Goal: Information Seeking & Learning: Learn about a topic

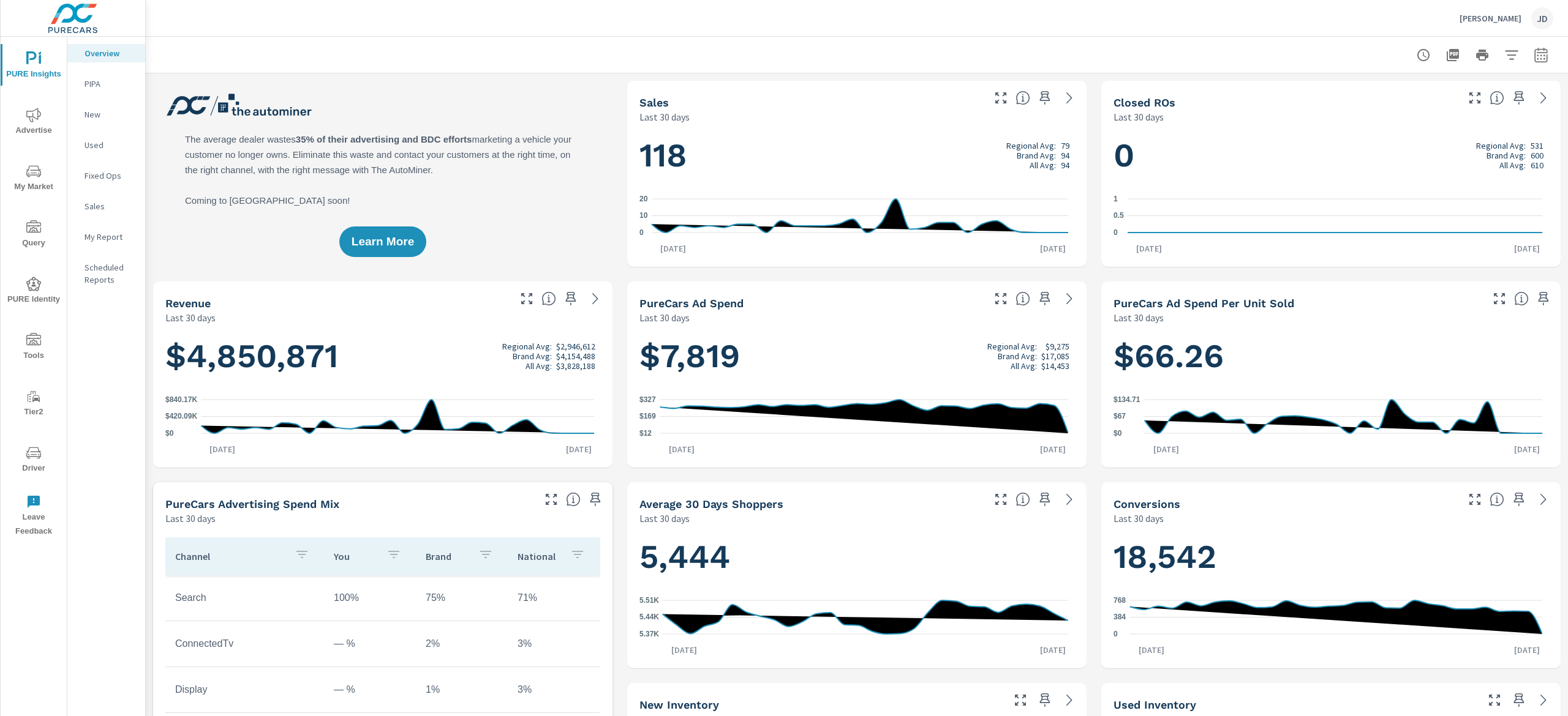
click at [57, 170] on span "My Market" at bounding box center [34, 179] width 59 height 30
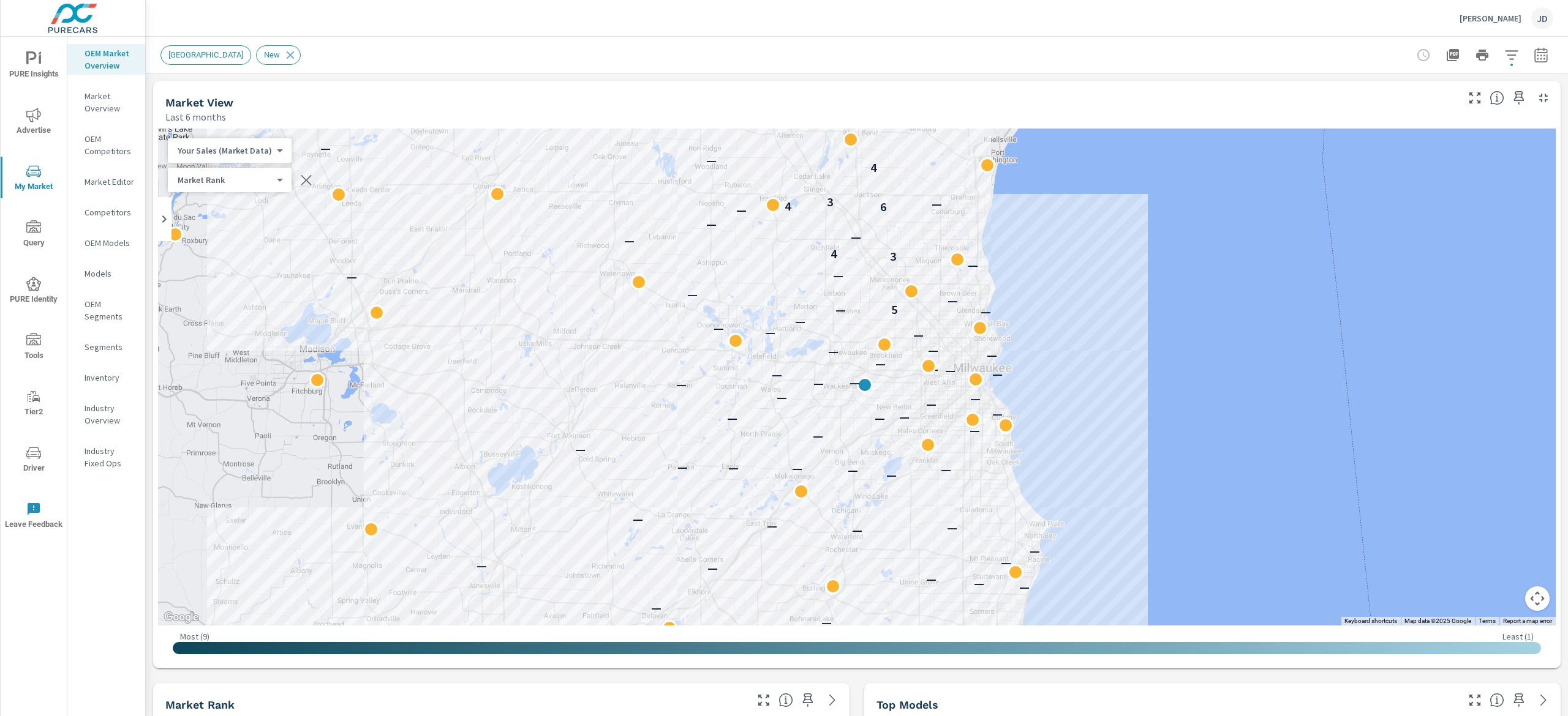
click at [861, 17] on div "Griffin Ford JD" at bounding box center [857, 18] width 1393 height 36
click at [1534, 52] on icon "button" at bounding box center [1541, 55] width 15 height 15
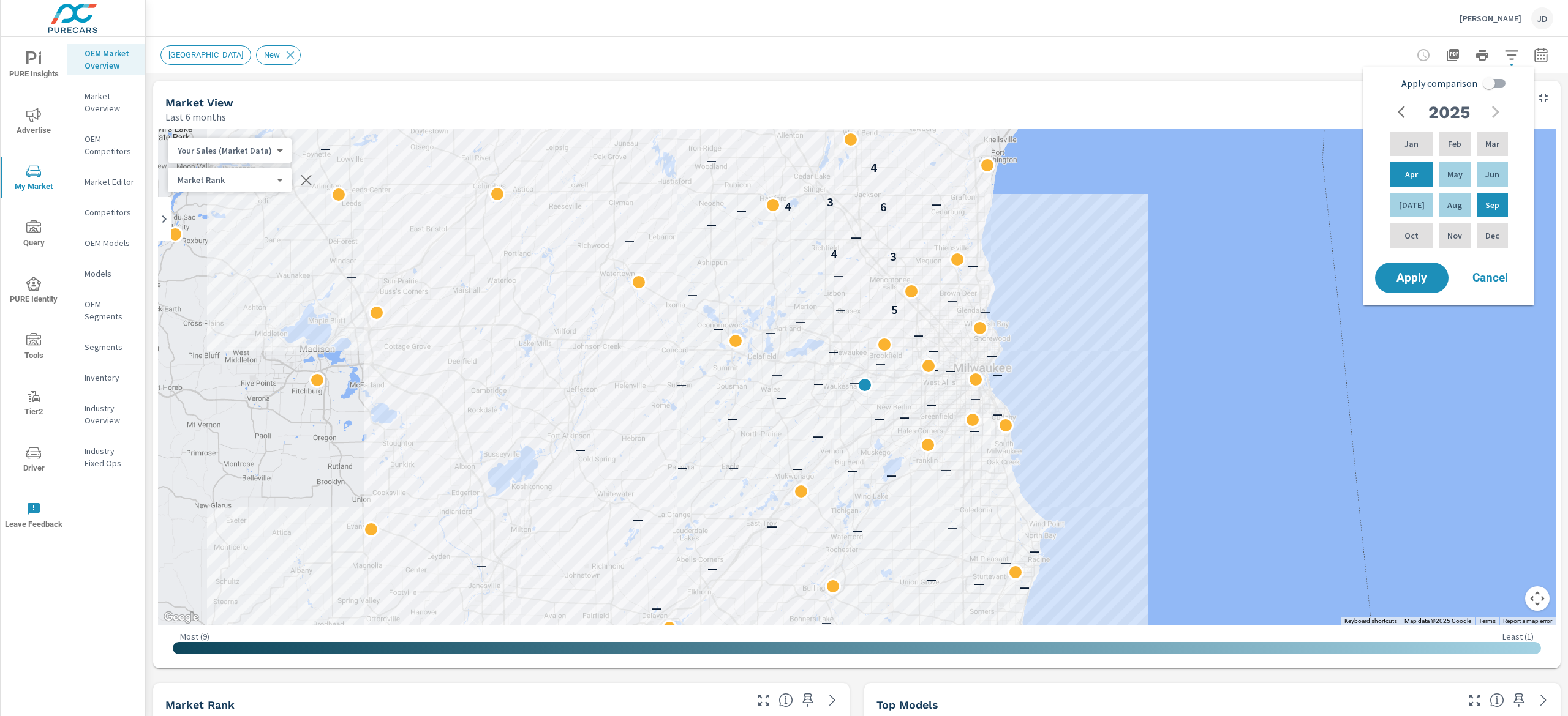
click at [1490, 90] on input "Apply comparison" at bounding box center [1489, 83] width 70 height 24
checkbox input "true"
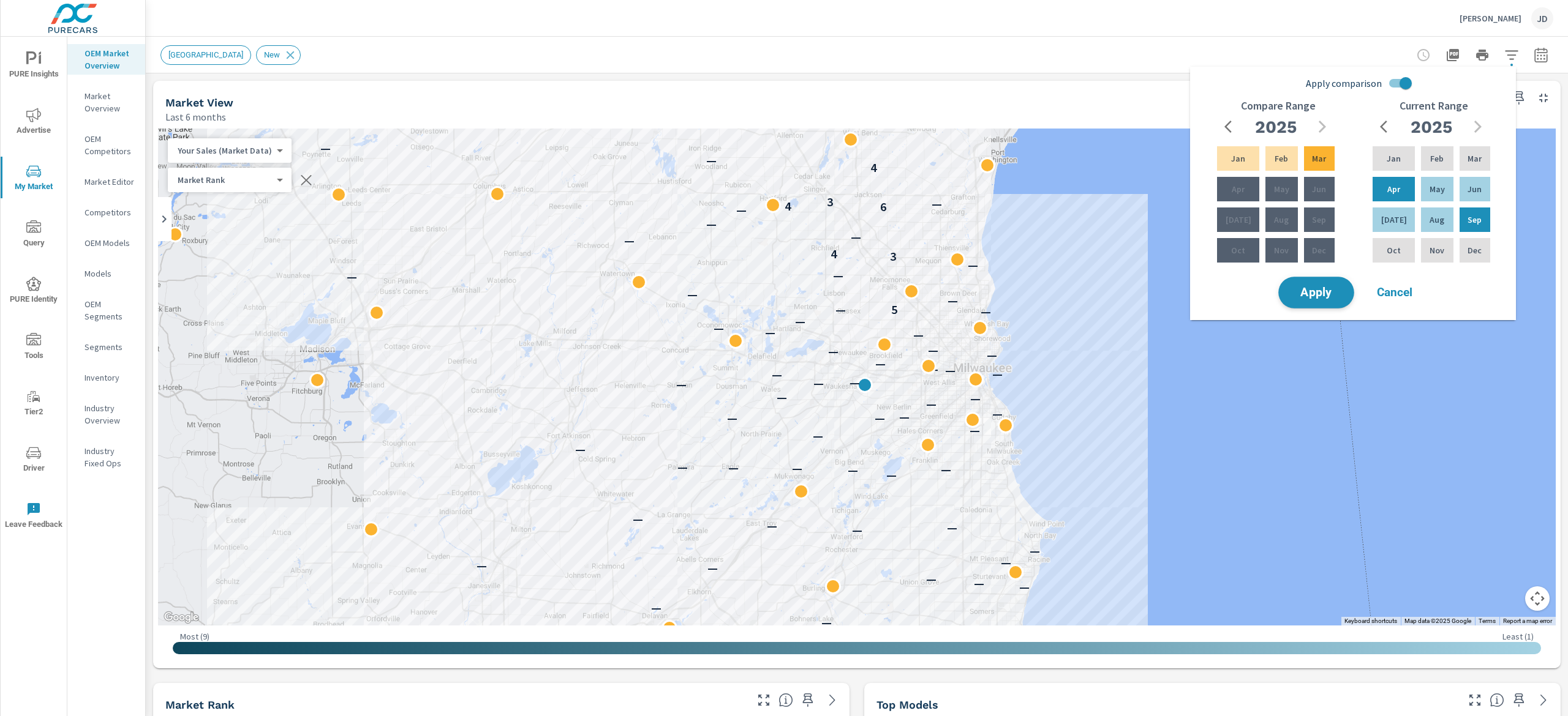
click at [1319, 303] on button "Apply" at bounding box center [1316, 292] width 76 height 32
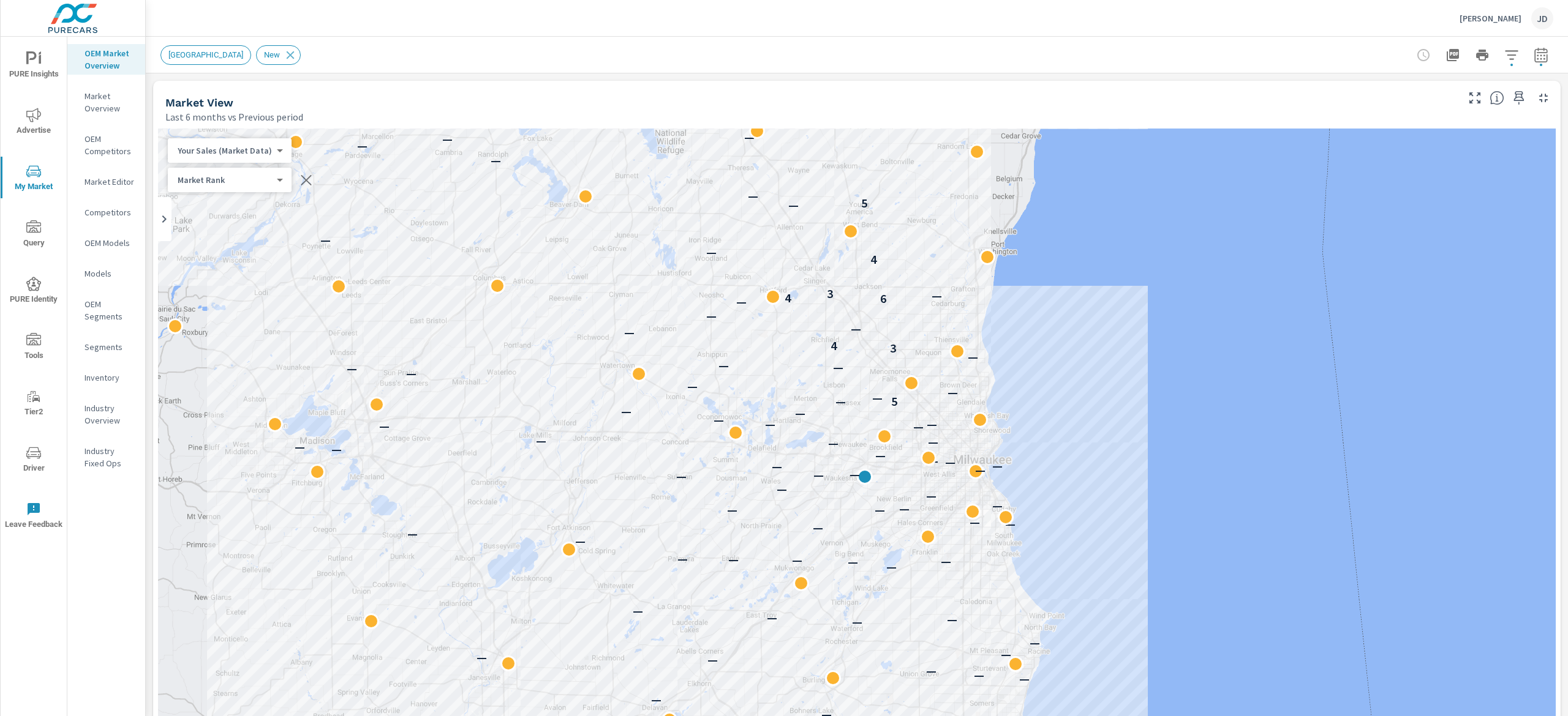
click at [785, 32] on div "Griffin Ford JD" at bounding box center [857, 18] width 1393 height 36
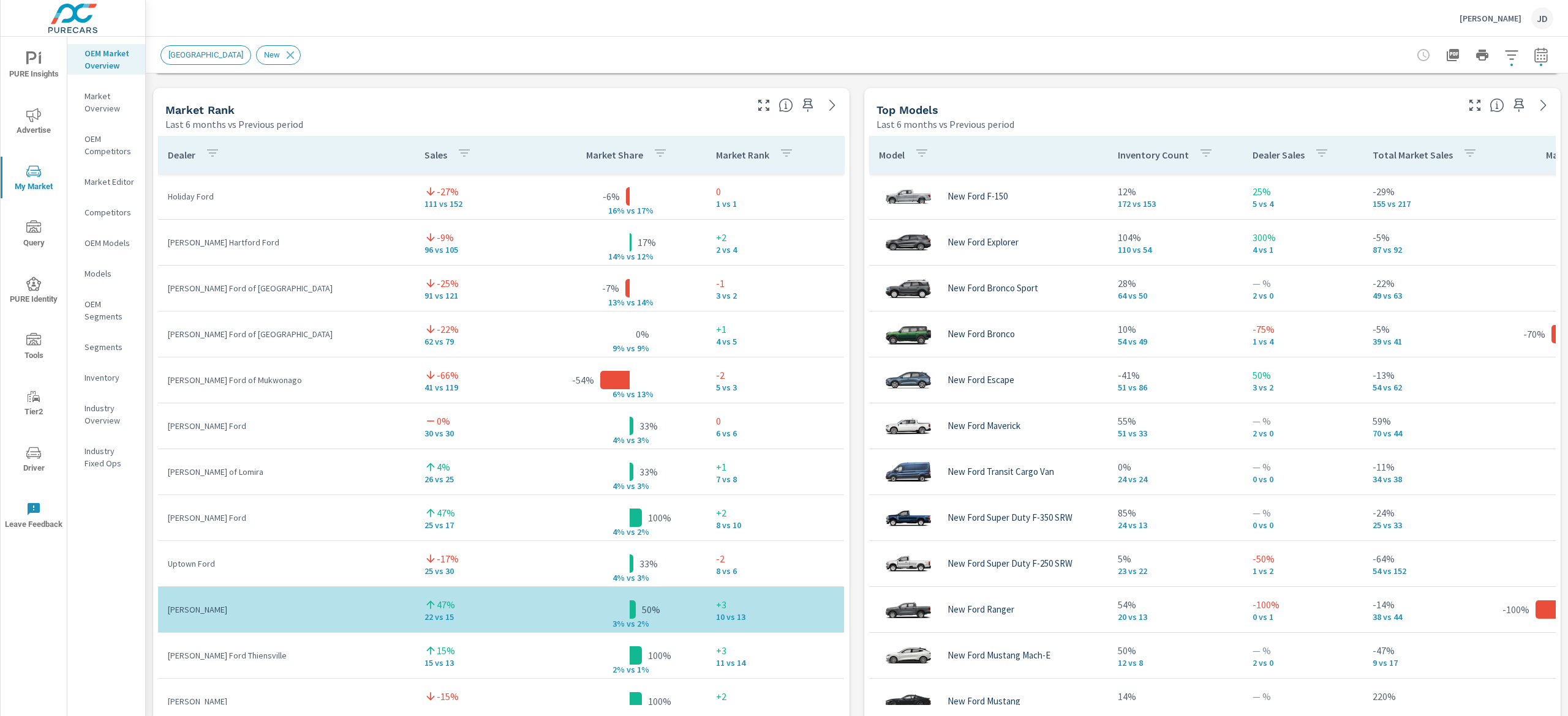
scroll to position [794, 0]
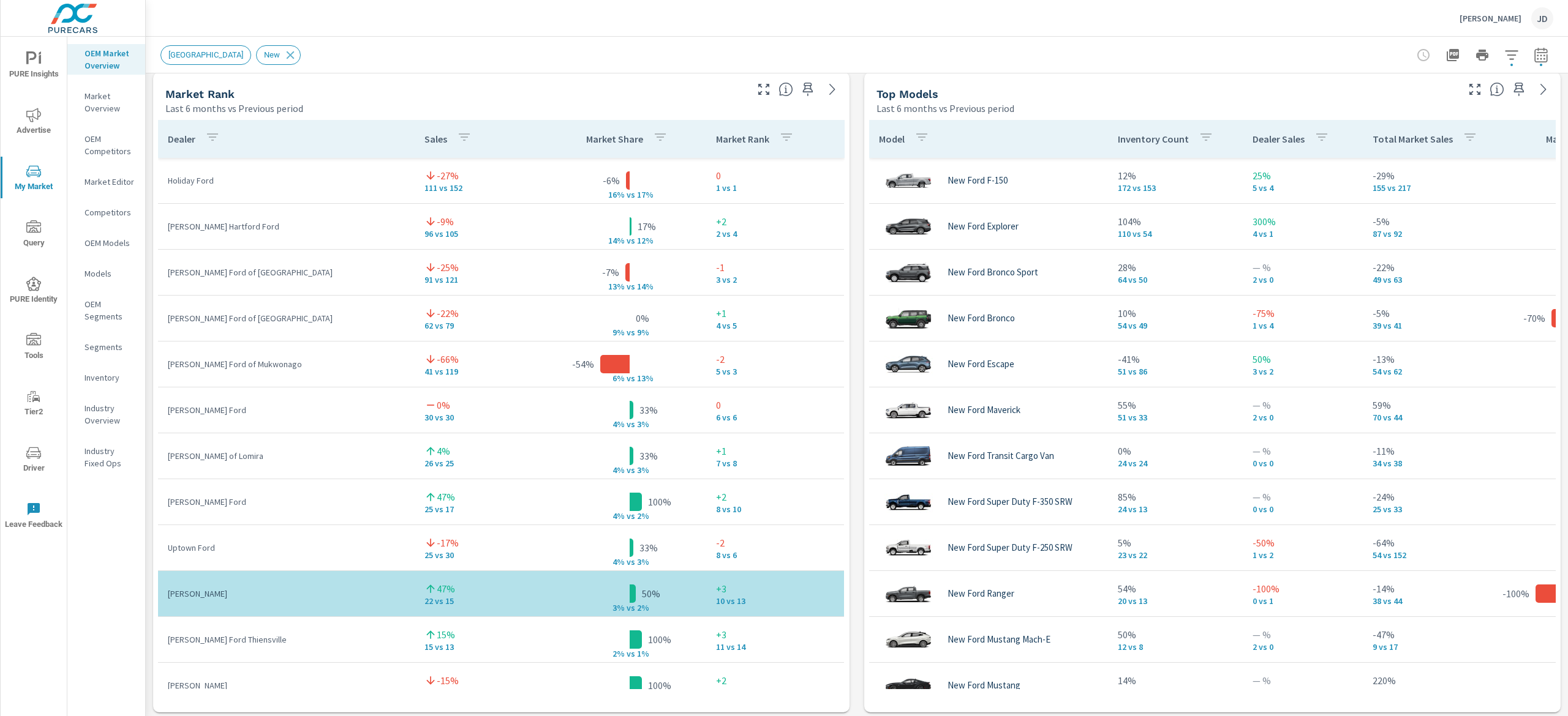
click at [506, 21] on div "Griffin Ford JD" at bounding box center [857, 18] width 1393 height 36
click at [604, 8] on div "Griffin Ford JD" at bounding box center [857, 18] width 1393 height 36
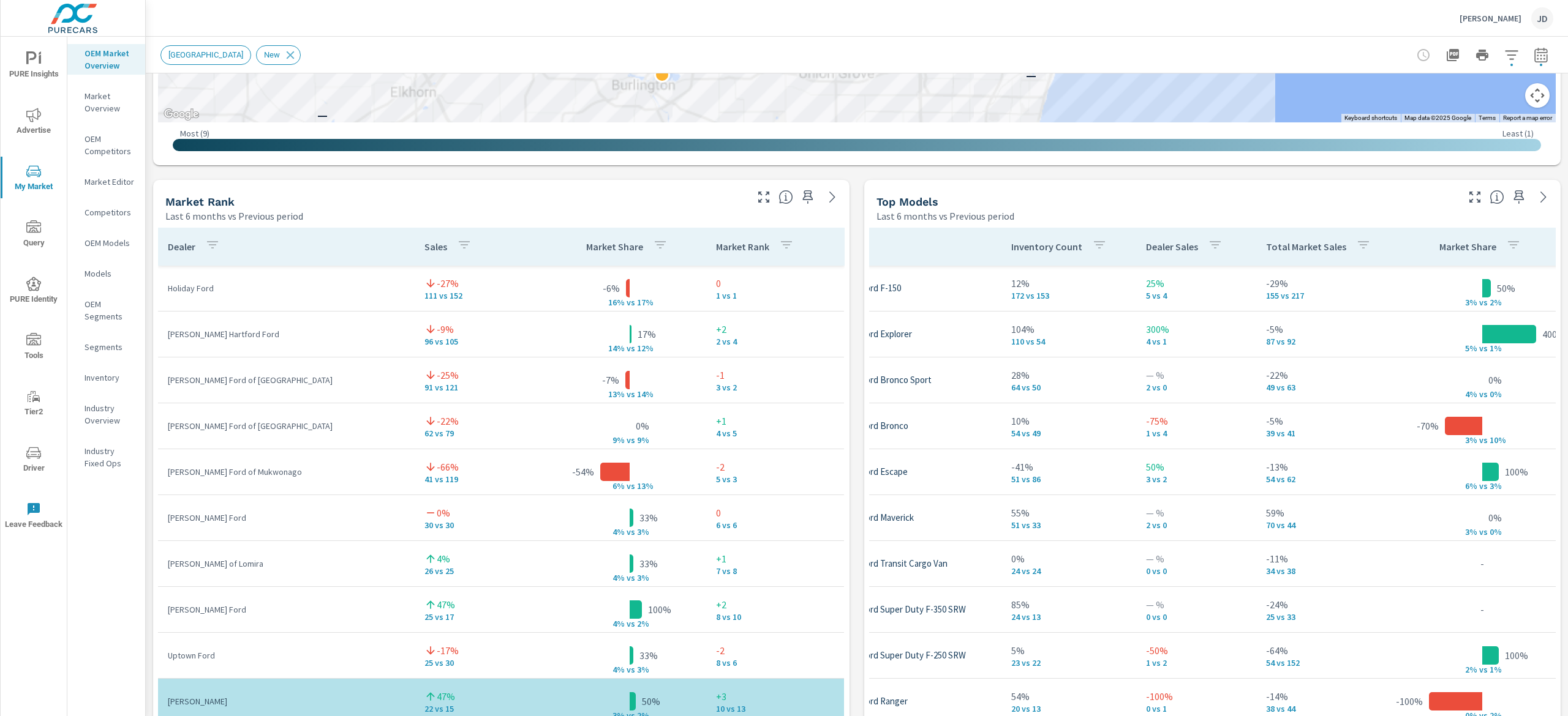
scroll to position [322, 0]
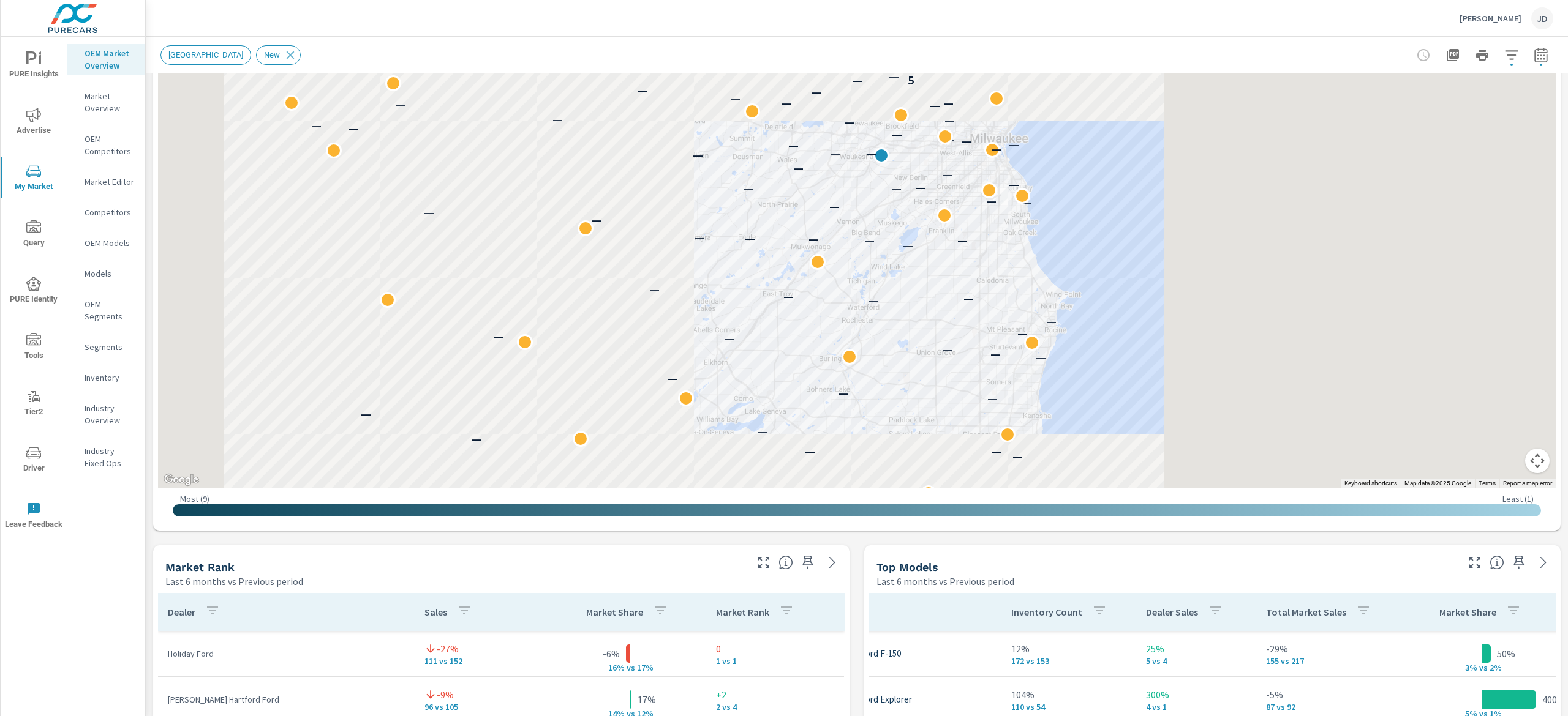
scroll to position [131, 0]
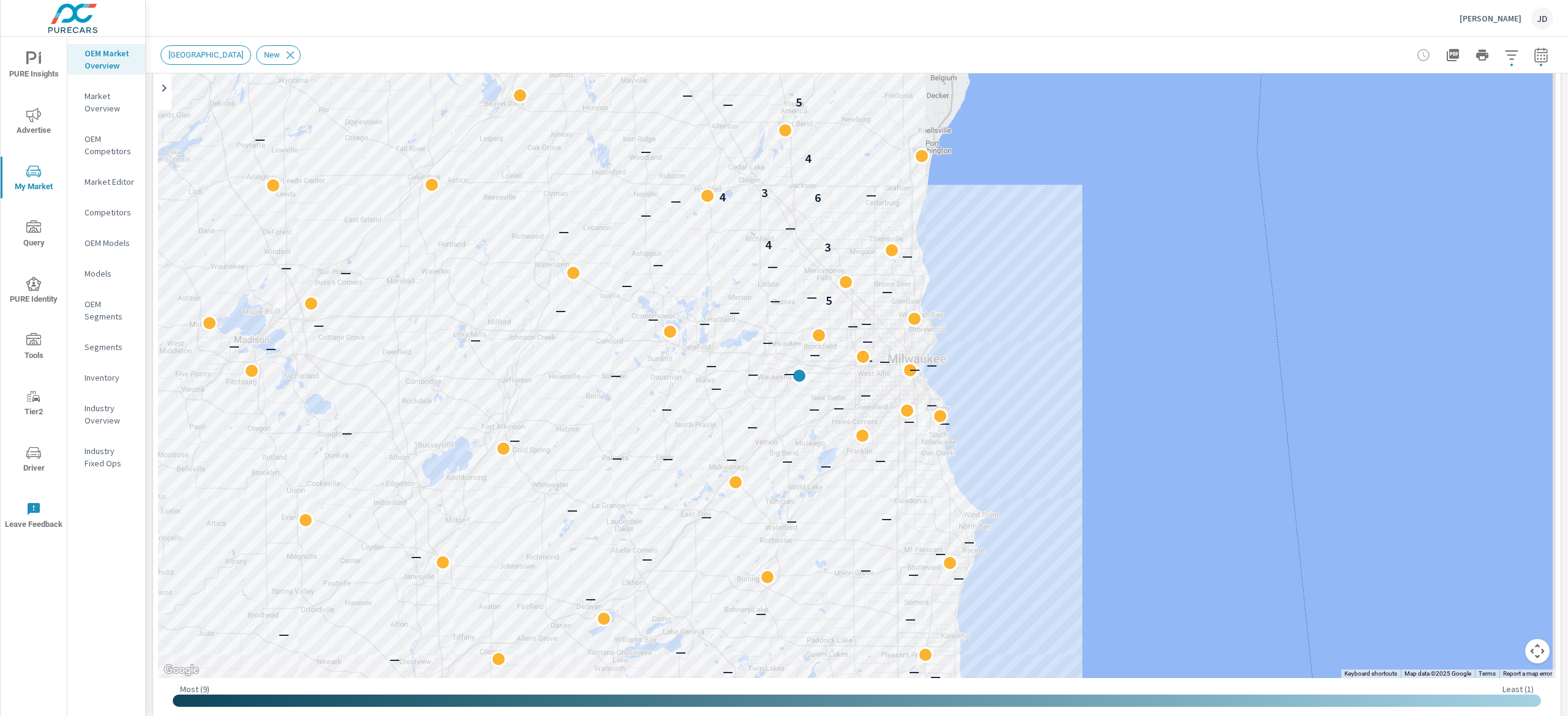
drag, startPoint x: 860, startPoint y: 374, endPoint x: 809, endPoint y: 387, distance: 52.6
click at [781, 403] on div "— — — — — — — — — — — — — — — — — — — — — — — — — — — — — — — — — — — — — — — —…" at bounding box center [1167, 589] width 784 height 441
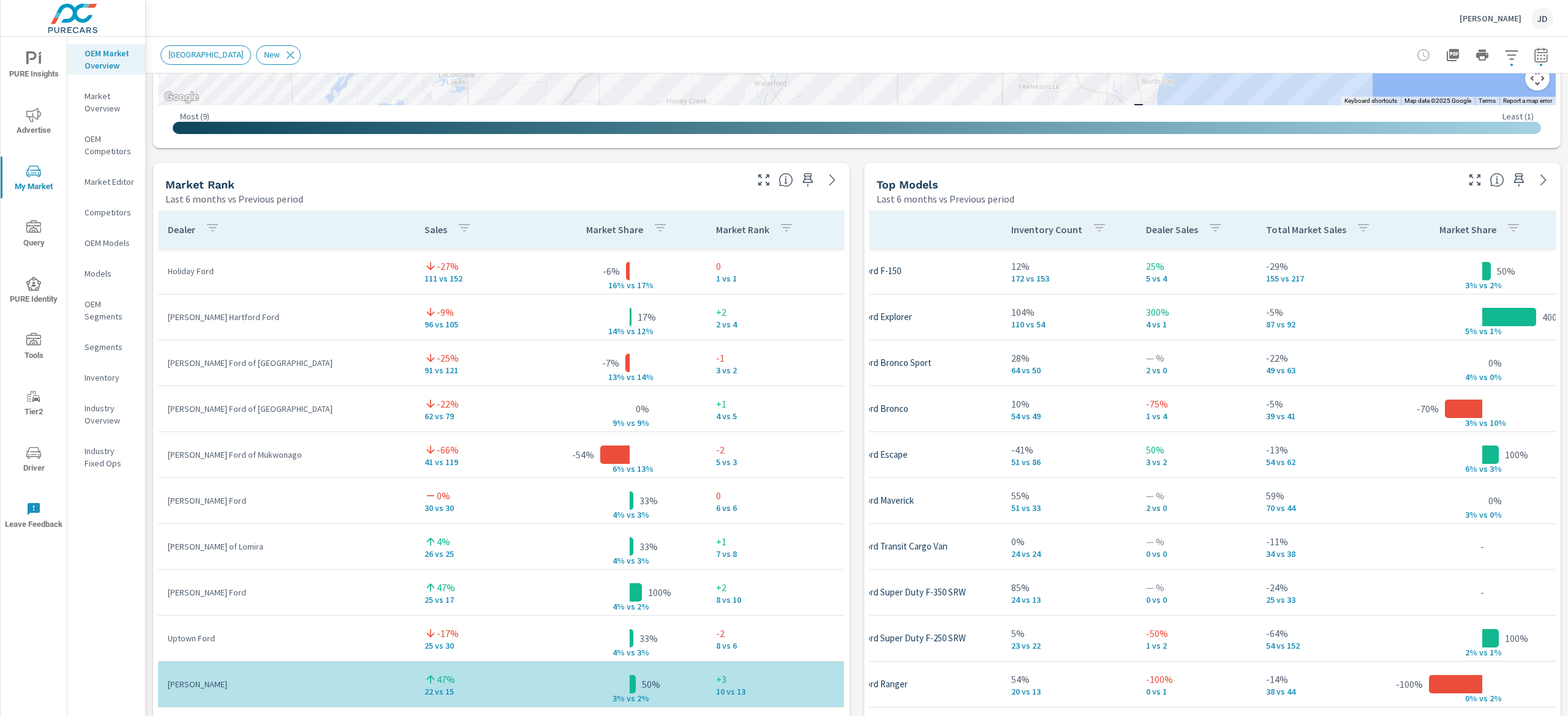
scroll to position [770, 0]
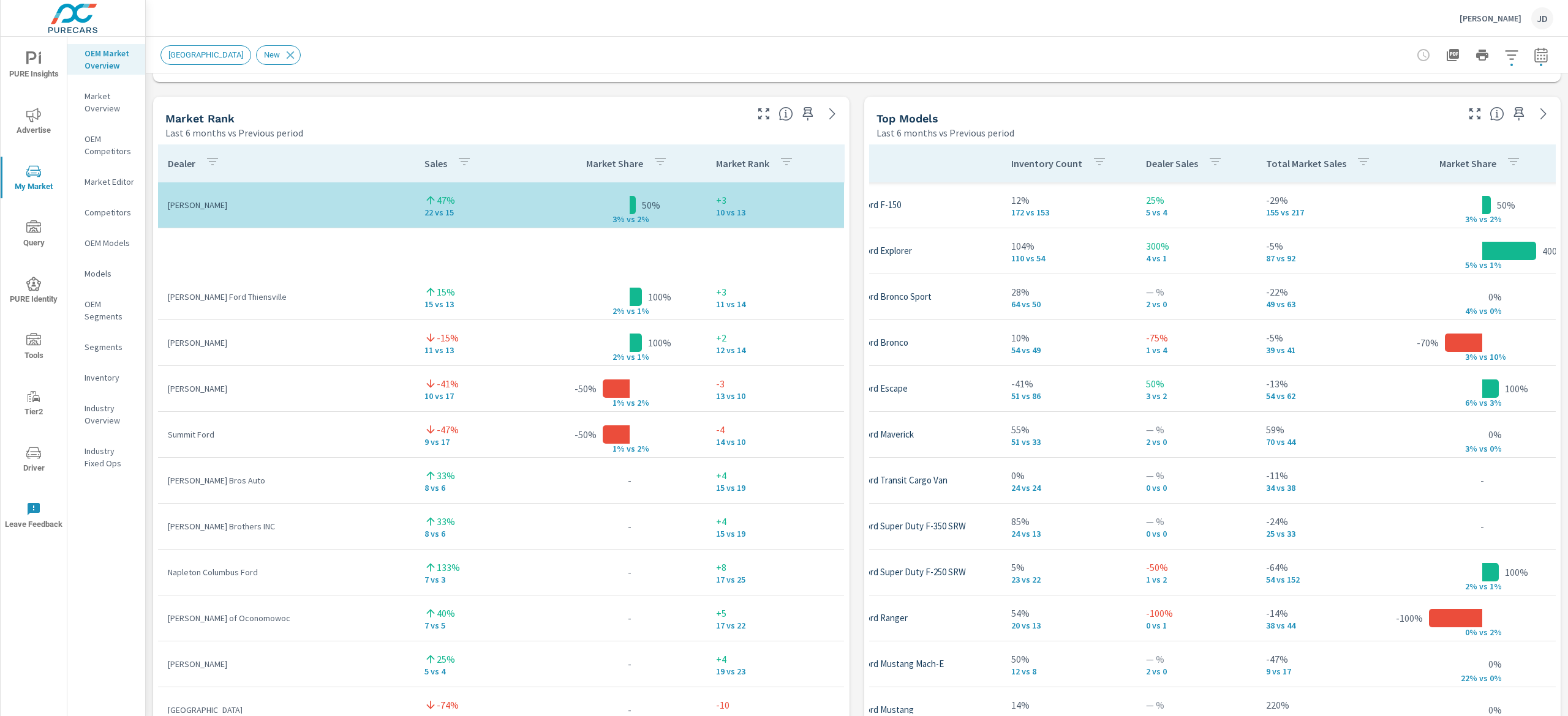
scroll to position [245, 0]
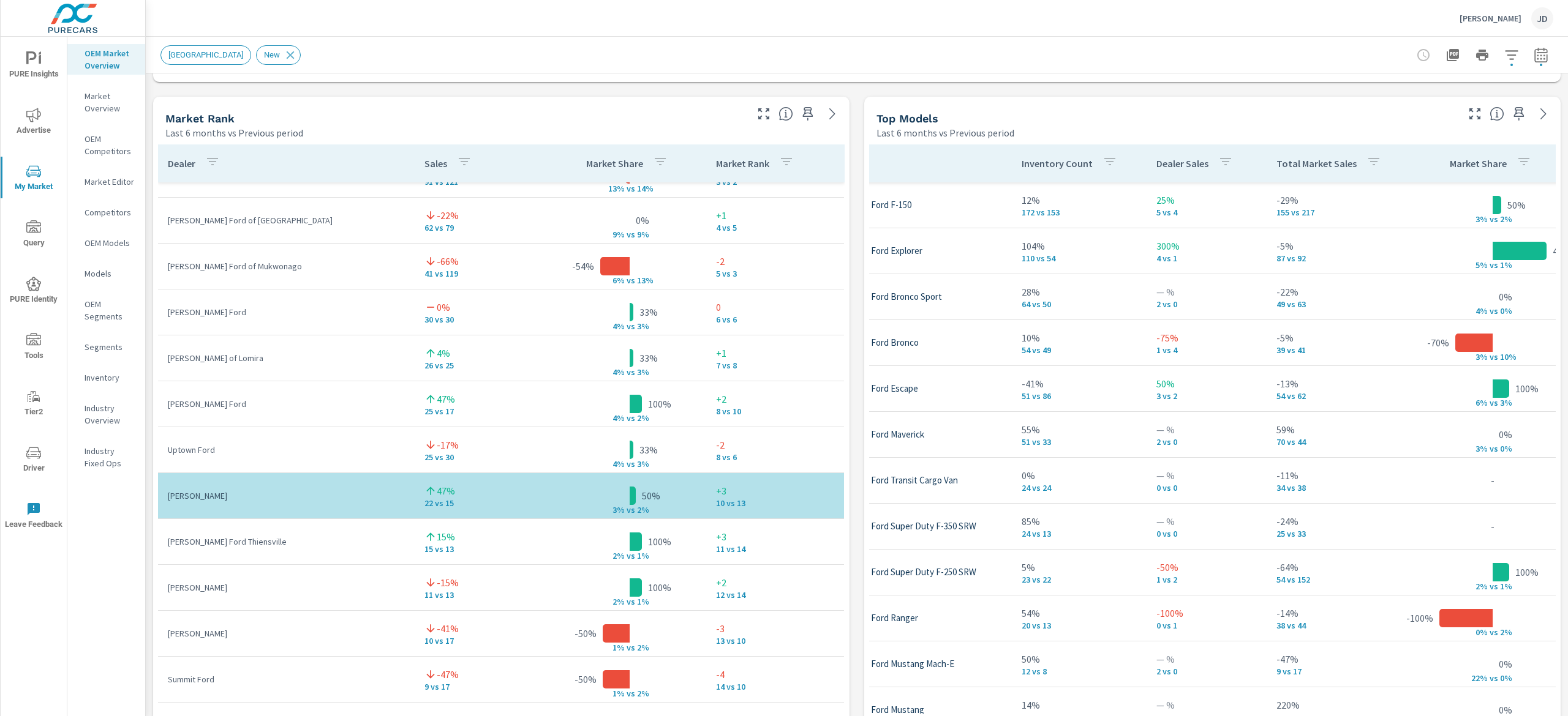
scroll to position [0, 97]
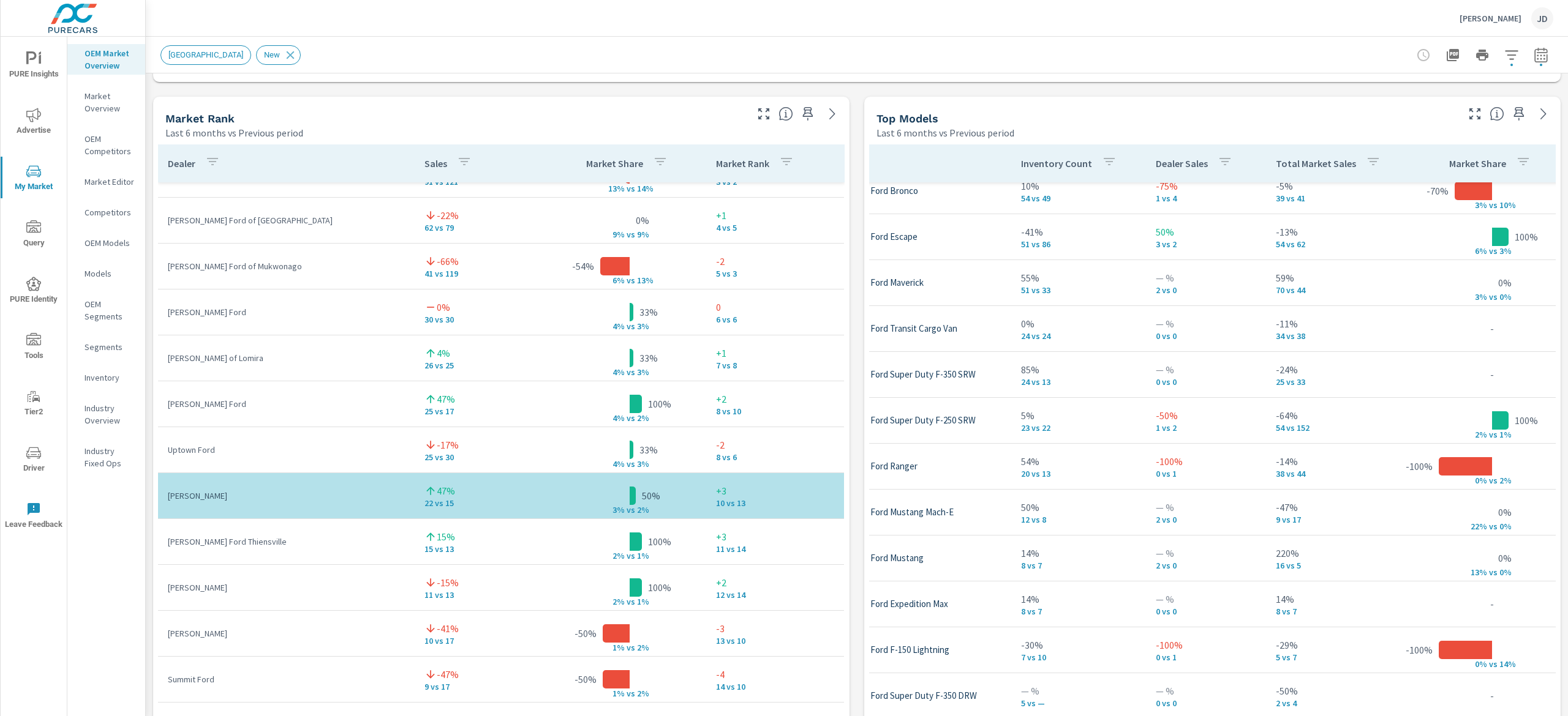
scroll to position [180, 97]
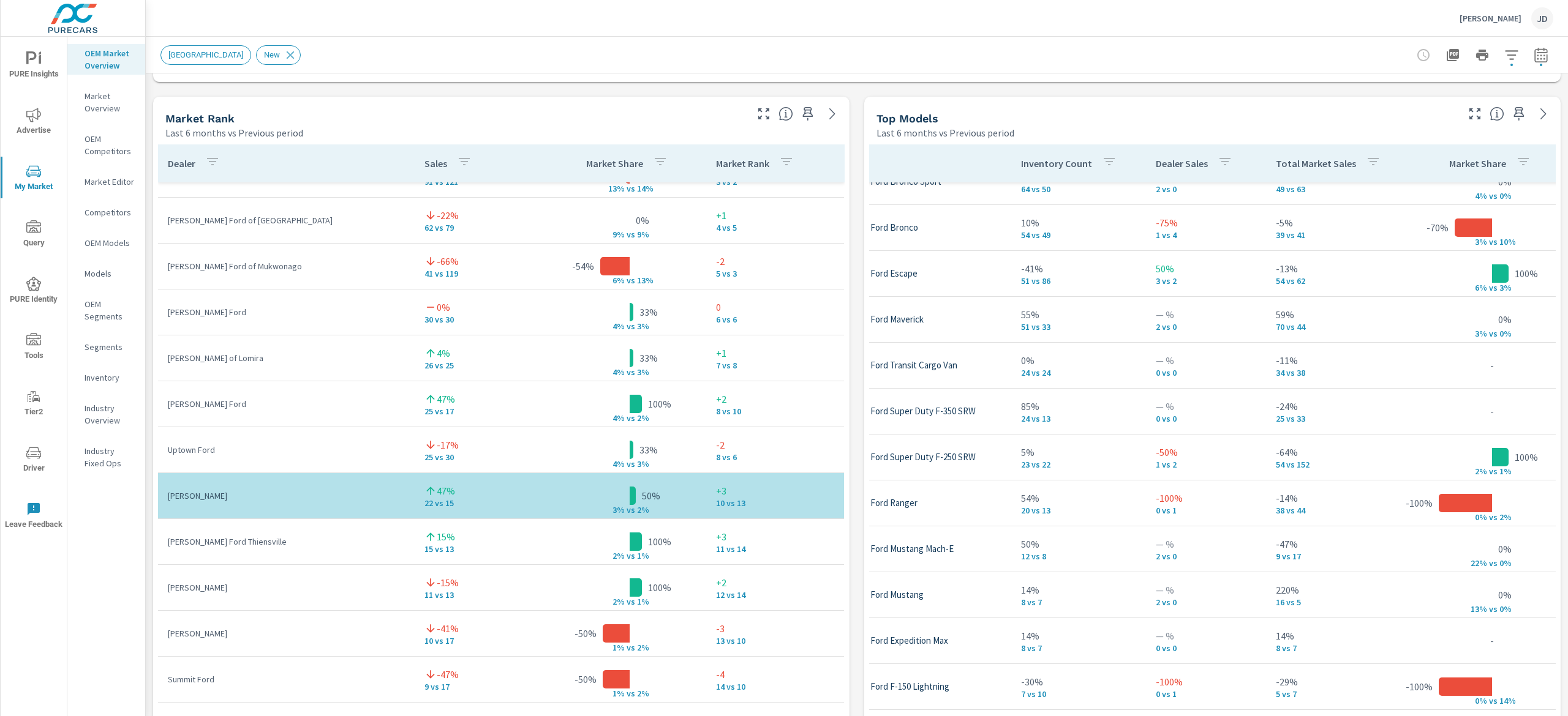
scroll to position [235, 97]
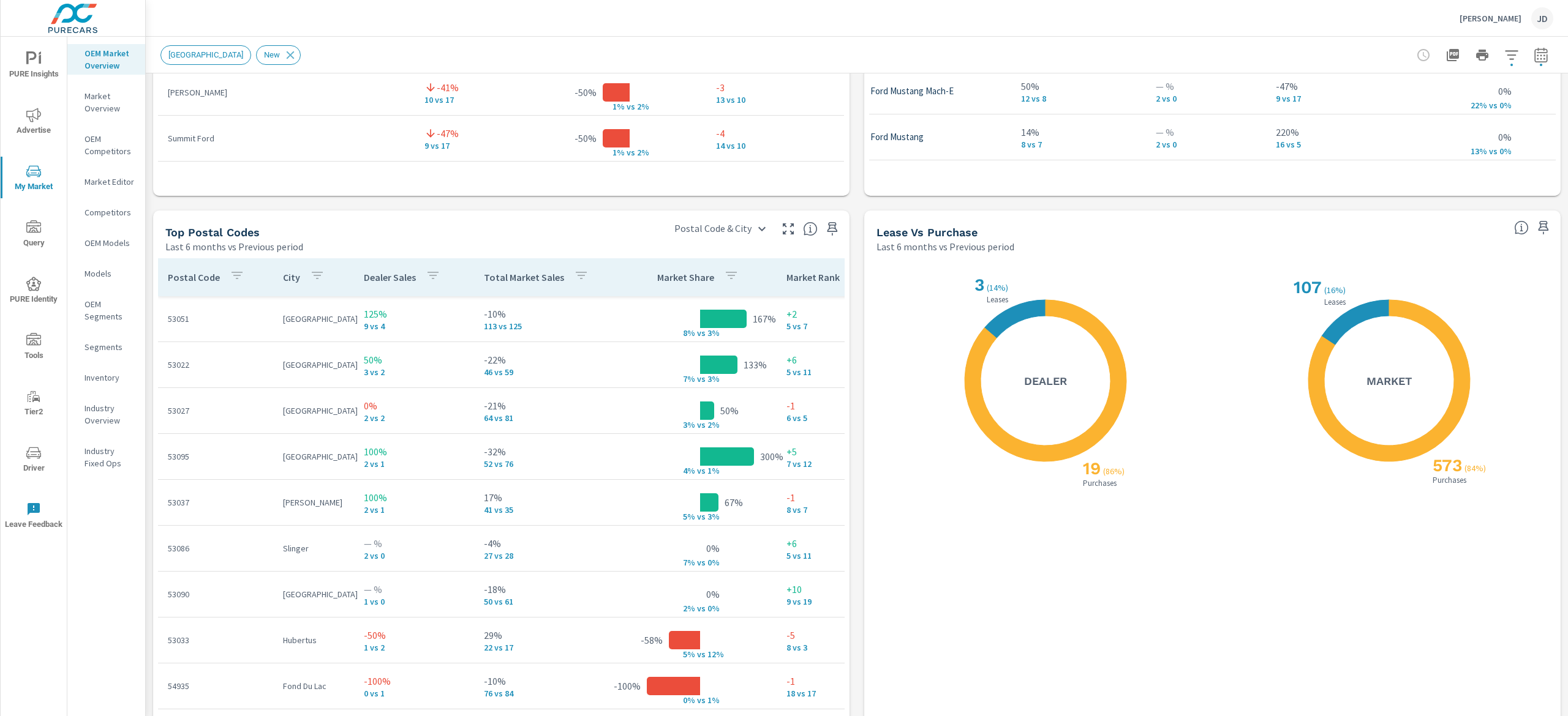
scroll to position [1044, 0]
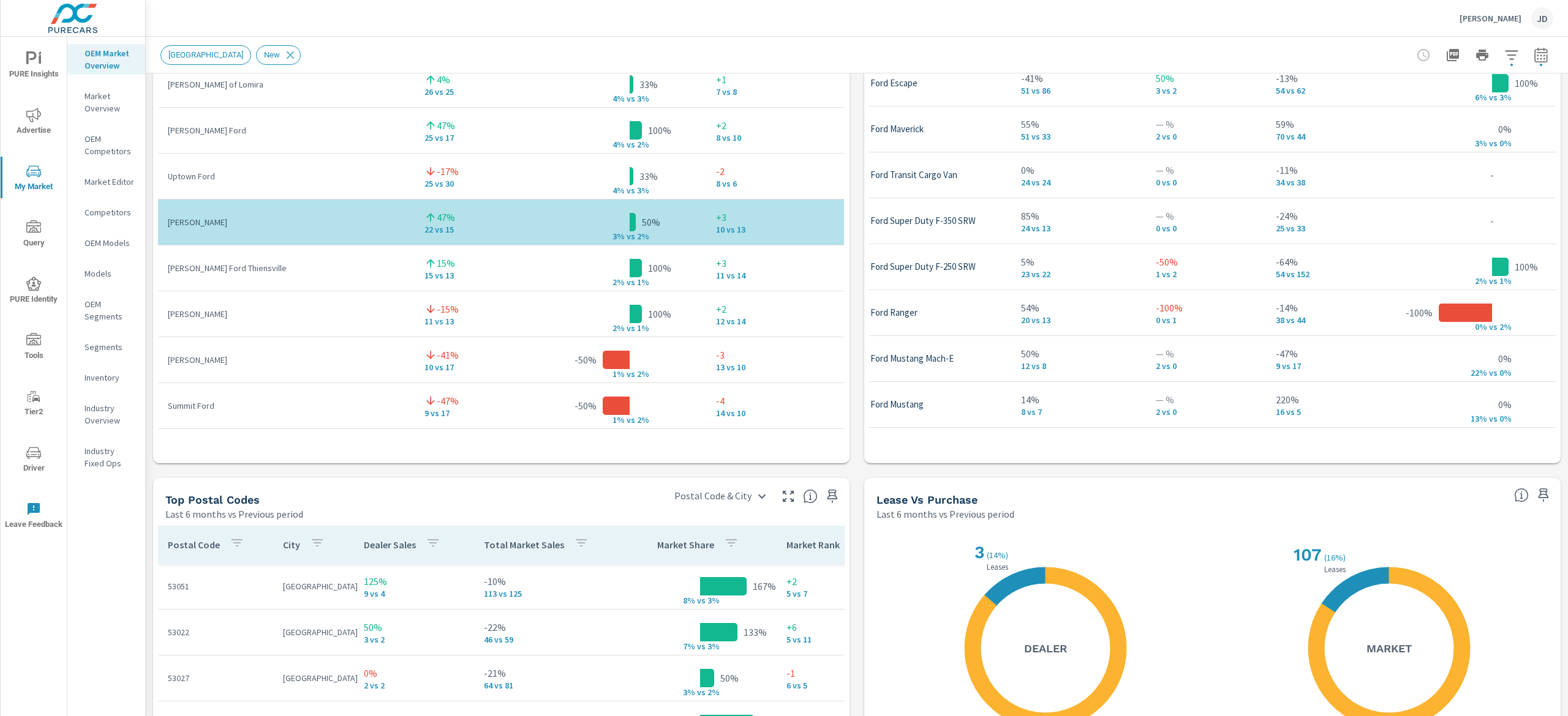
click at [1532, 50] on button "button" at bounding box center [1541, 55] width 24 height 24
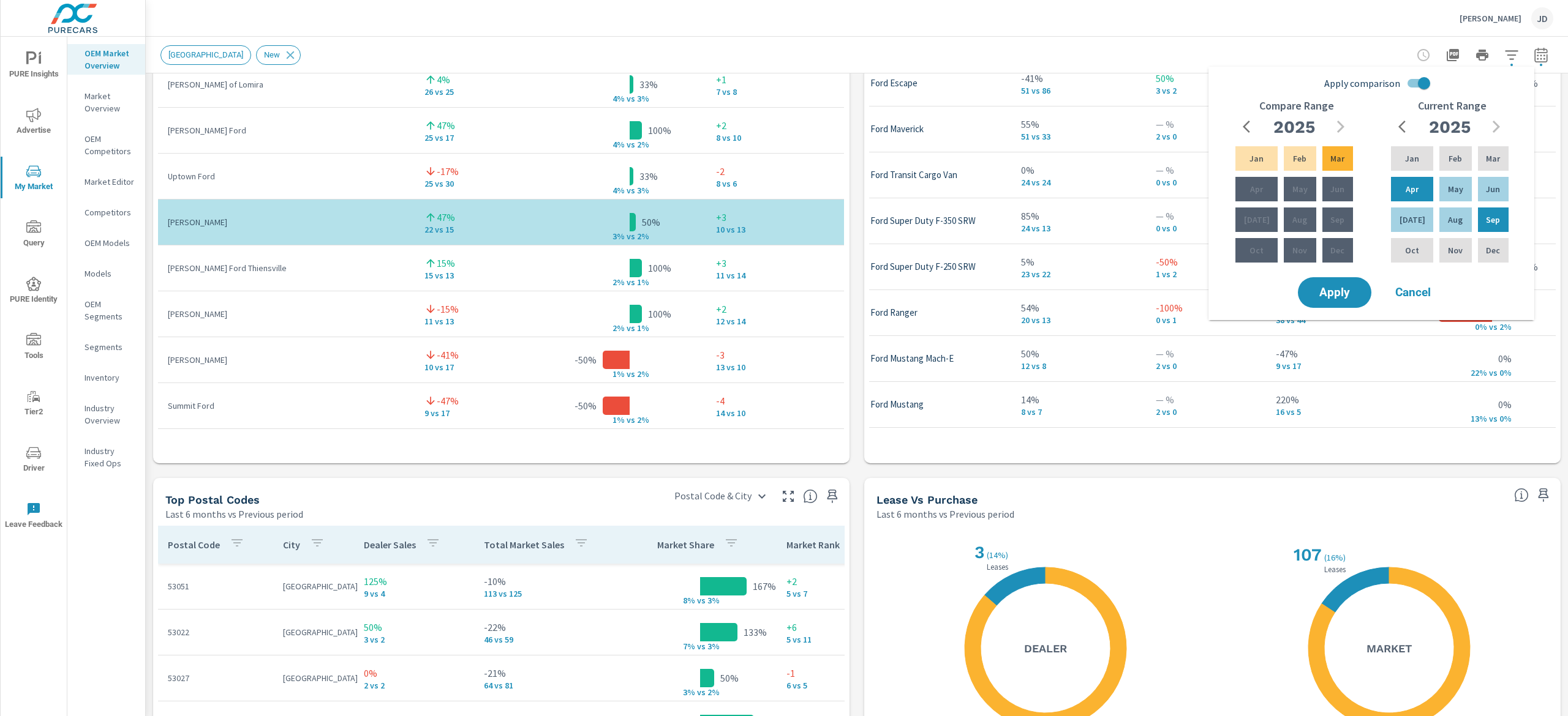
click at [1231, 21] on div "Griffin Ford JD" at bounding box center [857, 18] width 1393 height 36
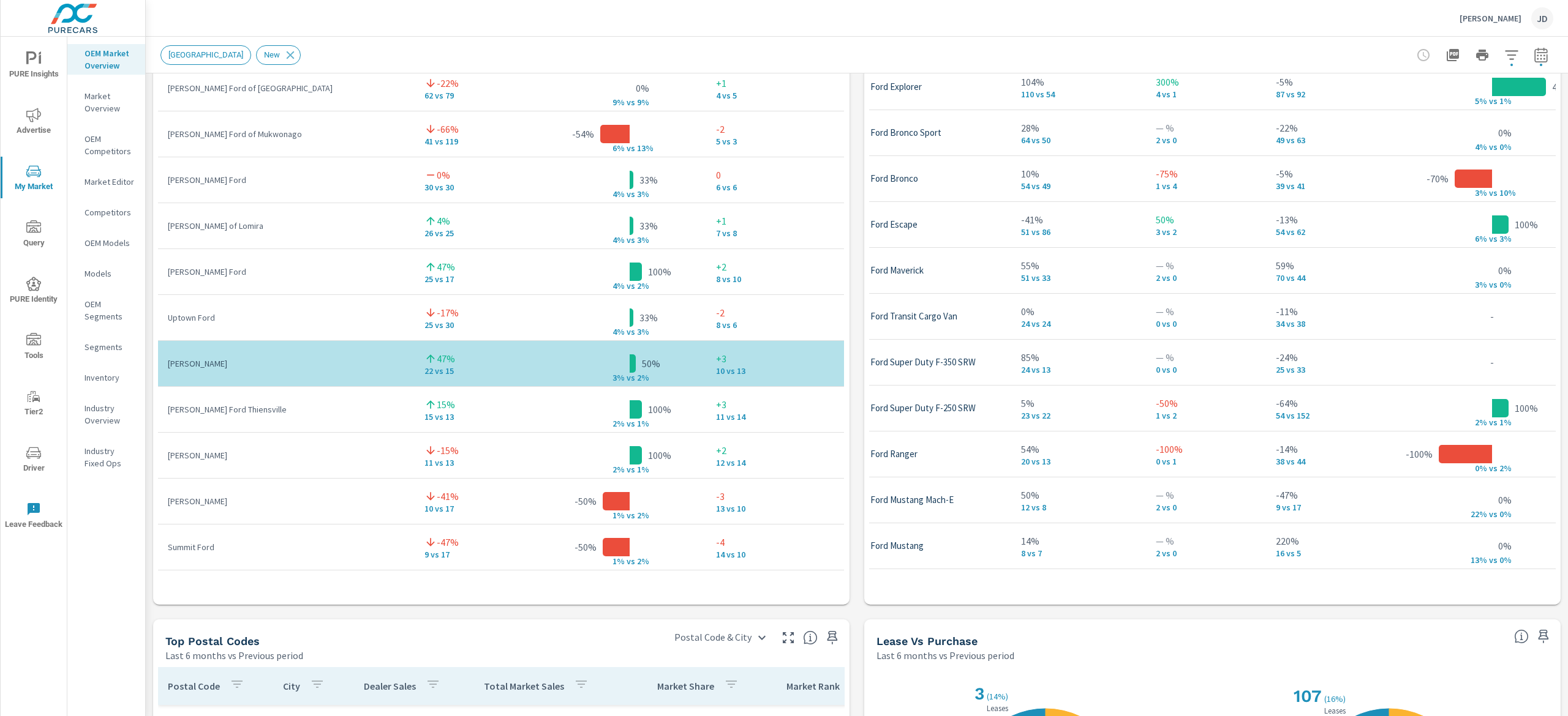
scroll to position [843, 0]
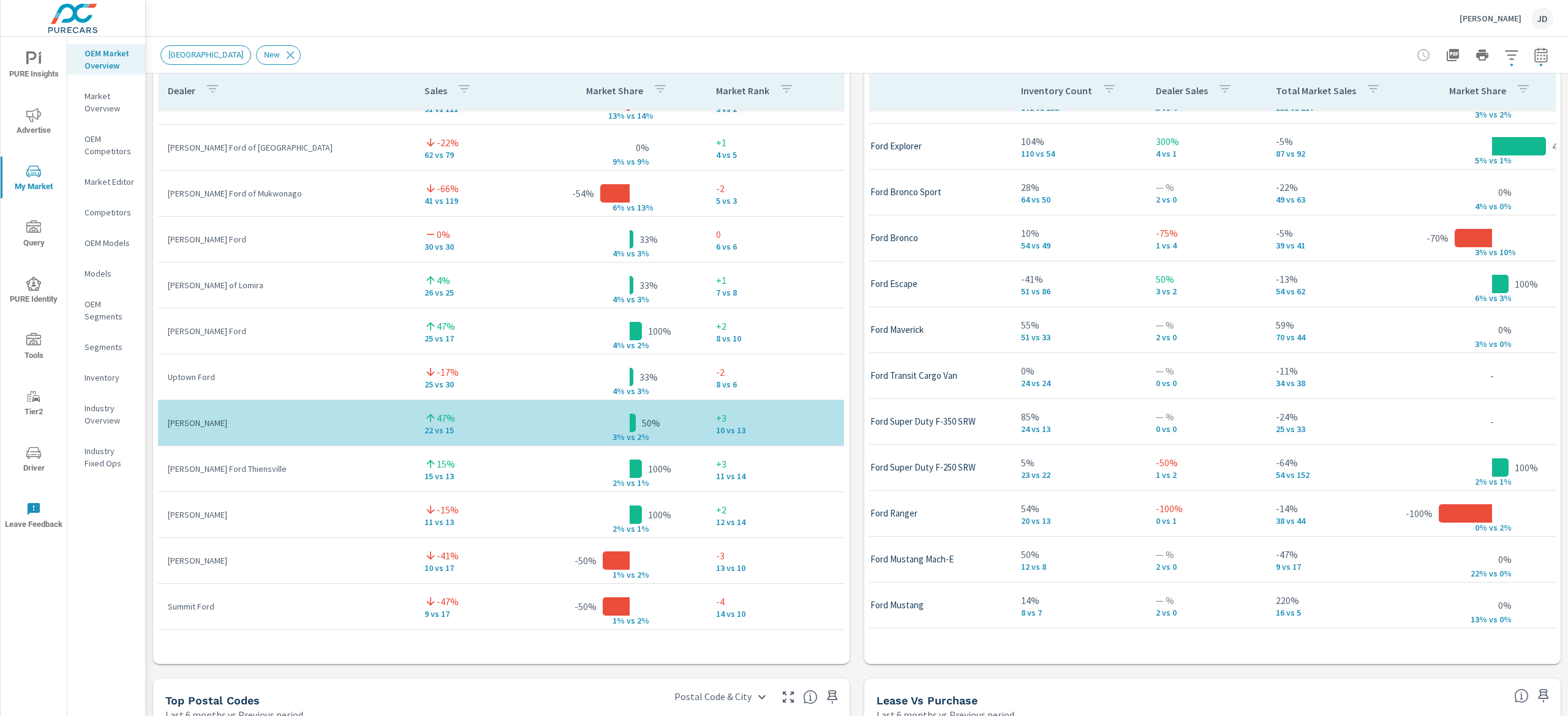
click at [32, 112] on icon "nav menu" at bounding box center [33, 115] width 15 height 15
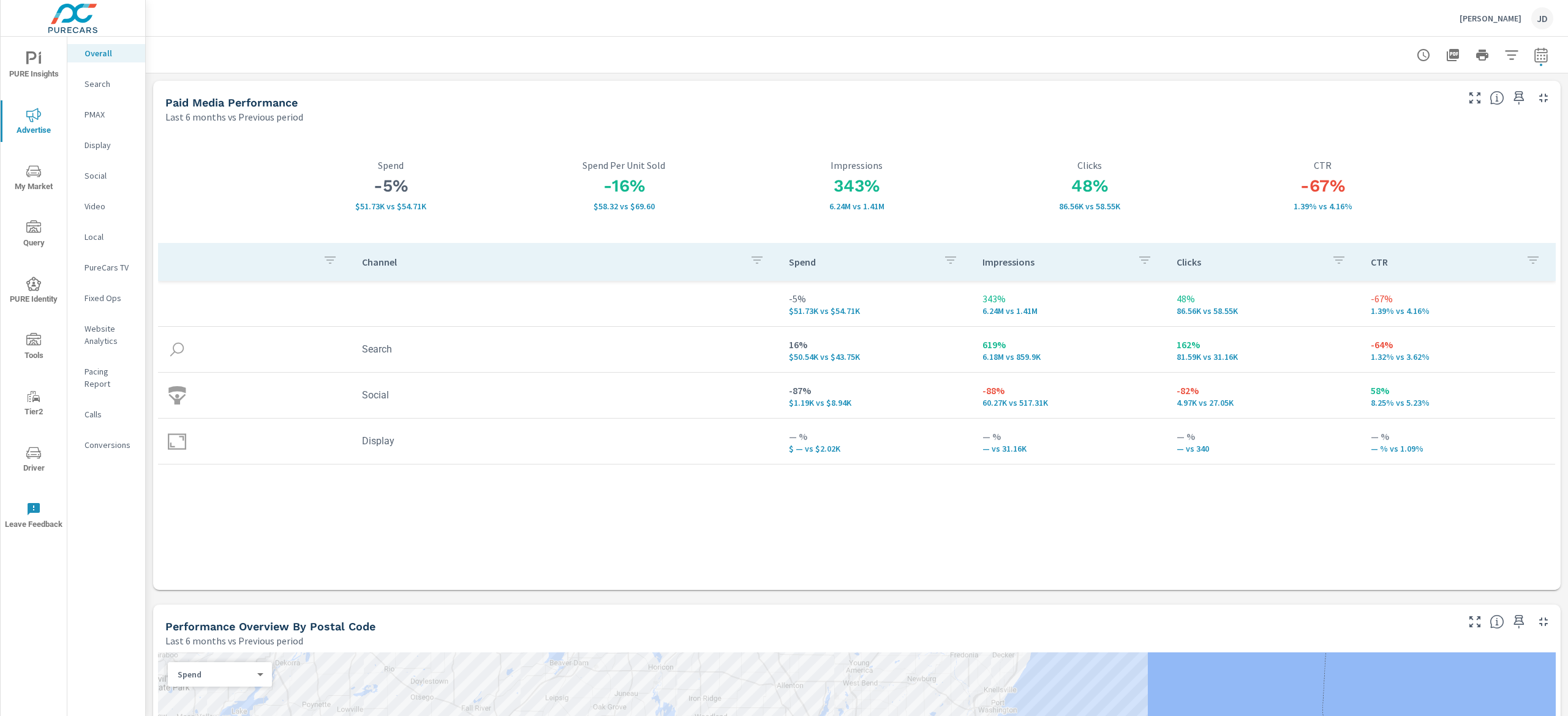
click at [103, 109] on p "PMAX" at bounding box center [110, 114] width 51 height 12
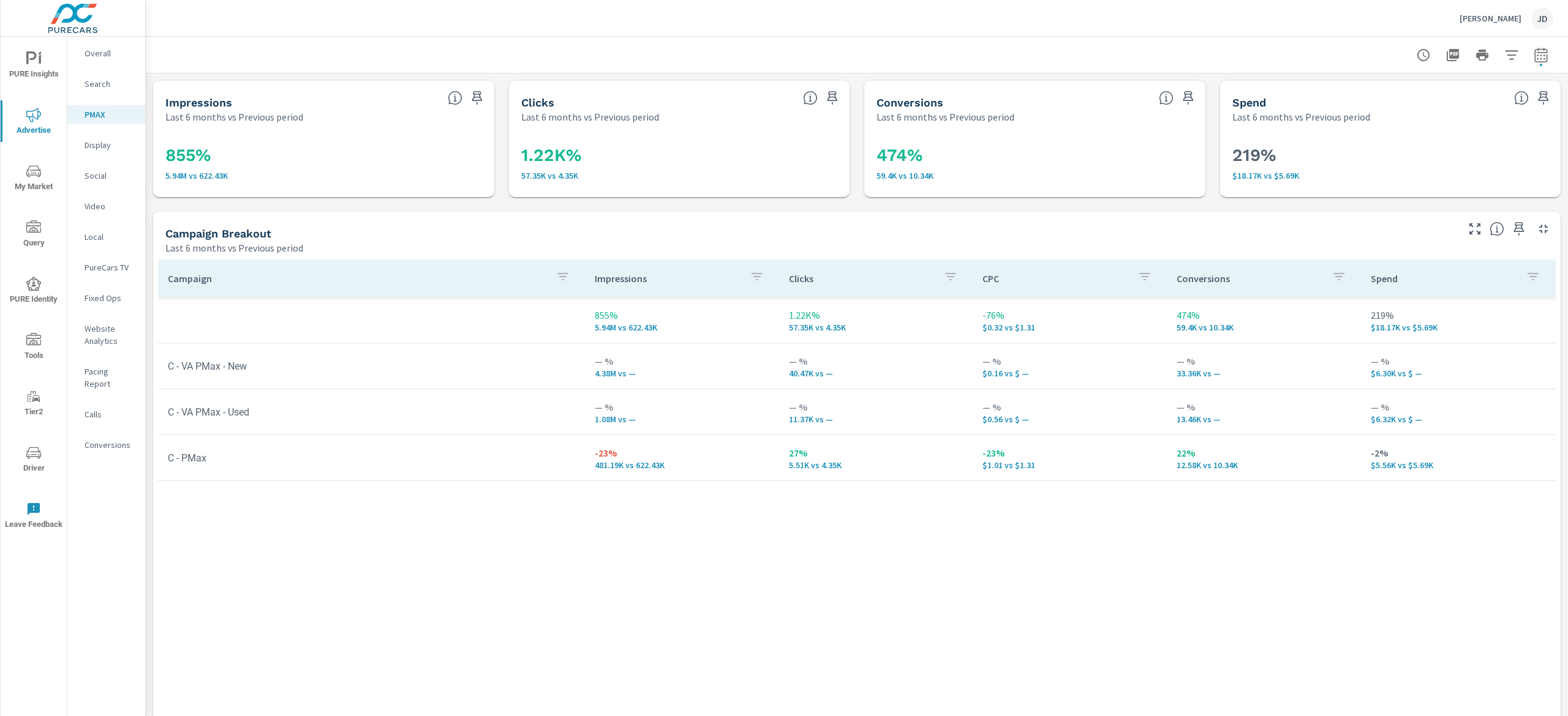
scroll to position [12, 0]
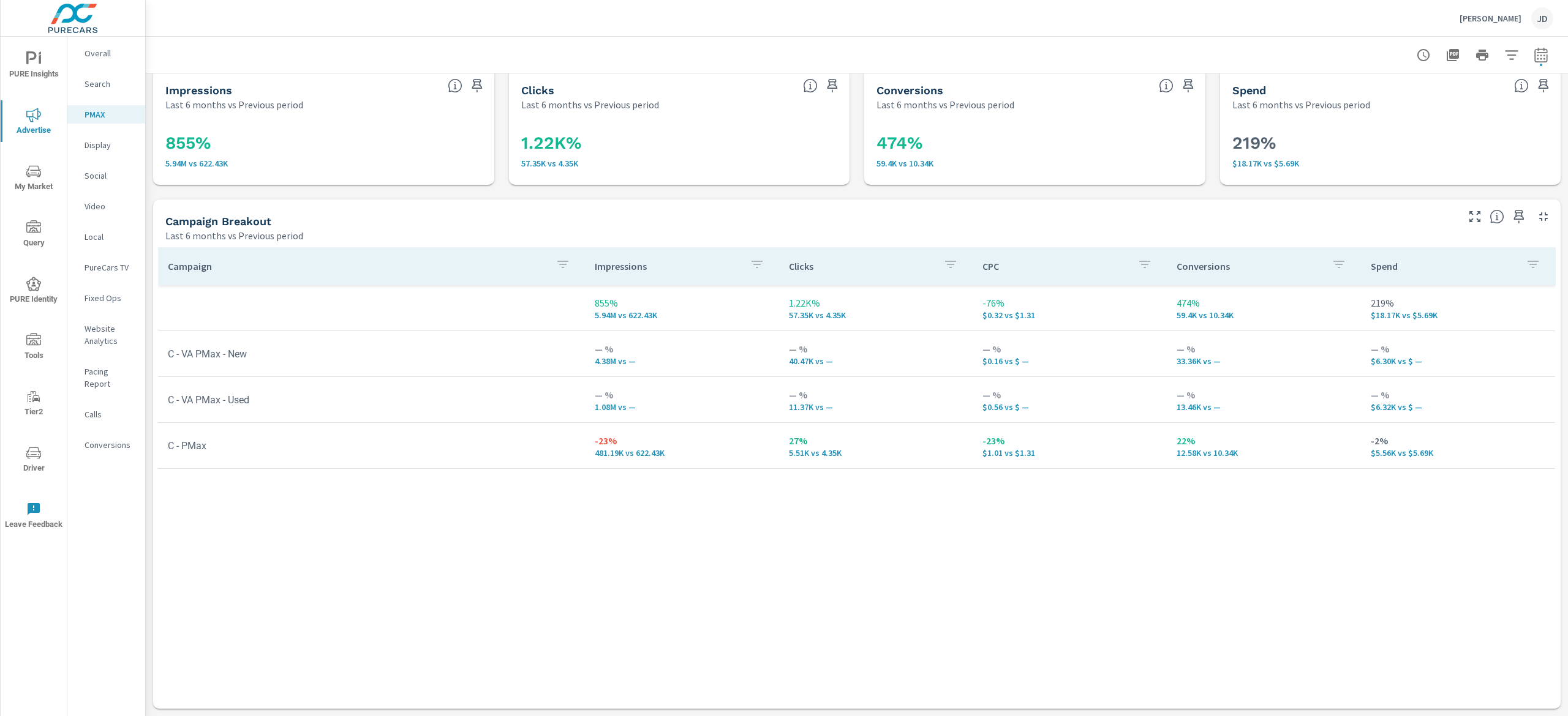
click at [1529, 62] on button "button" at bounding box center [1541, 55] width 24 height 24
select select "Last 6 months"
select select "Previous period"
click at [1434, 96] on select "Custom Yesterday Last week Last 7 days Last 14 days Last 30 days Last 45 days L…" at bounding box center [1424, 106] width 122 height 24
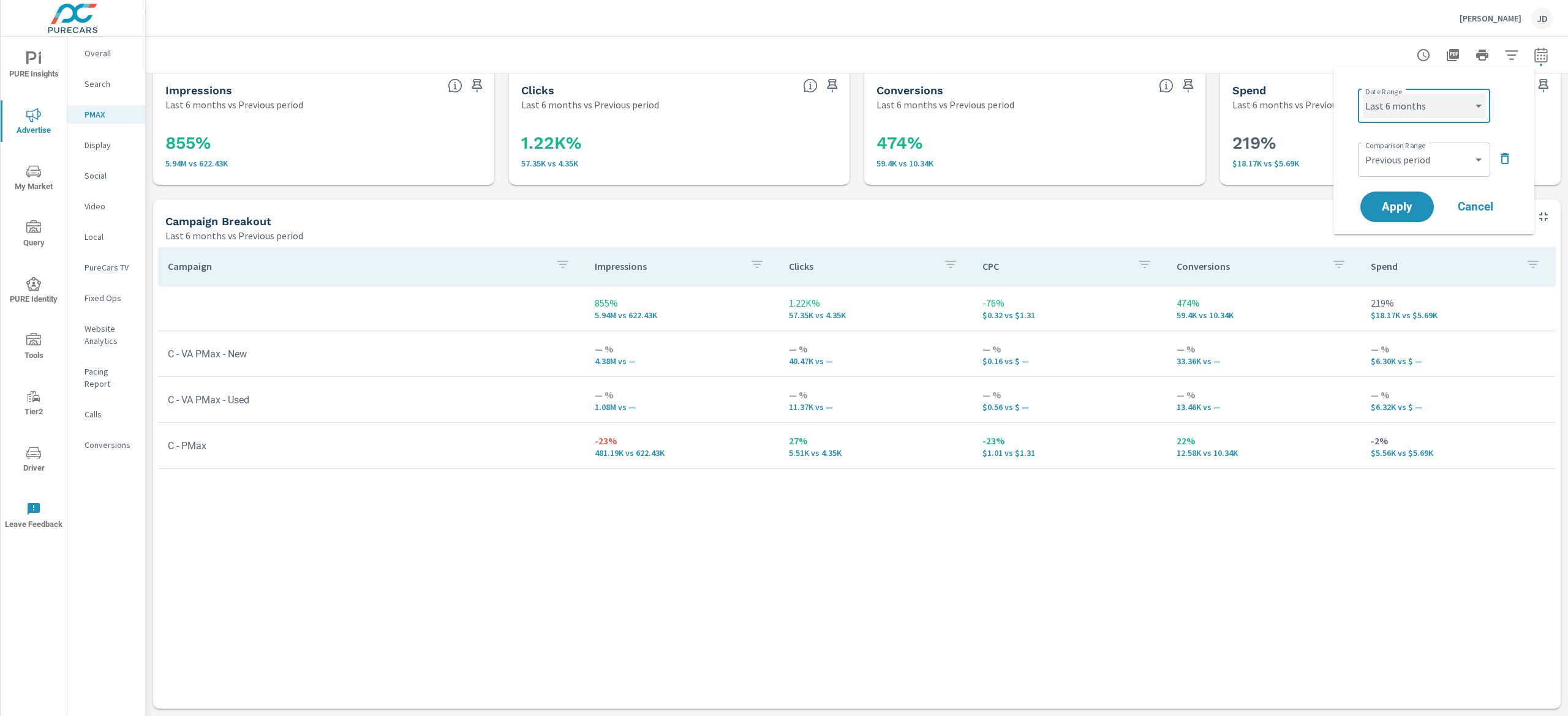
select select "Last month"
click at [1363, 94] on select "Custom Yesterday Last week Last 7 days Last 14 days Last 30 days Last 45 days L…" at bounding box center [1424, 106] width 122 height 24
click at [1400, 207] on span "Apply" at bounding box center [1397, 207] width 50 height 11
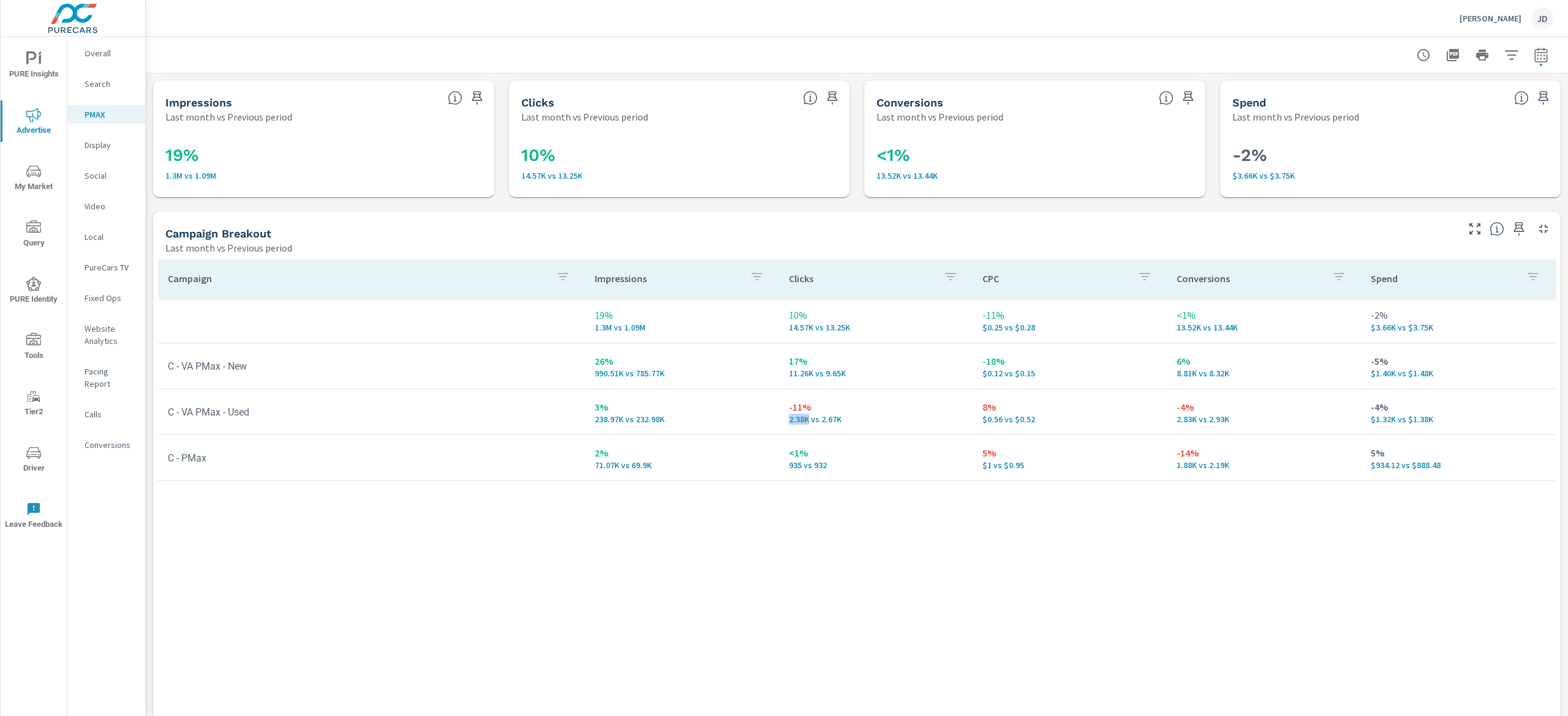
drag, startPoint x: 800, startPoint y: 424, endPoint x: 777, endPoint y: 424, distance: 23.0
click at [779, 424] on td "-11% 2.38K vs 2.67K" at bounding box center [876, 412] width 194 height 44
click at [924, 580] on div "Campaign Impressions Clicks CPC Conversions Spend 19% 1.3M vs 1.09M 10% 14.57K …" at bounding box center [857, 478] width 1398 height 438
click at [105, 176] on p "Social" at bounding box center [110, 175] width 51 height 12
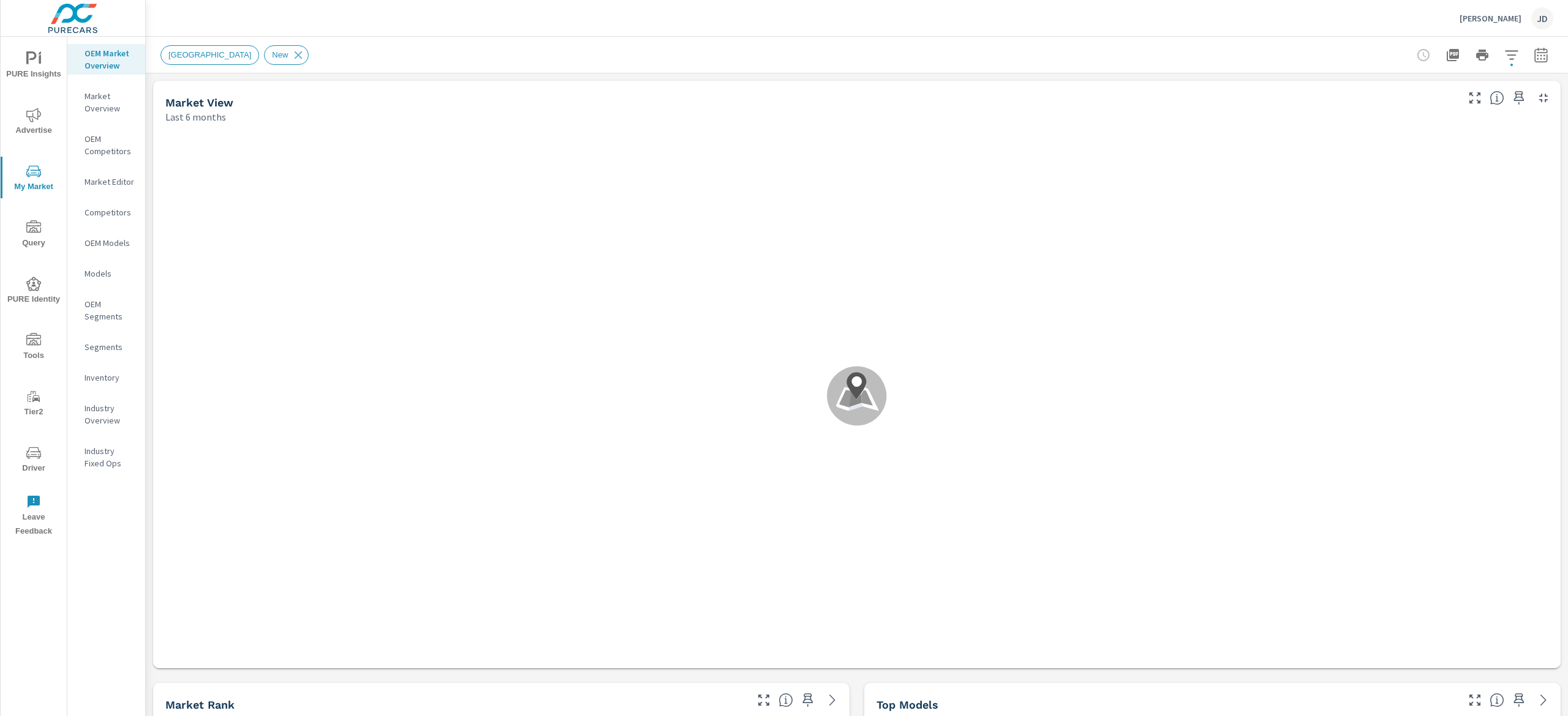
click at [37, 66] on span "PURE Insights" at bounding box center [34, 66] width 59 height 30
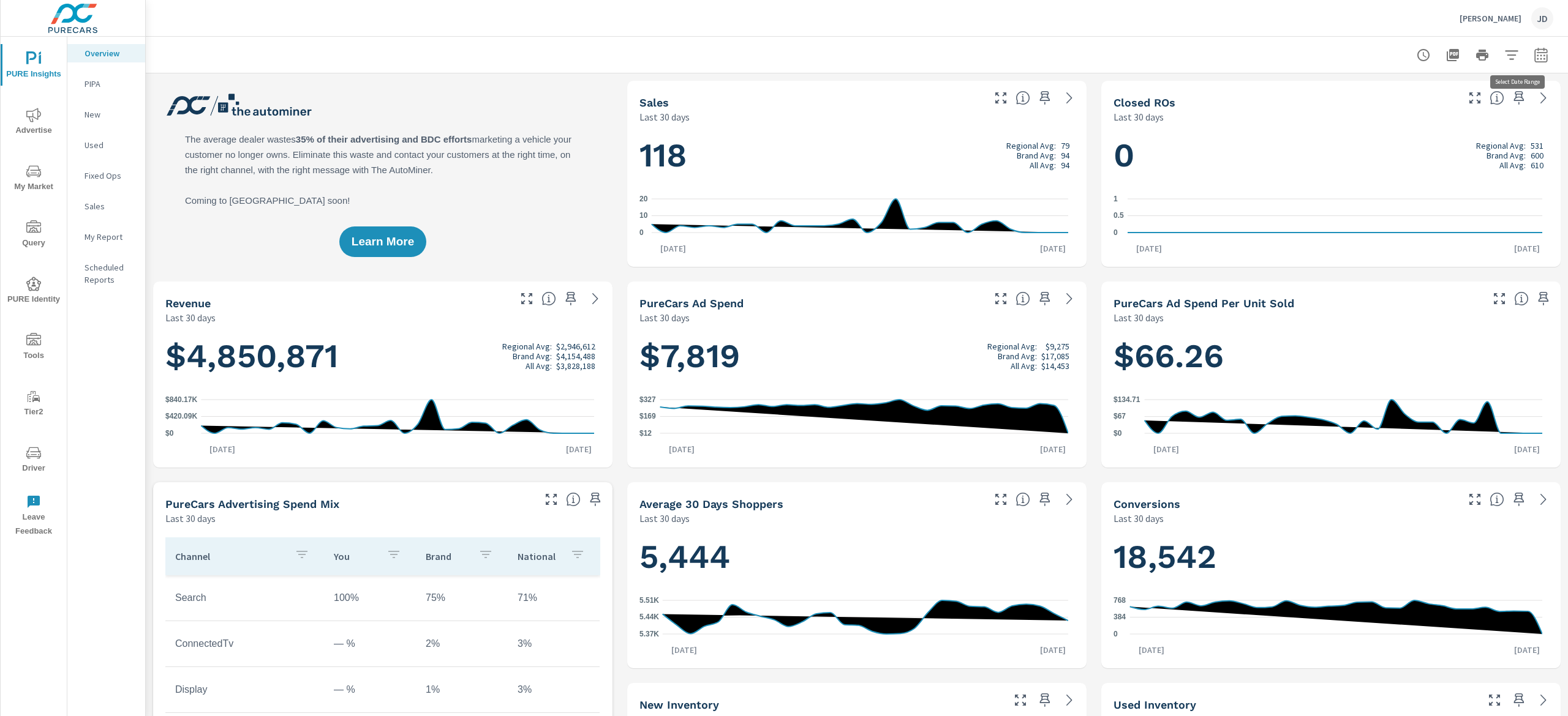
click at [1534, 54] on icon "button" at bounding box center [1541, 55] width 15 height 15
select select "Last 30 days"
click at [1419, 134] on p "+ Add comparison" at bounding box center [1437, 138] width 157 height 15
select select "Previous period"
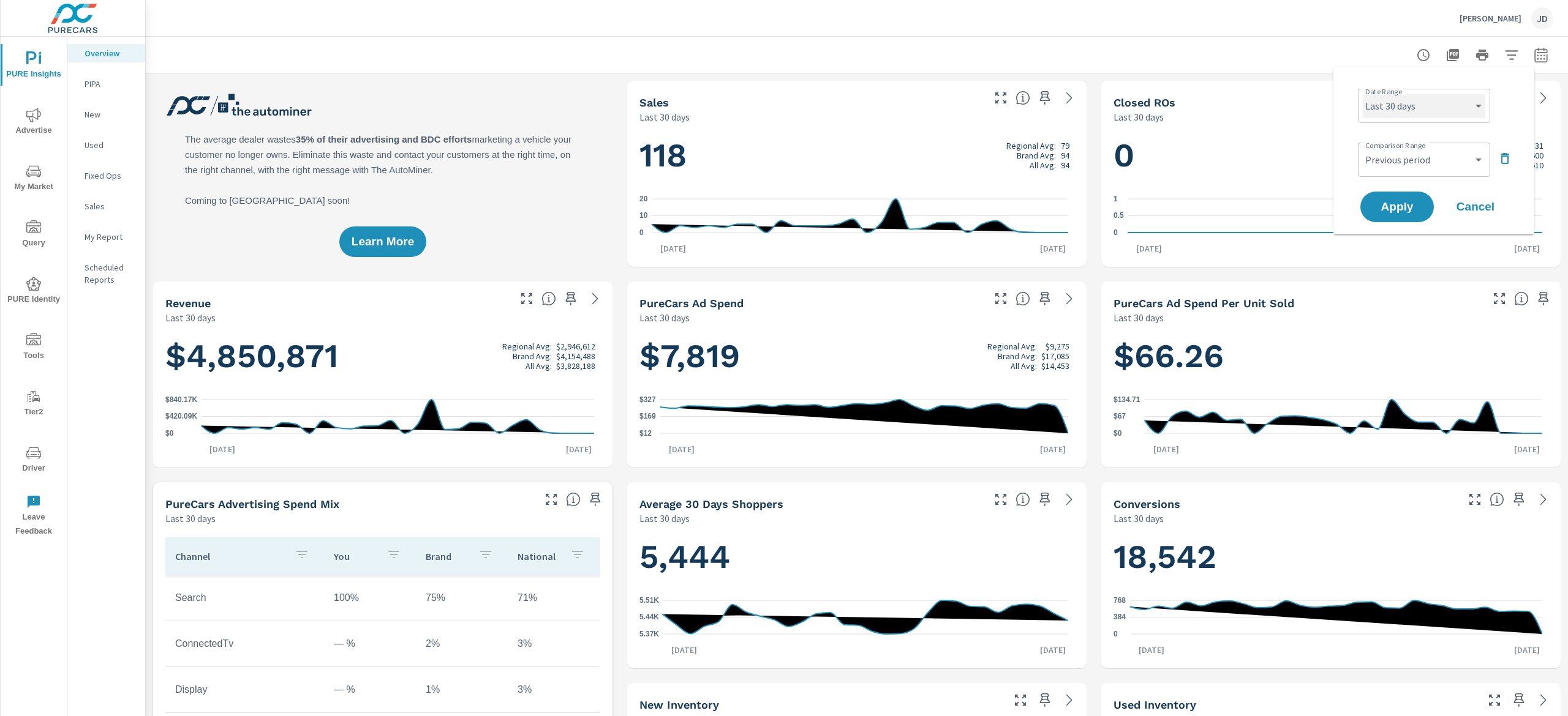
click at [1439, 111] on select "Custom Yesterday Last week Last 7 days Last 14 days Last 30 days Last 45 days L…" at bounding box center [1424, 106] width 122 height 24
select select "Last month"
click at [1363, 94] on select "Custom Yesterday Last week Last 7 days Last 14 days Last 30 days Last 45 days L…" at bounding box center [1424, 106] width 122 height 24
click at [1386, 203] on span "Apply" at bounding box center [1397, 207] width 50 height 11
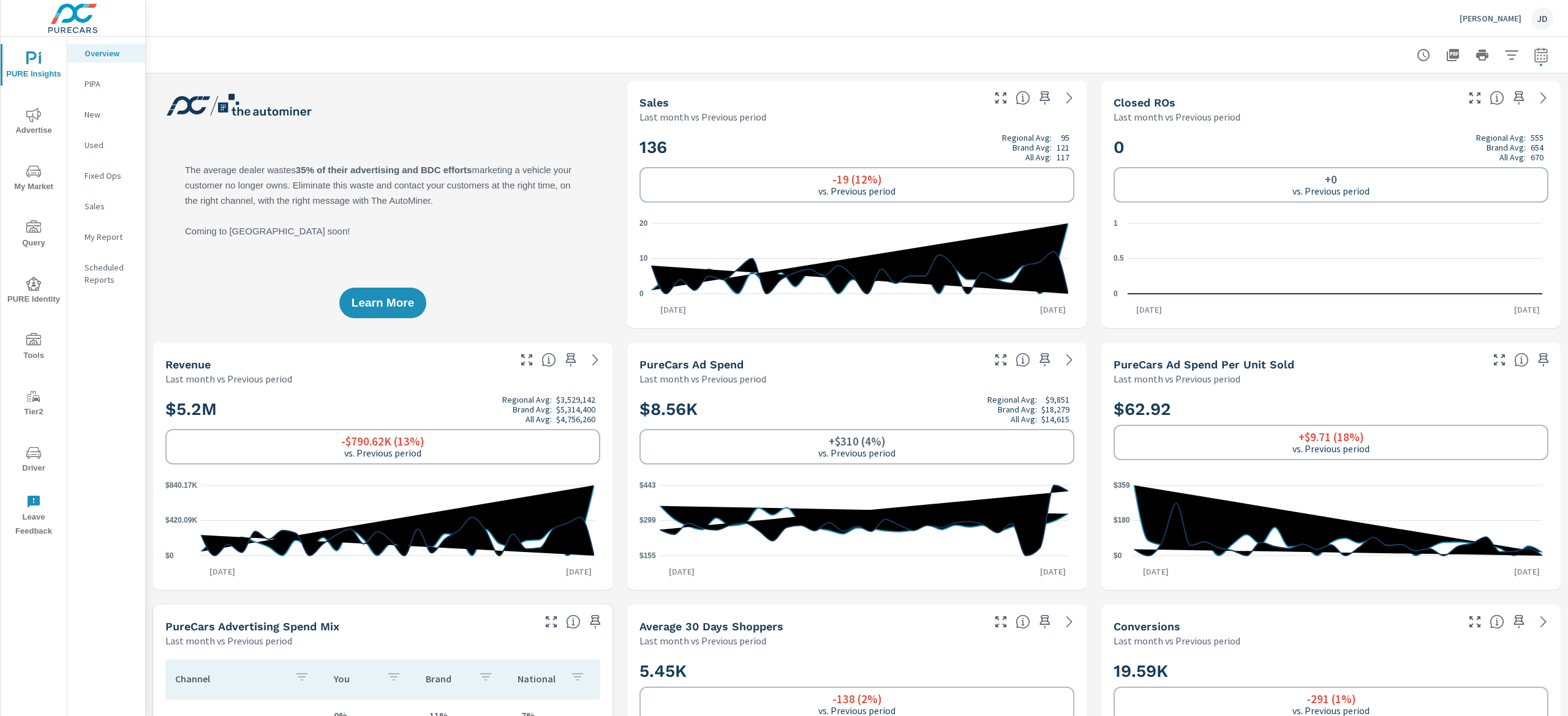
click at [89, 111] on p "New" at bounding box center [110, 114] width 51 height 12
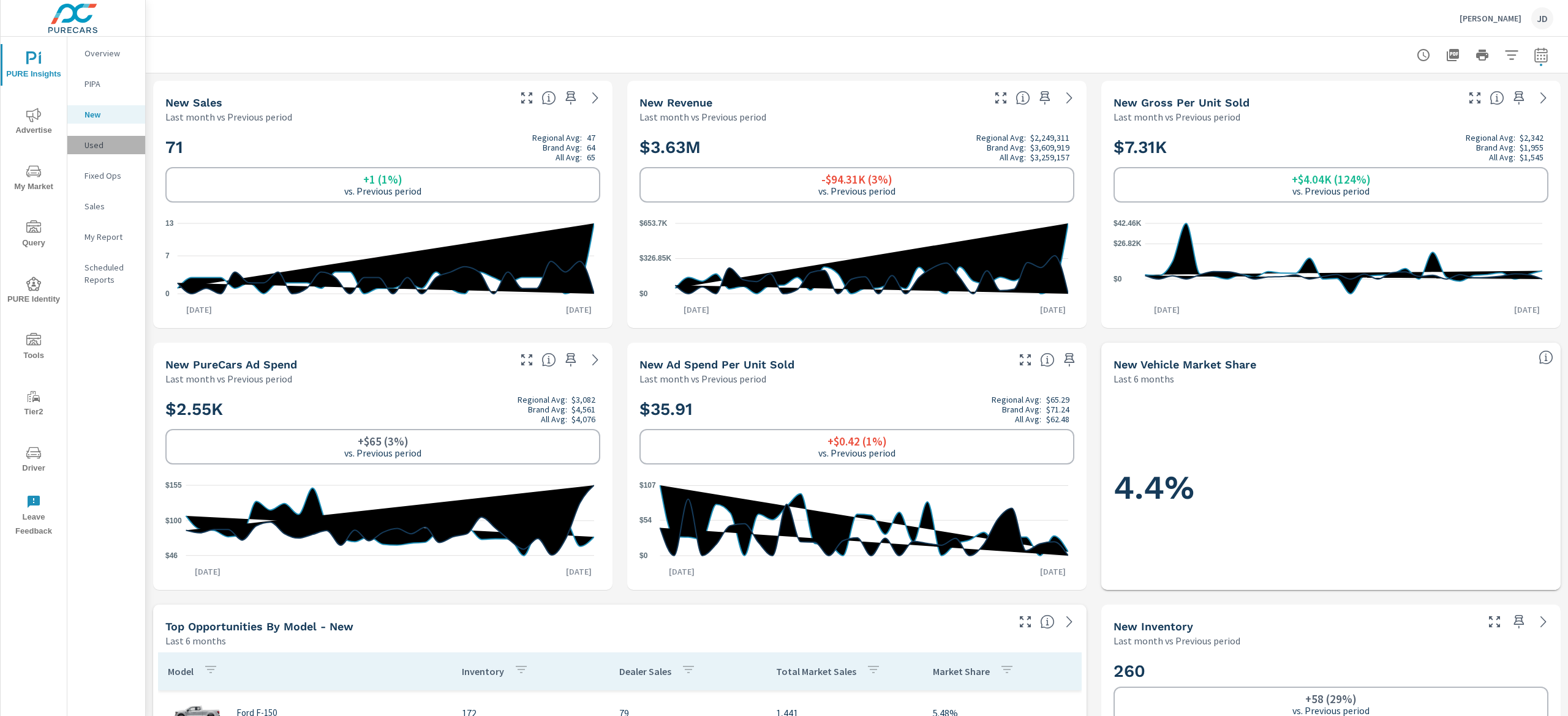
click at [108, 141] on p "Used" at bounding box center [110, 145] width 51 height 12
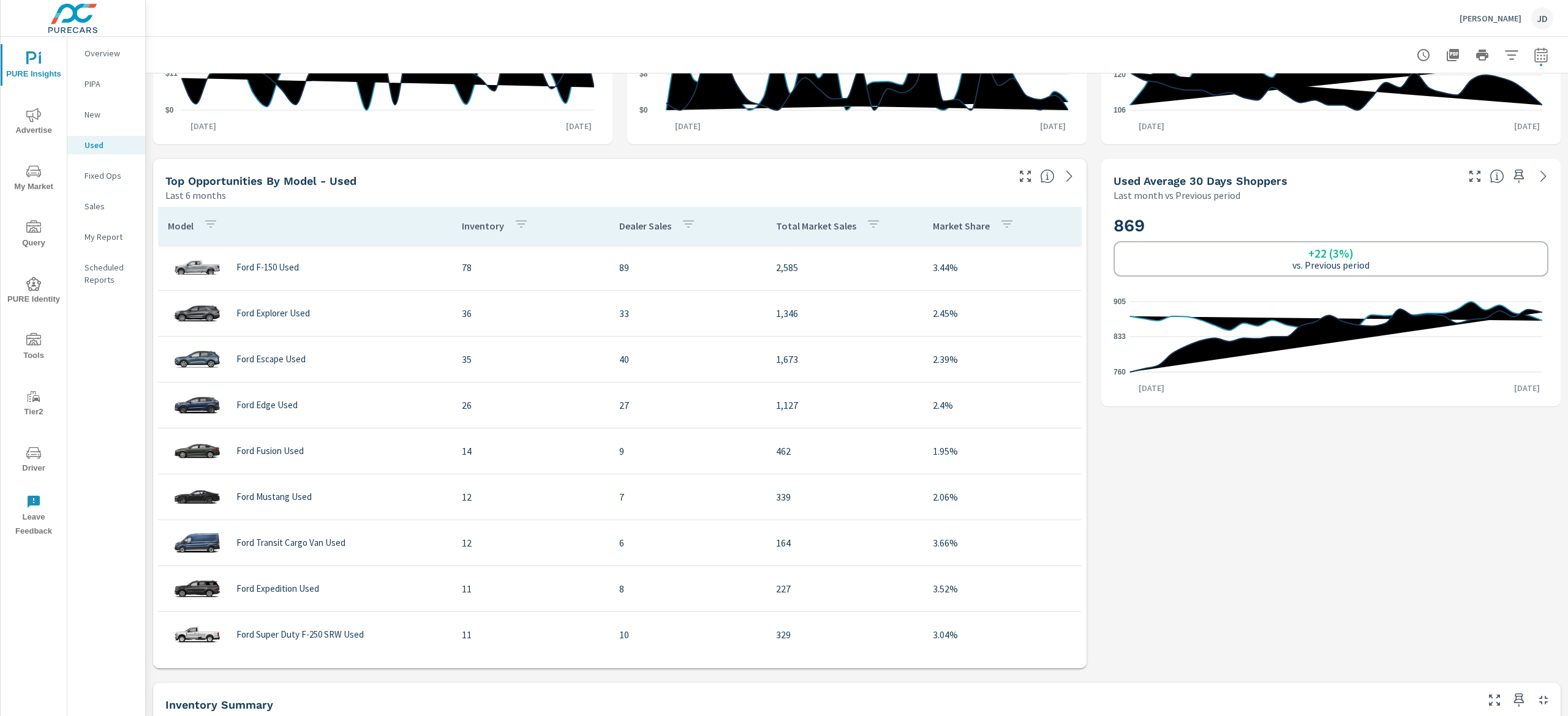
scroll to position [479, 0]
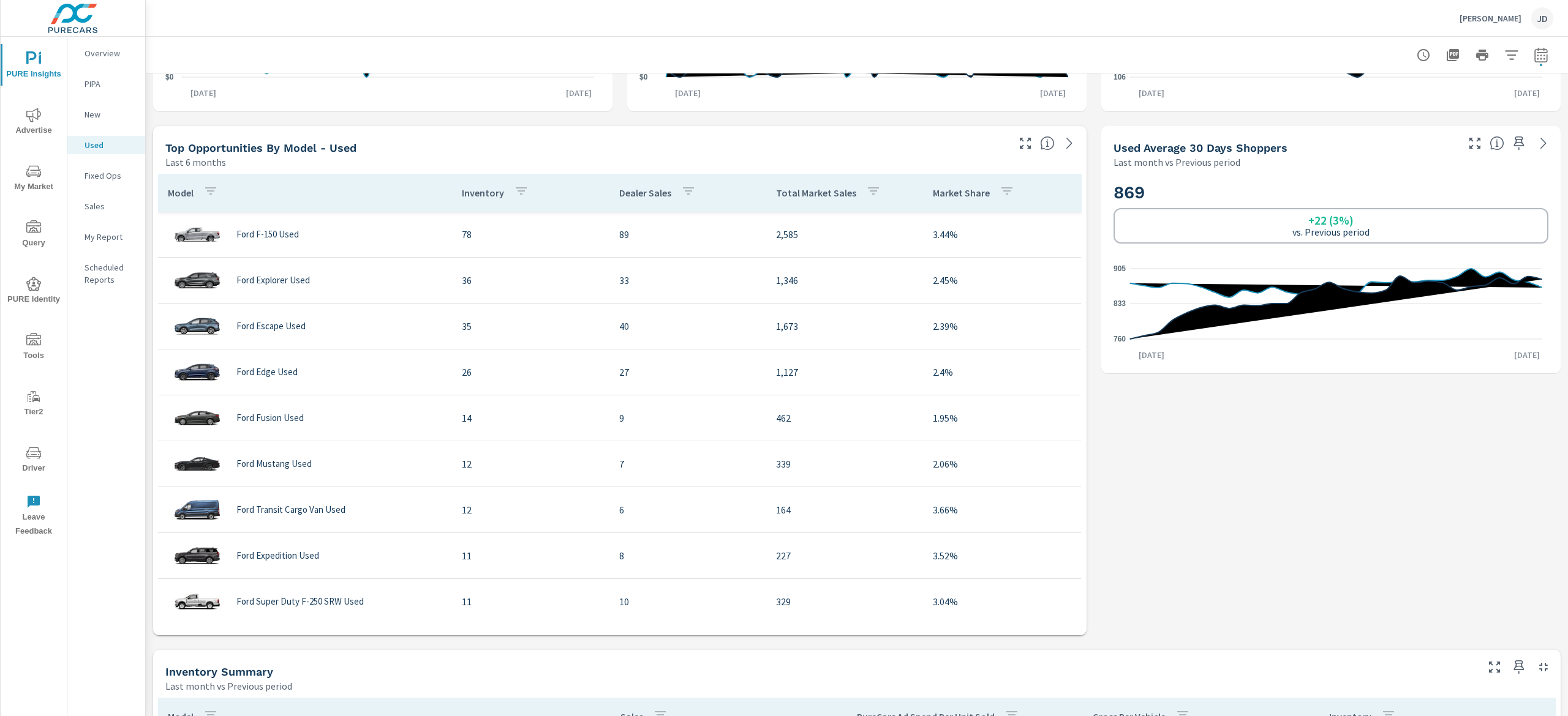
click at [1011, 146] on div at bounding box center [1049, 140] width 76 height 27
click at [1018, 144] on icon "button" at bounding box center [1025, 143] width 15 height 15
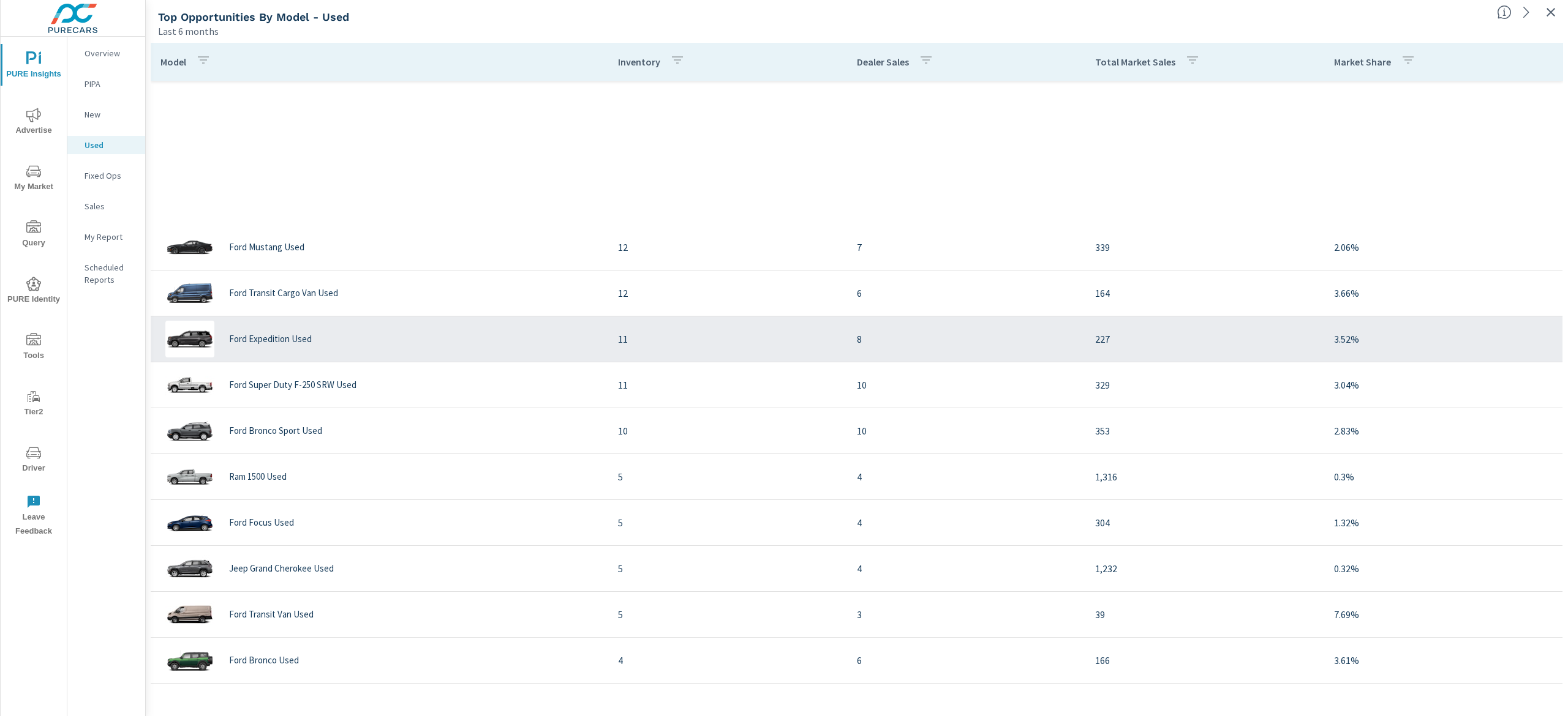
scroll to position [490, 0]
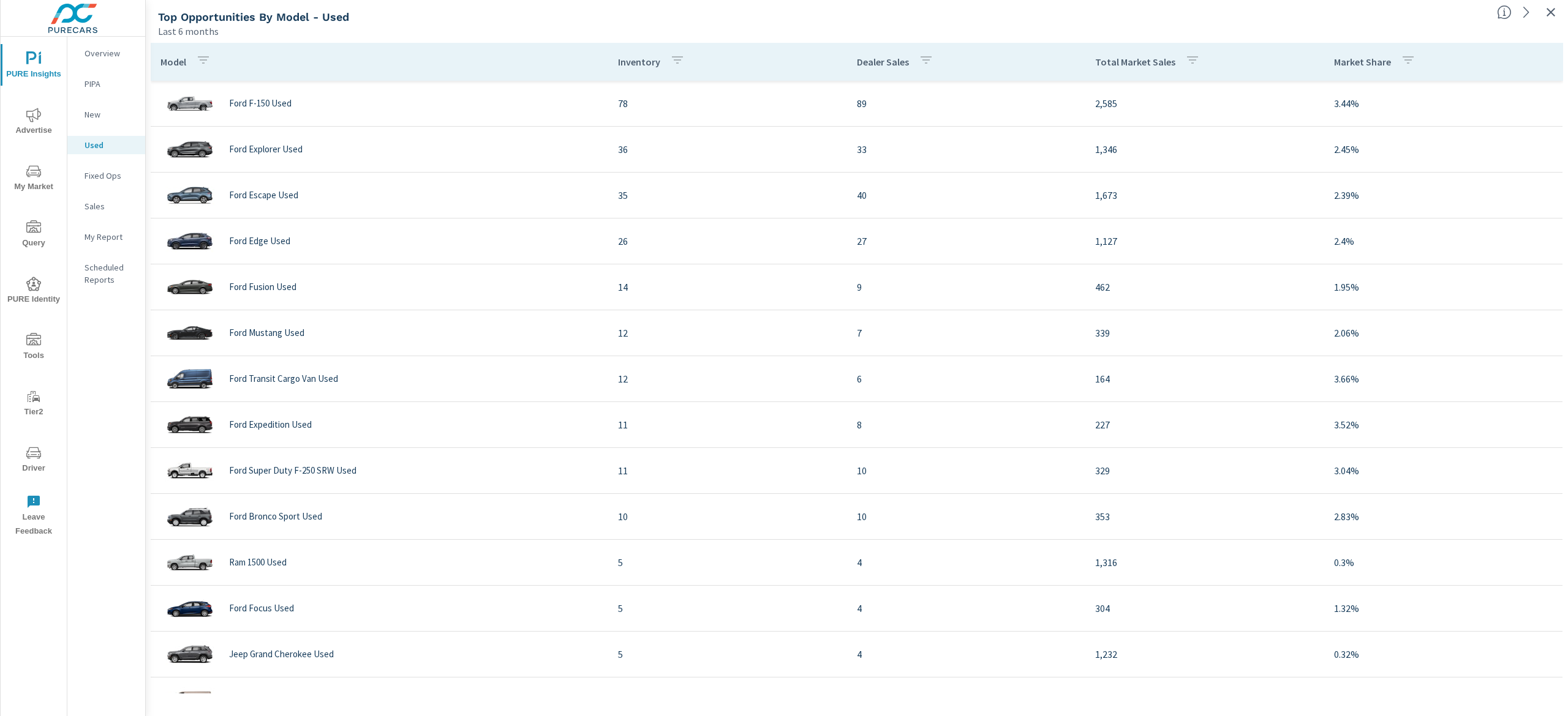
click at [1111, 63] on p "Total Market Sales" at bounding box center [1135, 61] width 80 height 12
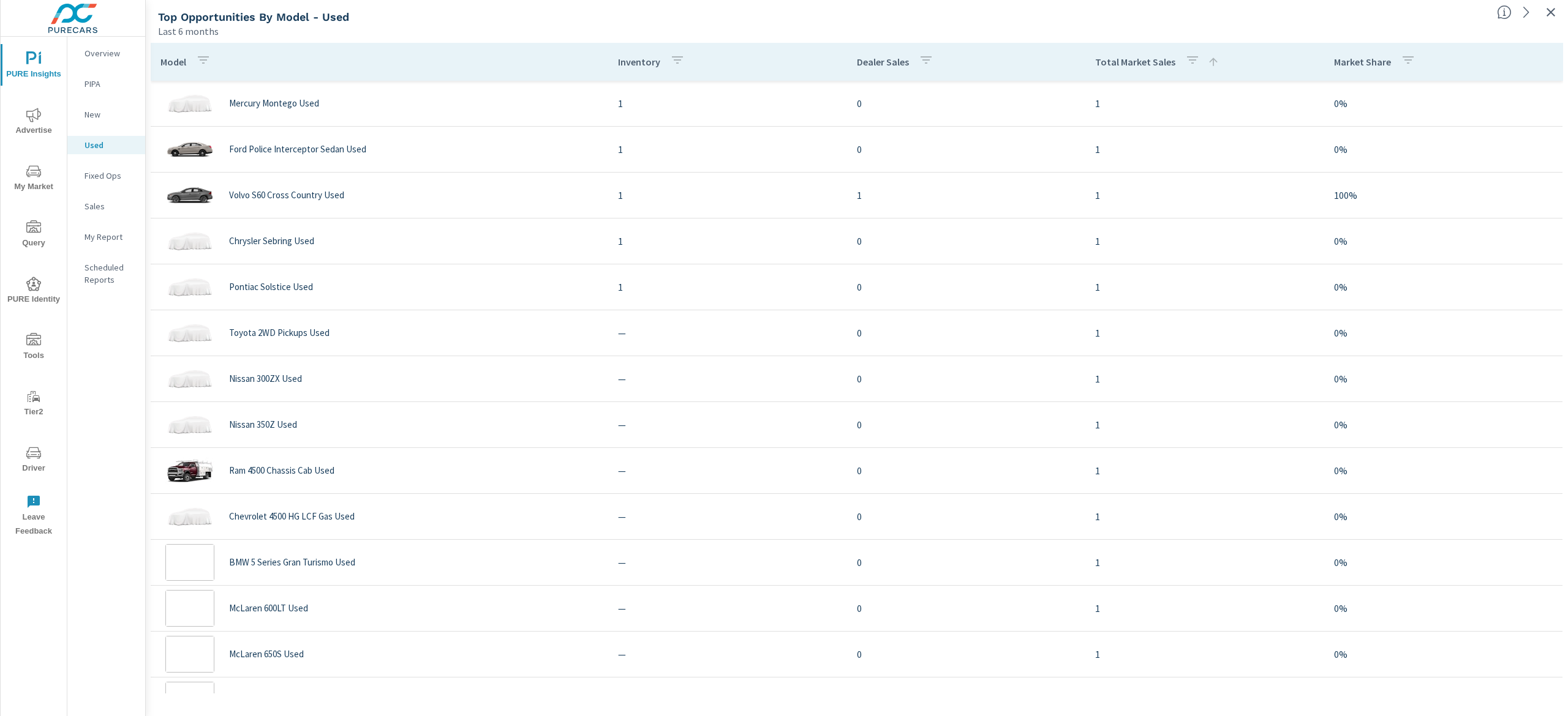
click at [1119, 54] on div "Total Market Sales" at bounding box center [1157, 62] width 124 height 28
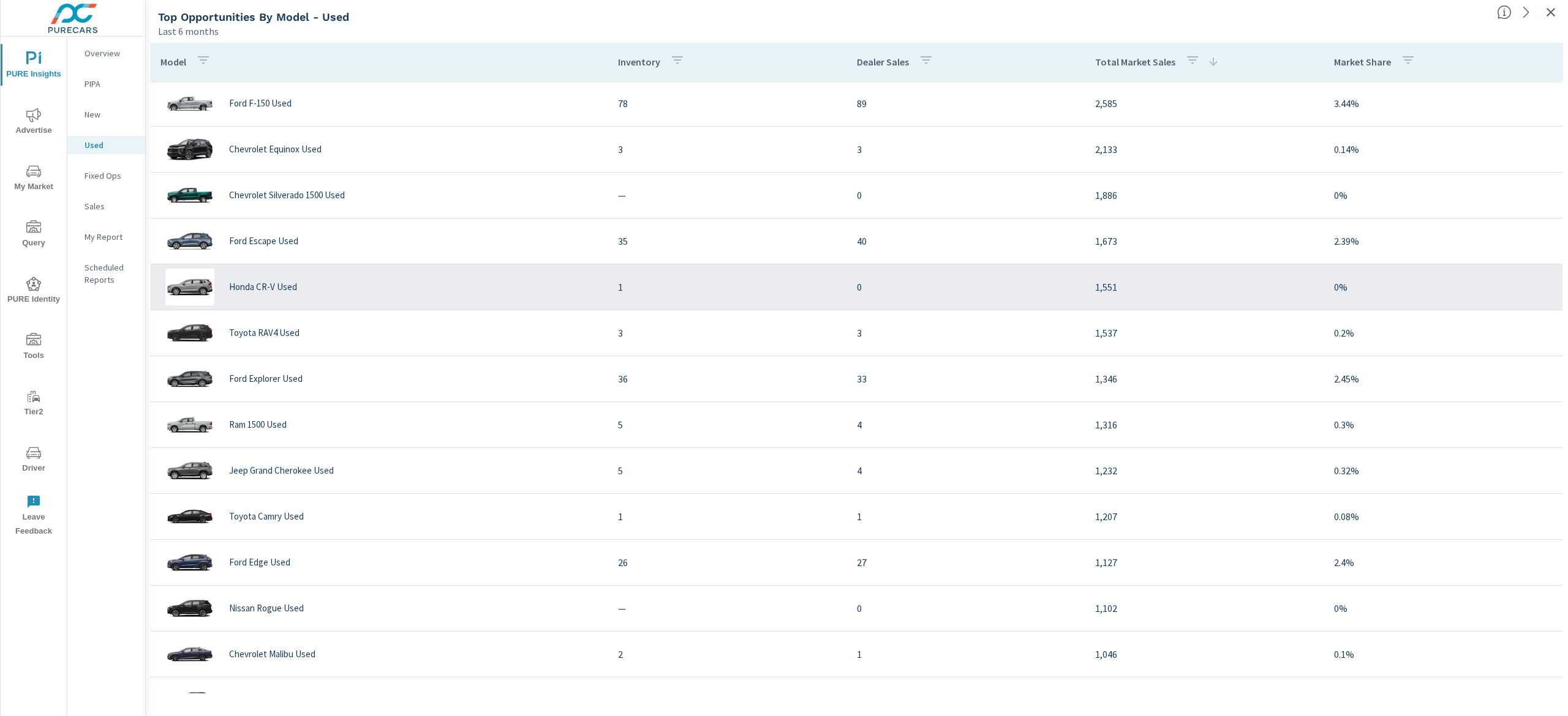
scroll to position [183, 0]
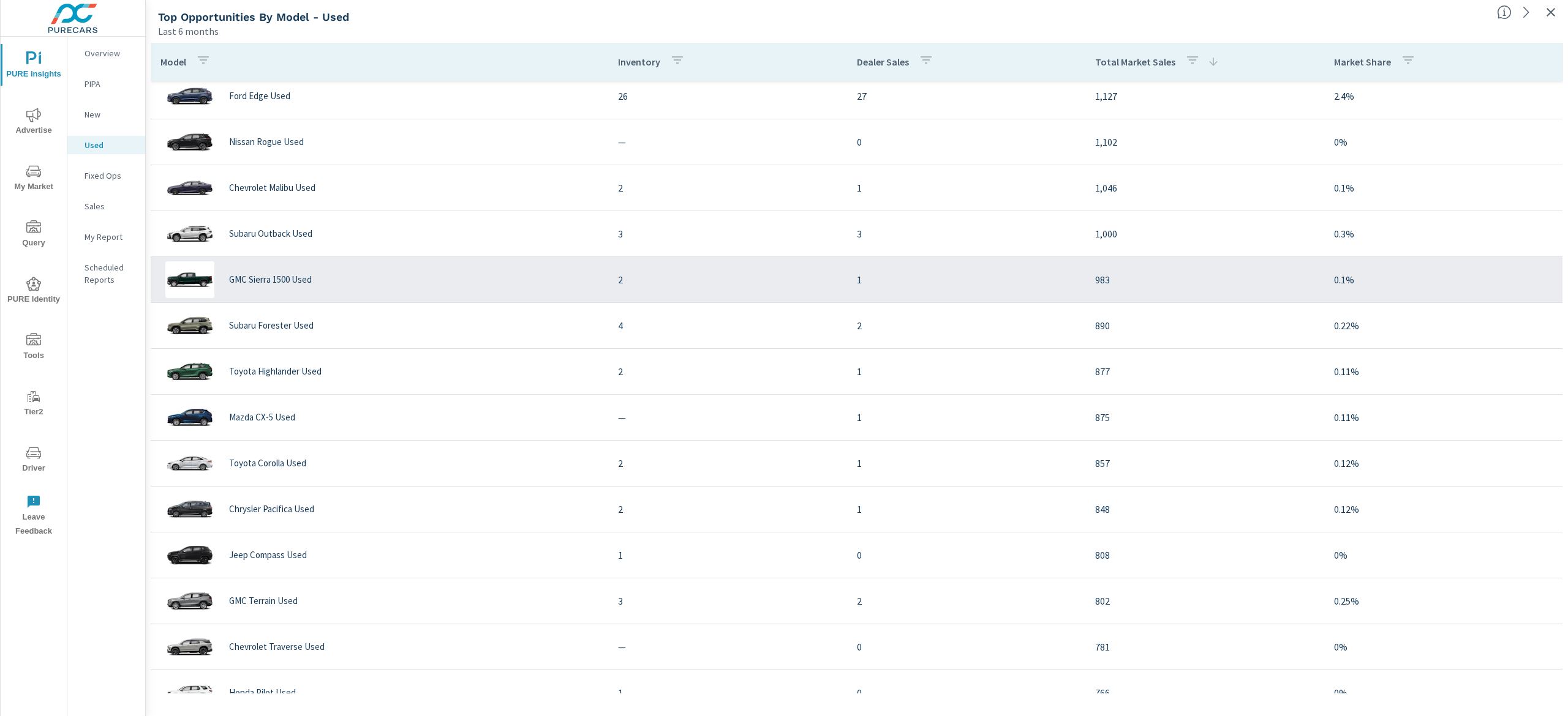
scroll to position [490, 0]
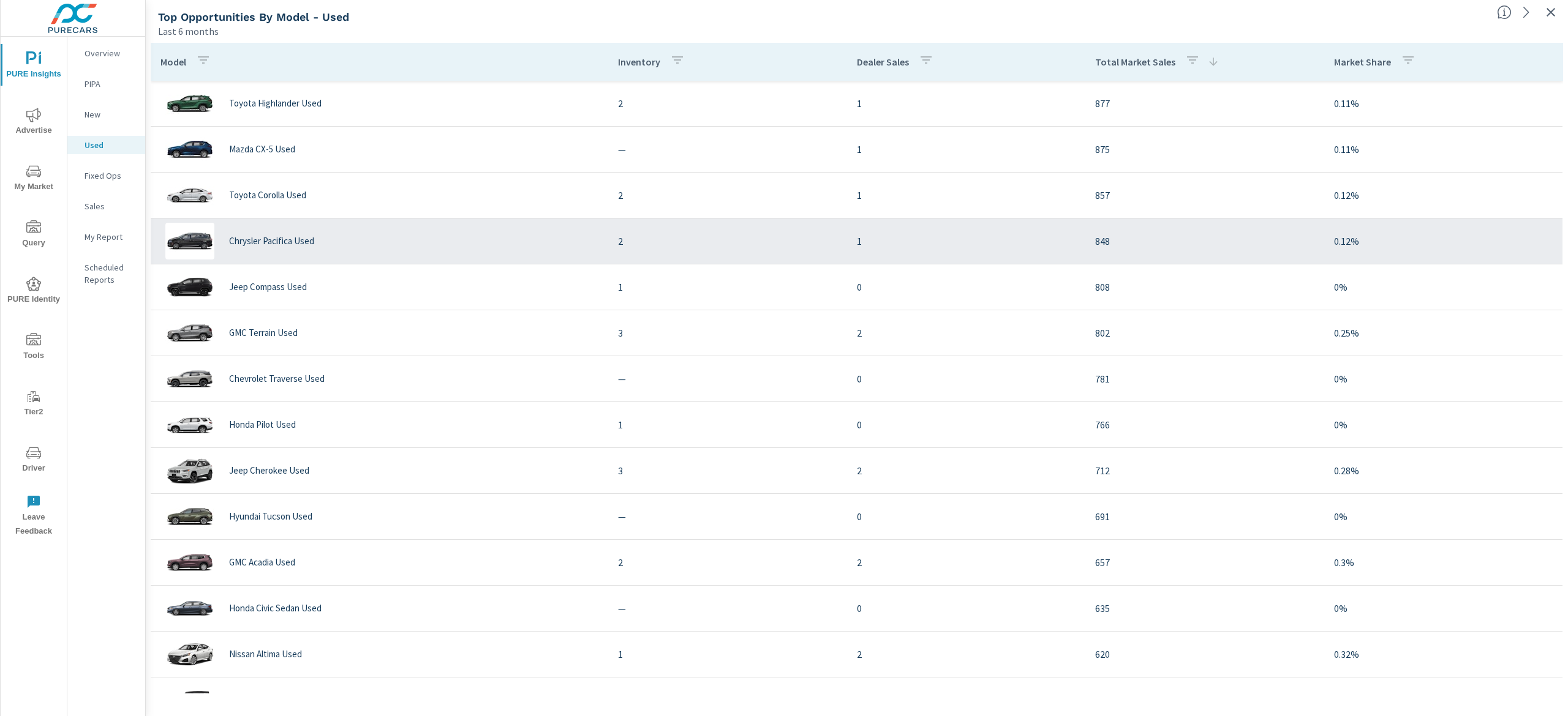
scroll to position [980, 0]
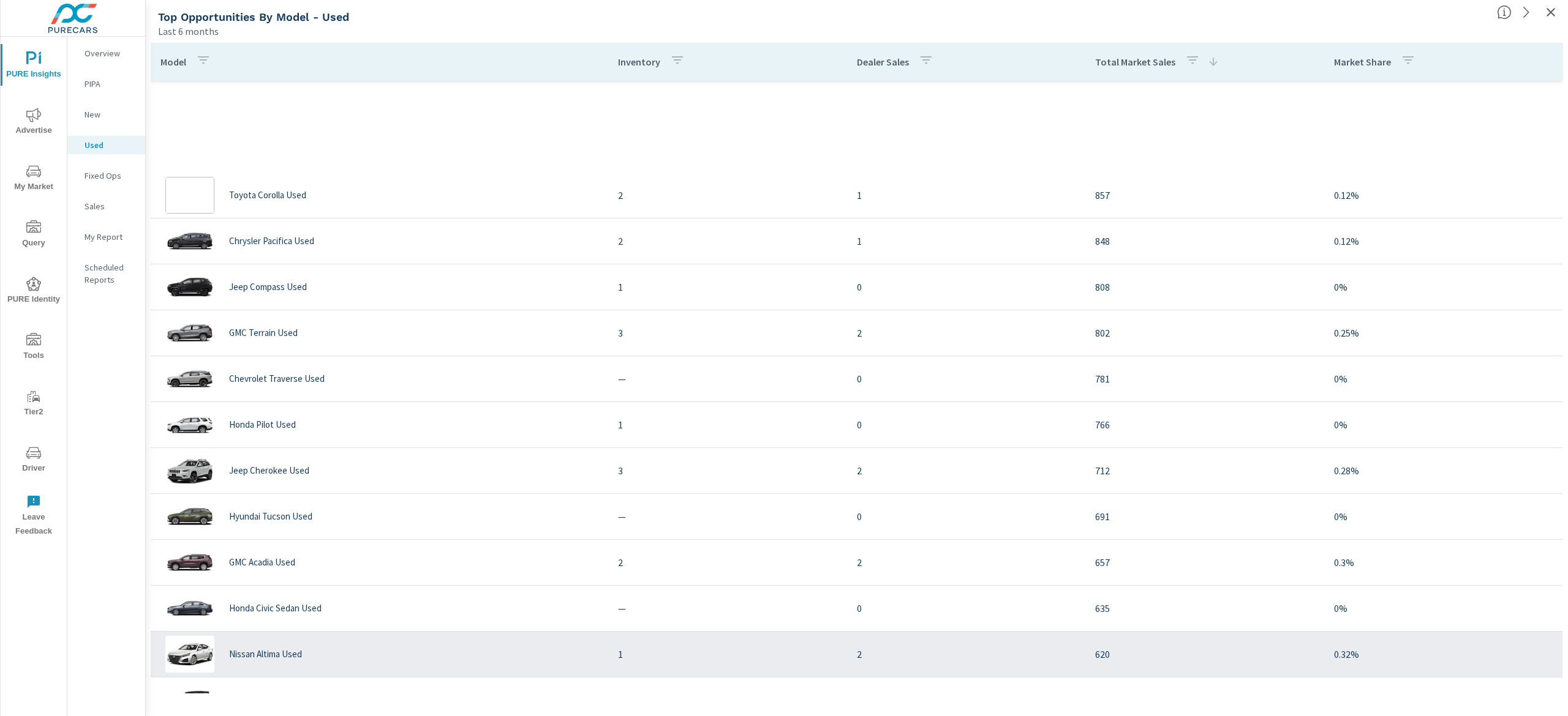
scroll to position [980, 0]
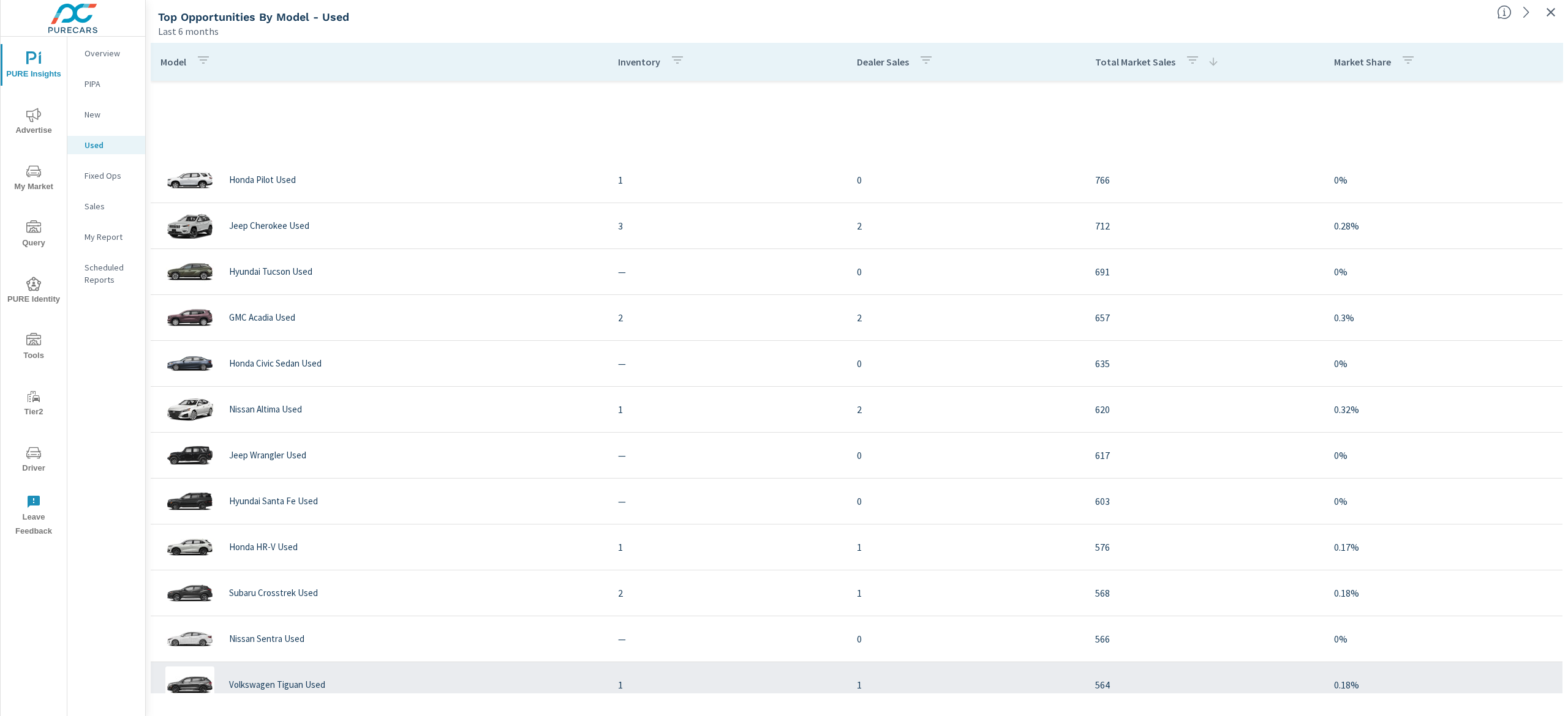
scroll to position [1469, 0]
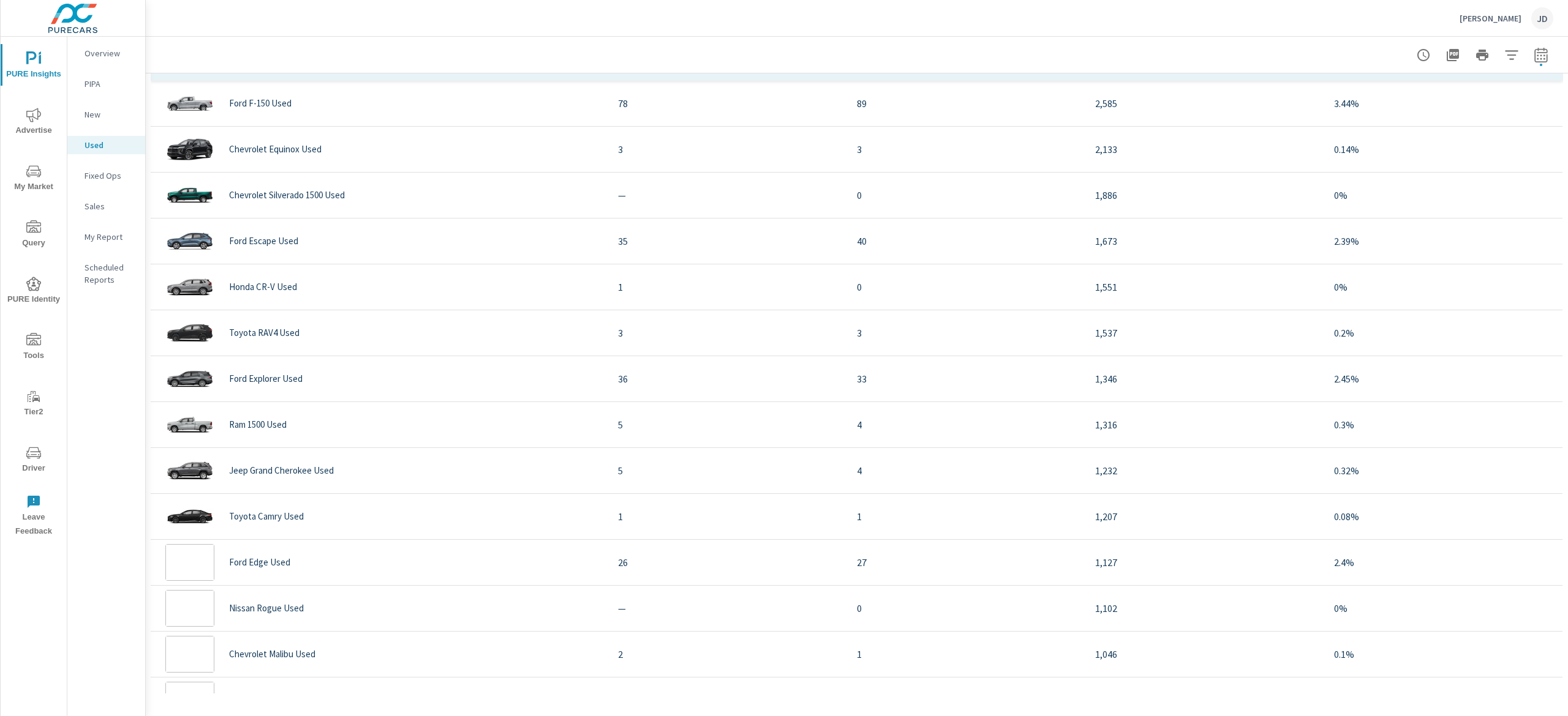
click at [29, 179] on span "My Market" at bounding box center [34, 179] width 59 height 30
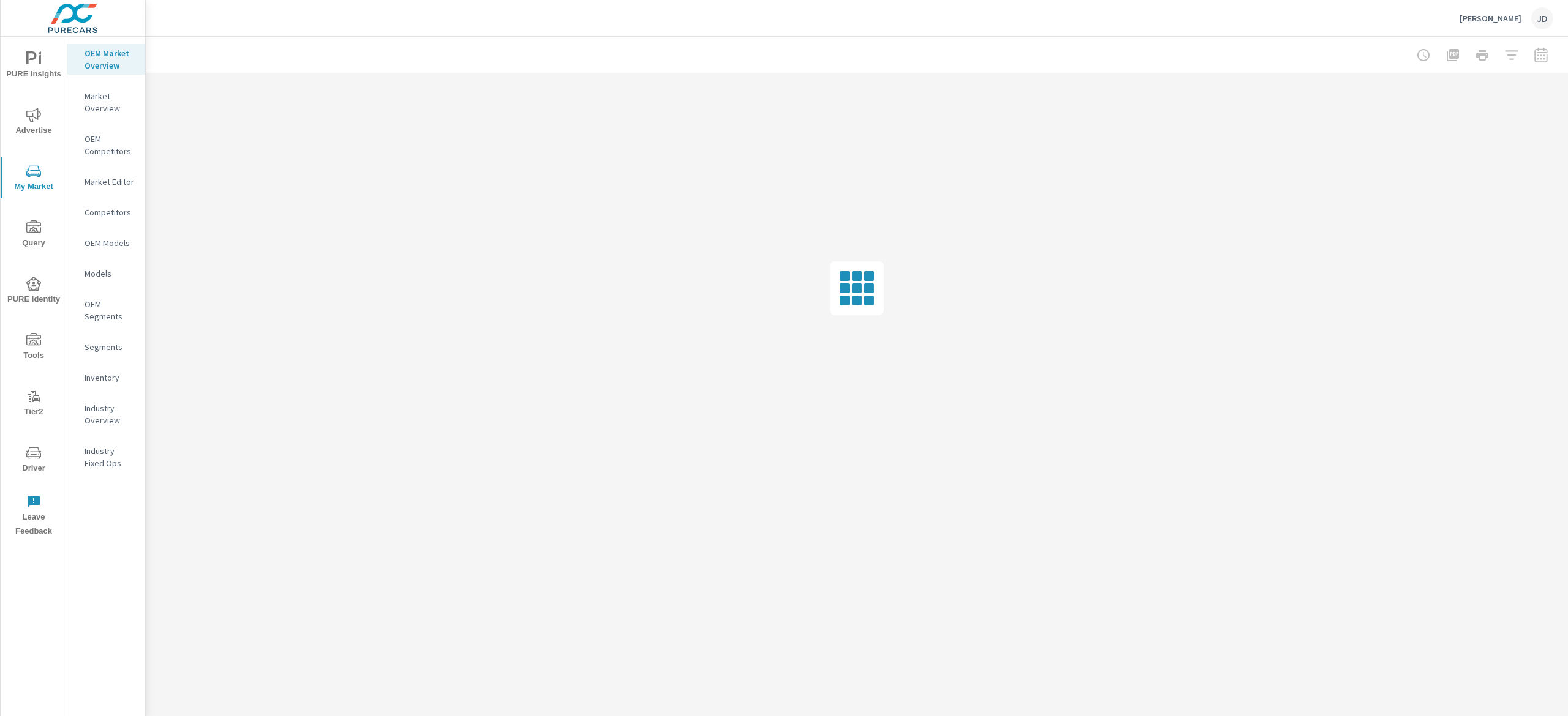
click at [101, 374] on p "Inventory" at bounding box center [110, 377] width 51 height 12
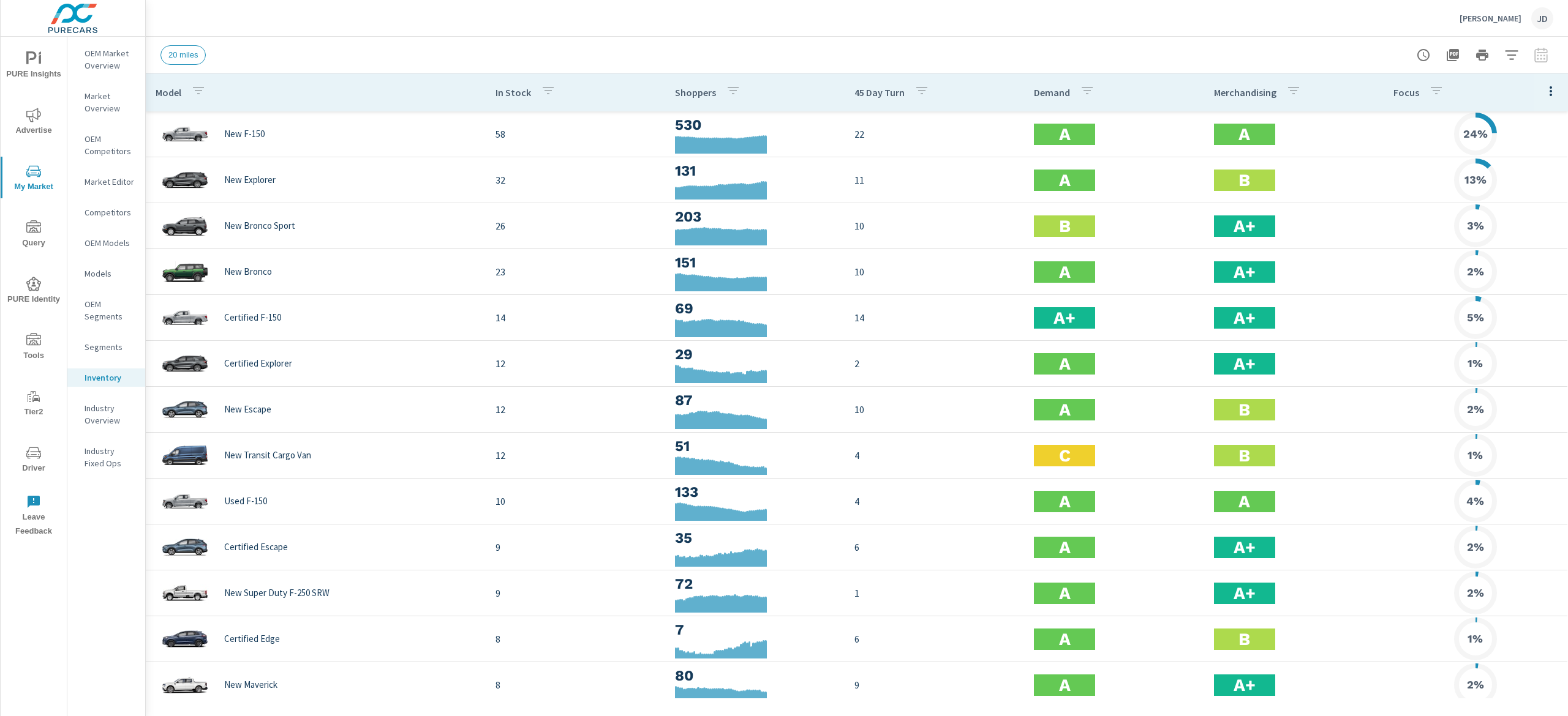
click at [1516, 52] on icon "button" at bounding box center [1511, 55] width 15 height 15
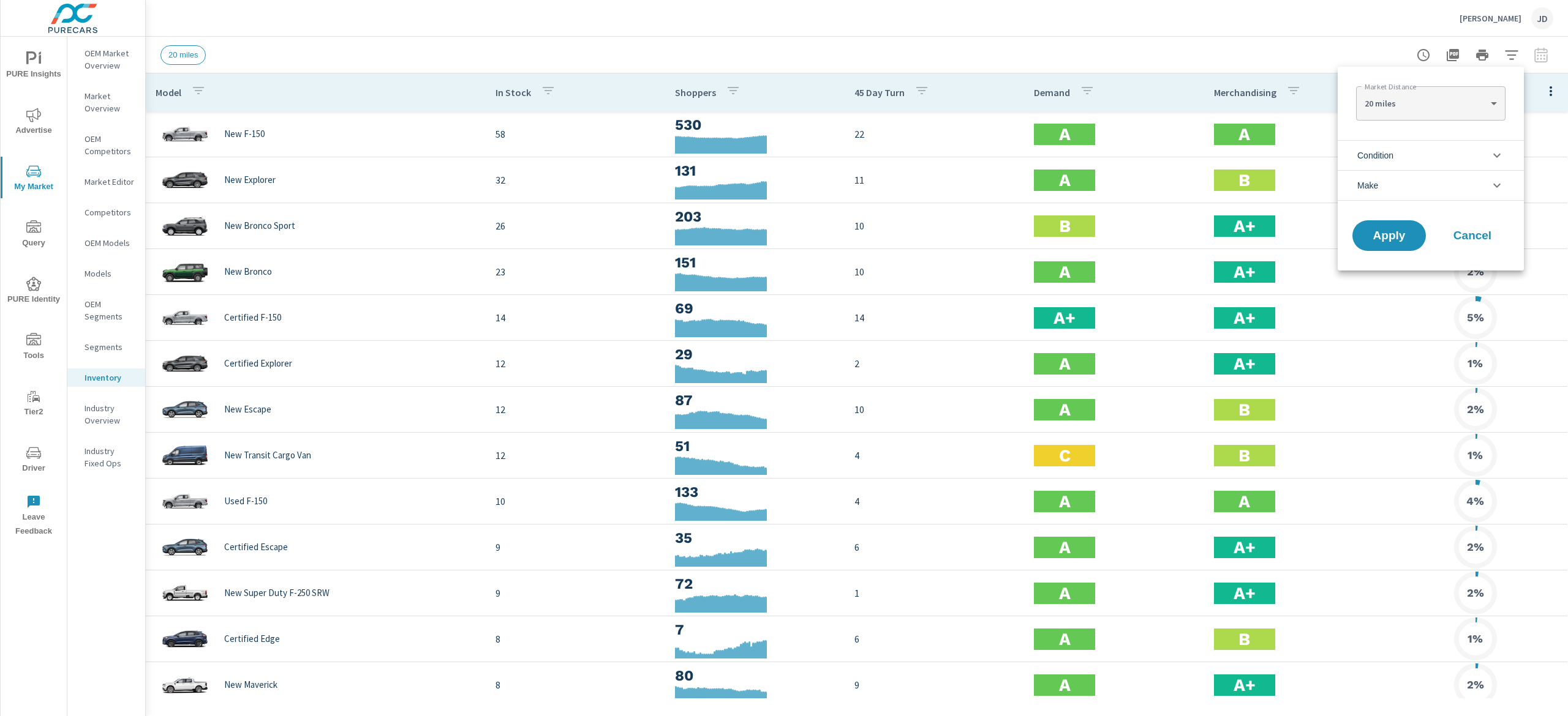
click at [1481, 145] on li "Condition" at bounding box center [1431, 155] width 186 height 30
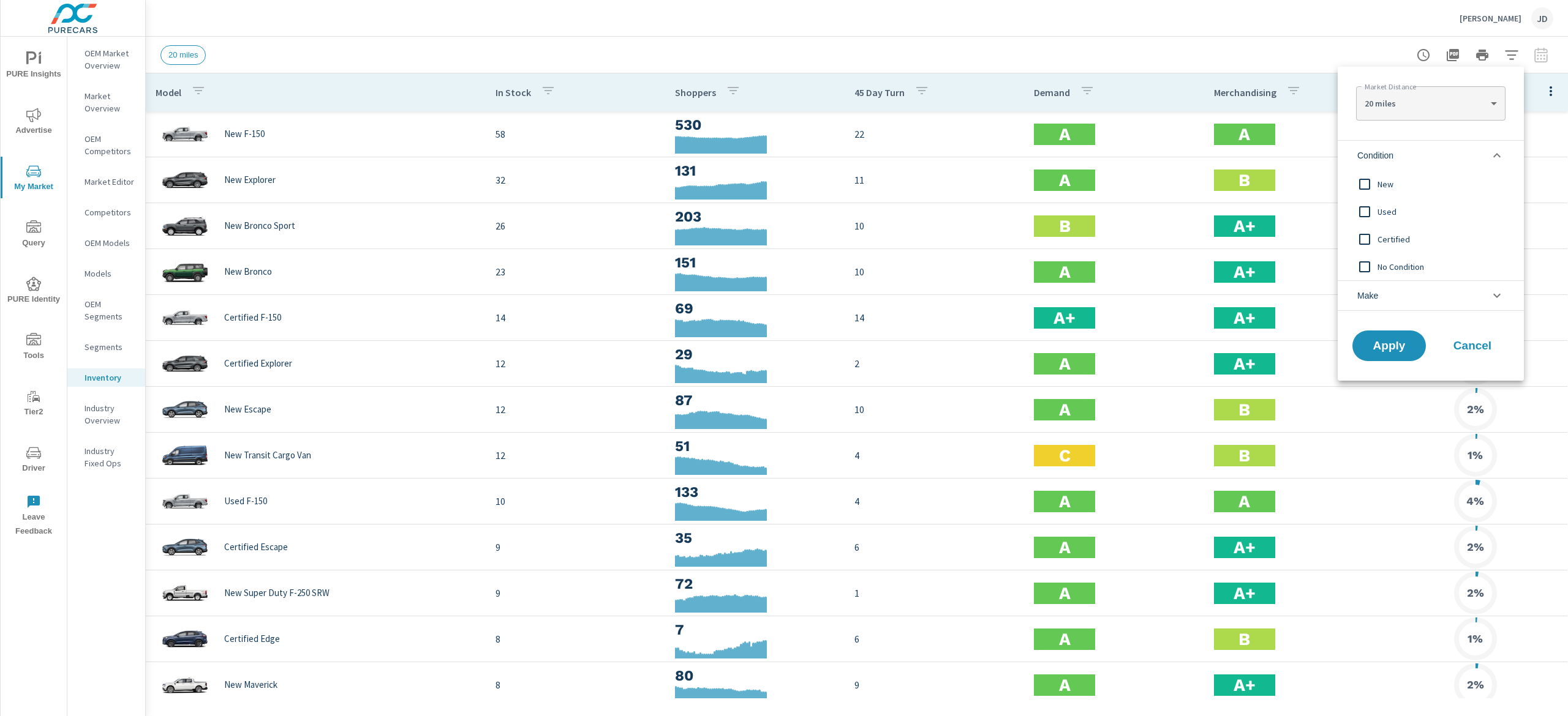
click at [1390, 210] on span "Used" at bounding box center [1444, 211] width 134 height 15
drag, startPoint x: 1402, startPoint y: 335, endPoint x: 1407, endPoint y: 384, distance: 49.3
click at [1402, 336] on button "Apply" at bounding box center [1389, 346] width 73 height 31
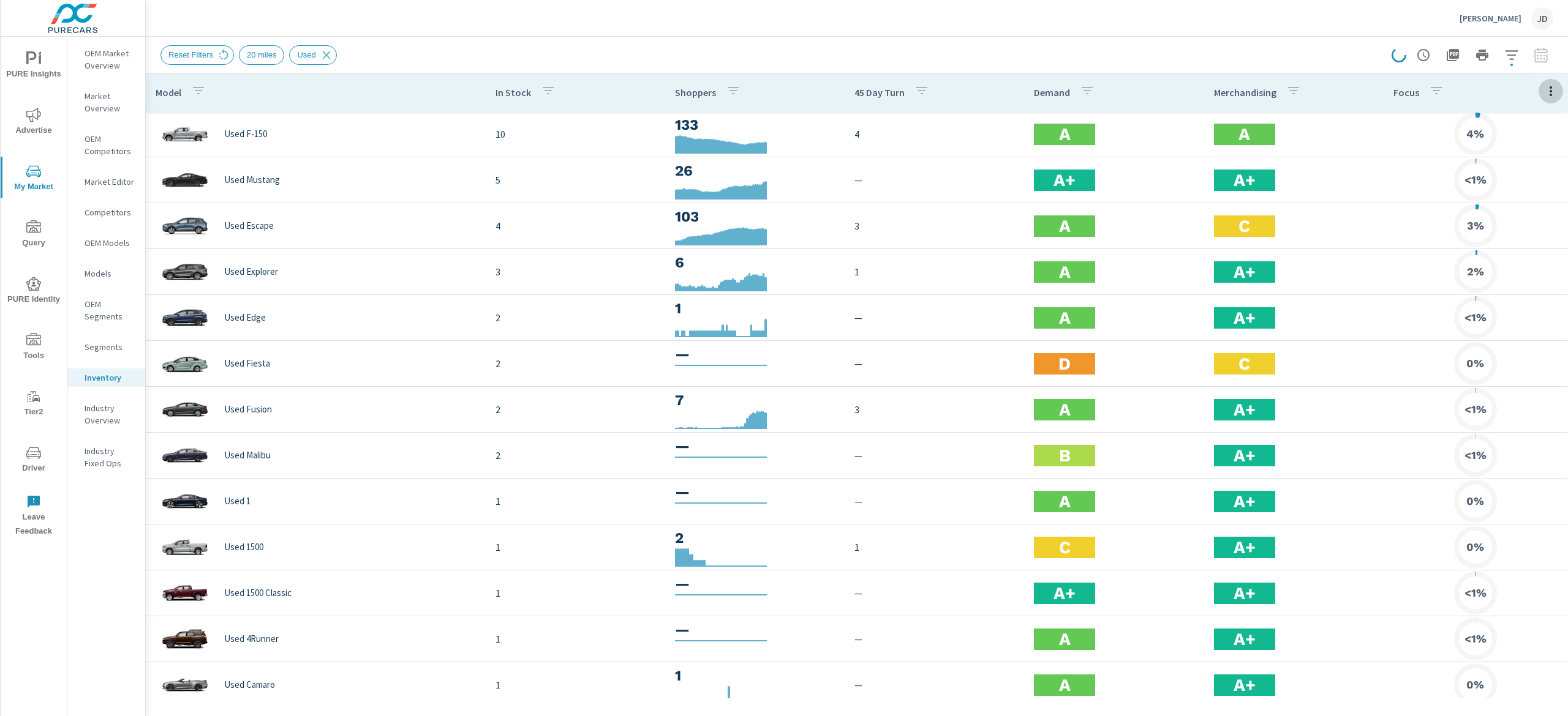
click at [1544, 94] on icon "button" at bounding box center [1551, 91] width 15 height 15
click at [1523, 233] on span "Market Comparison" at bounding box center [1511, 229] width 77 height 12
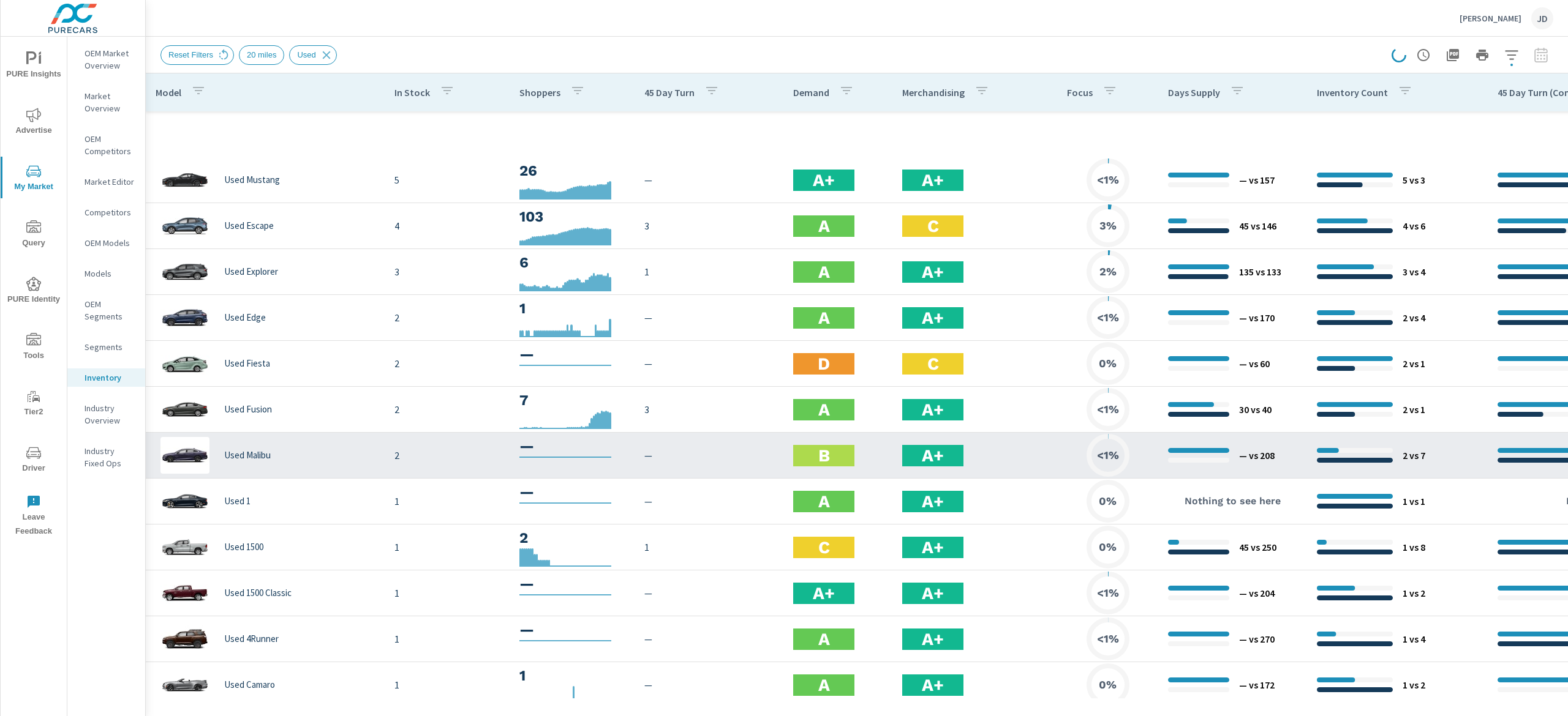
scroll to position [279, 0]
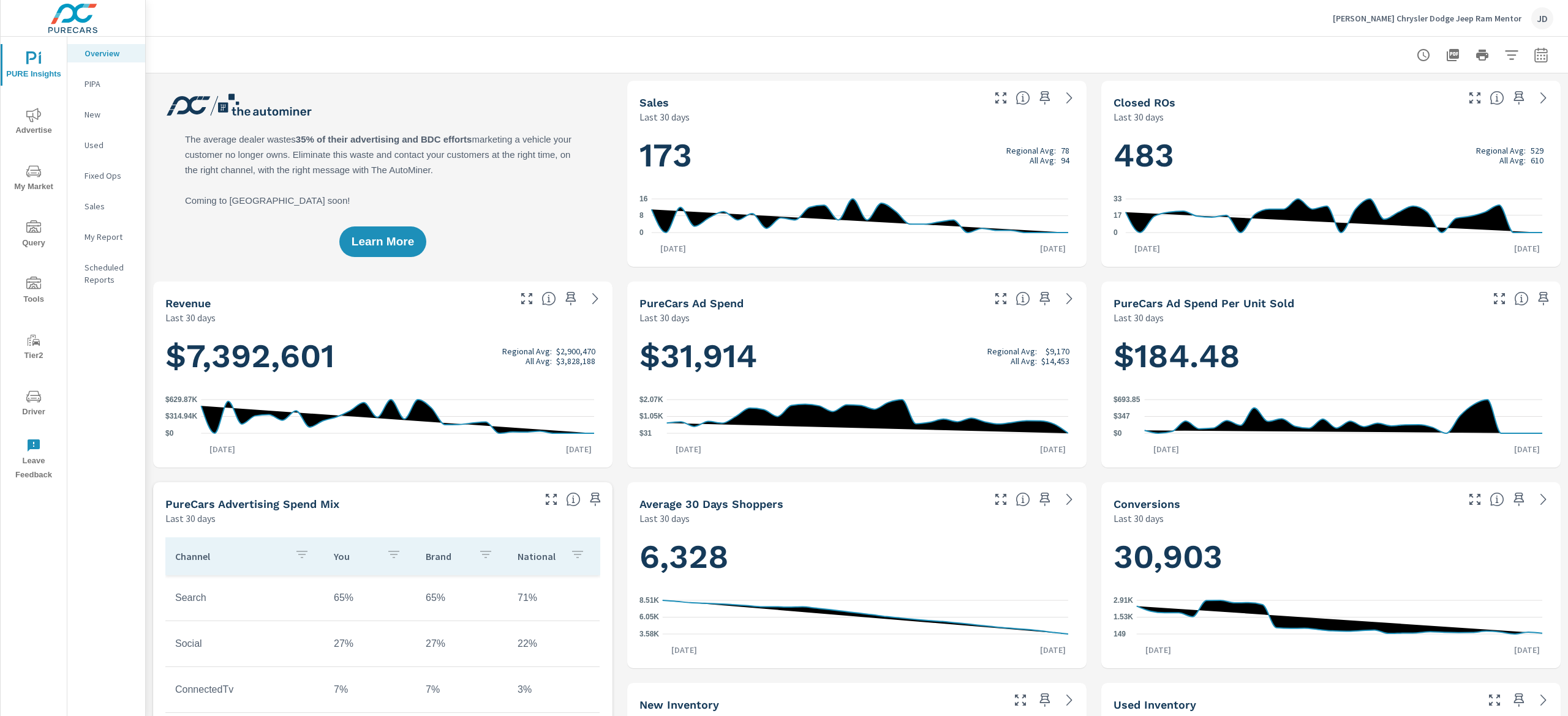
click at [1534, 54] on icon "button" at bounding box center [1541, 55] width 15 height 15
select select "Last 30 days"
click at [1395, 146] on div "Date Range Custom [DATE] Last week Last 7 days Last 14 days Last 30 days Last 4…" at bounding box center [1434, 133] width 171 height 114
click at [1397, 132] on p "+ Add comparison" at bounding box center [1437, 138] width 157 height 15
select select "Previous period"
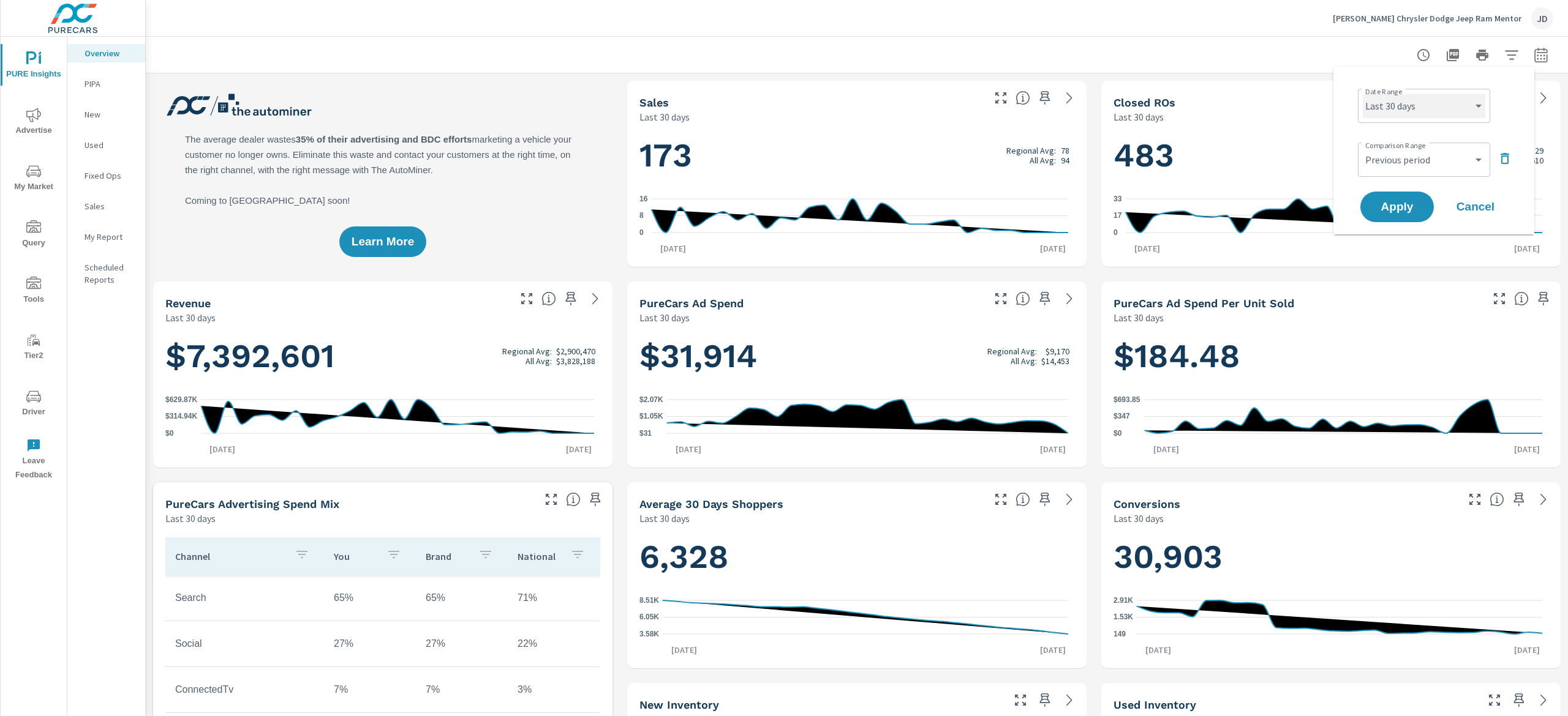
click at [1428, 102] on select "Custom [DATE] Last week Last 7 days Last 14 days Last 30 days Last 45 days Last…" at bounding box center [1424, 106] width 122 height 24
select select "Last month"
click at [1363, 94] on select "Custom [DATE] Last week Last 7 days Last 14 days Last 30 days Last 45 days Last…" at bounding box center [1424, 106] width 122 height 24
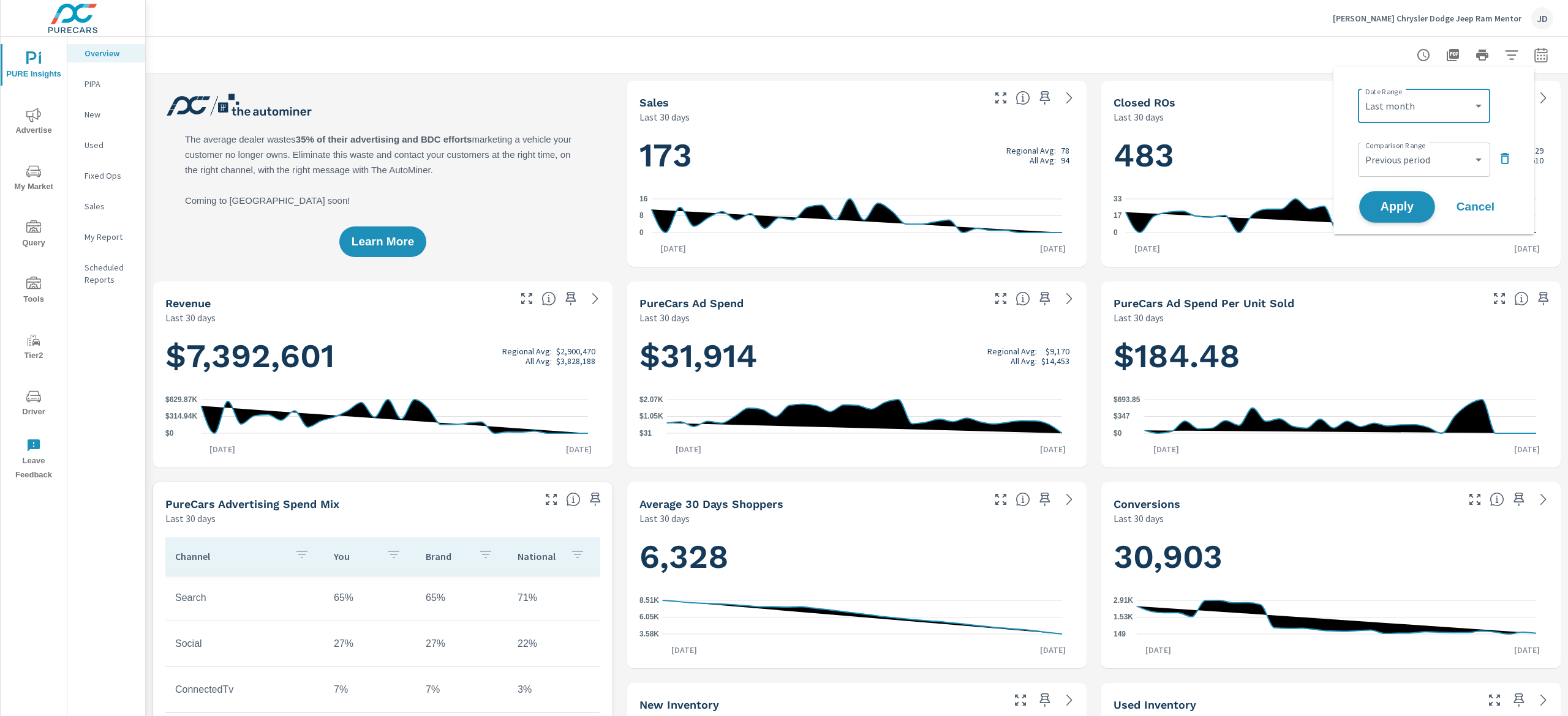
drag, startPoint x: 1409, startPoint y: 202, endPoint x: 1402, endPoint y: 210, distance: 10.6
click at [1409, 203] on span "Apply" at bounding box center [1397, 207] width 50 height 11
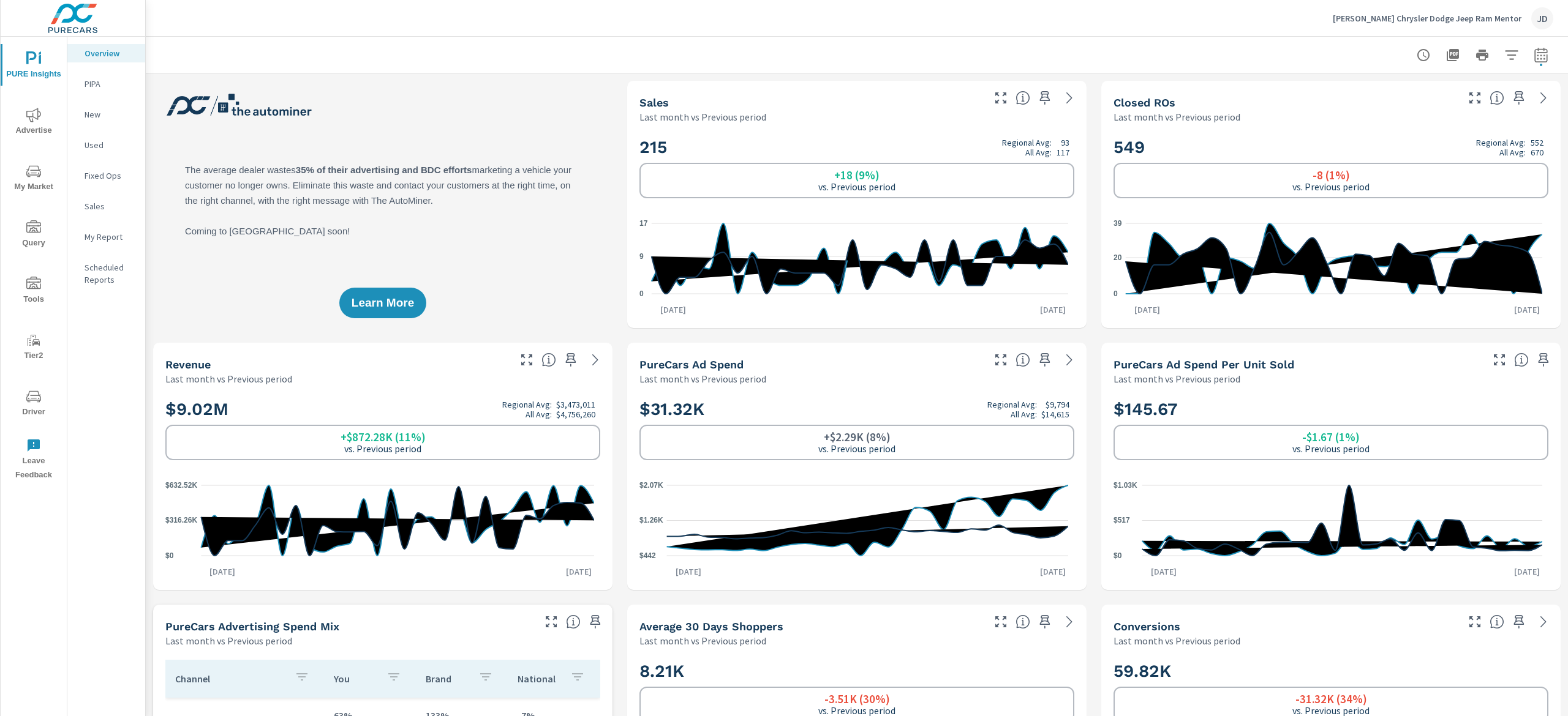
click at [103, 110] on p "New" at bounding box center [110, 114] width 51 height 12
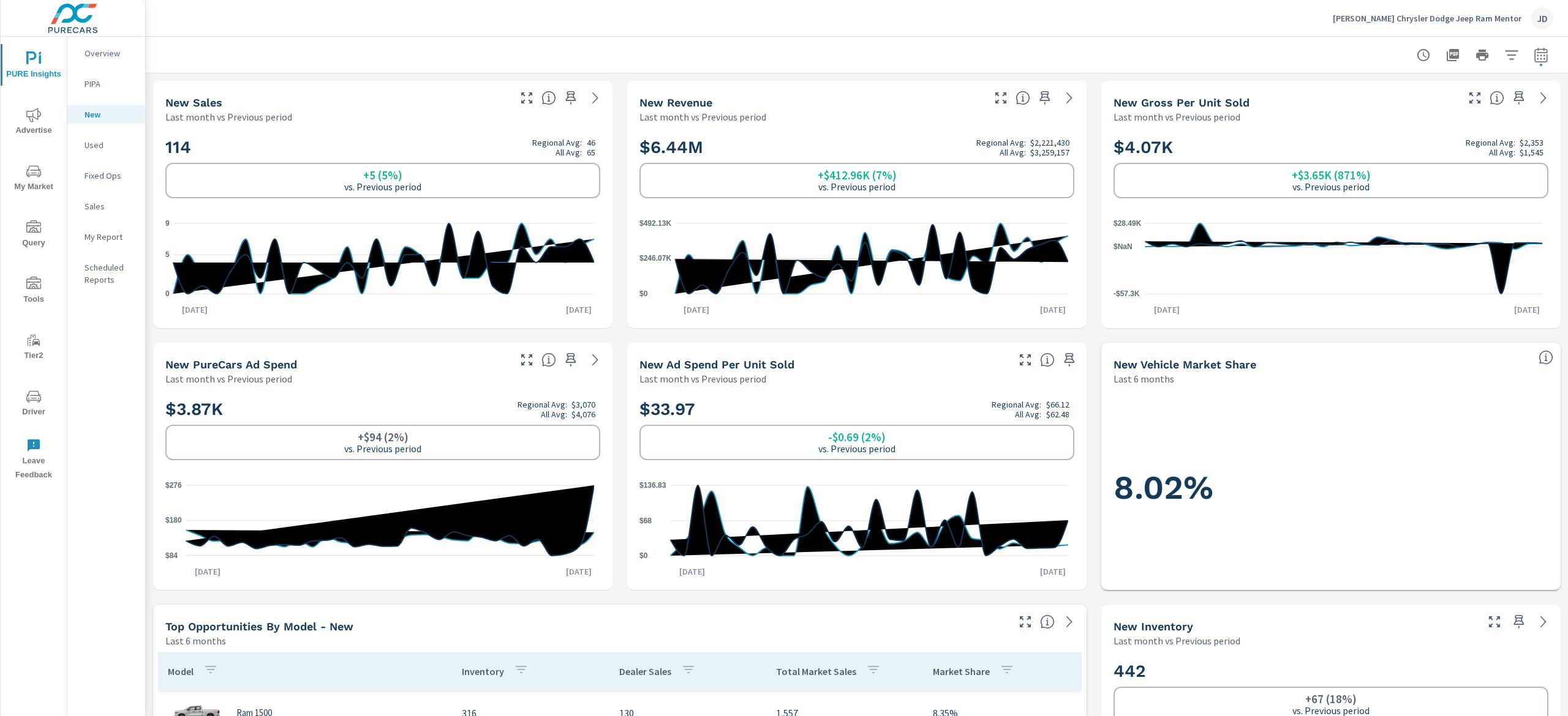
click at [92, 143] on p "Used" at bounding box center [110, 145] width 51 height 12
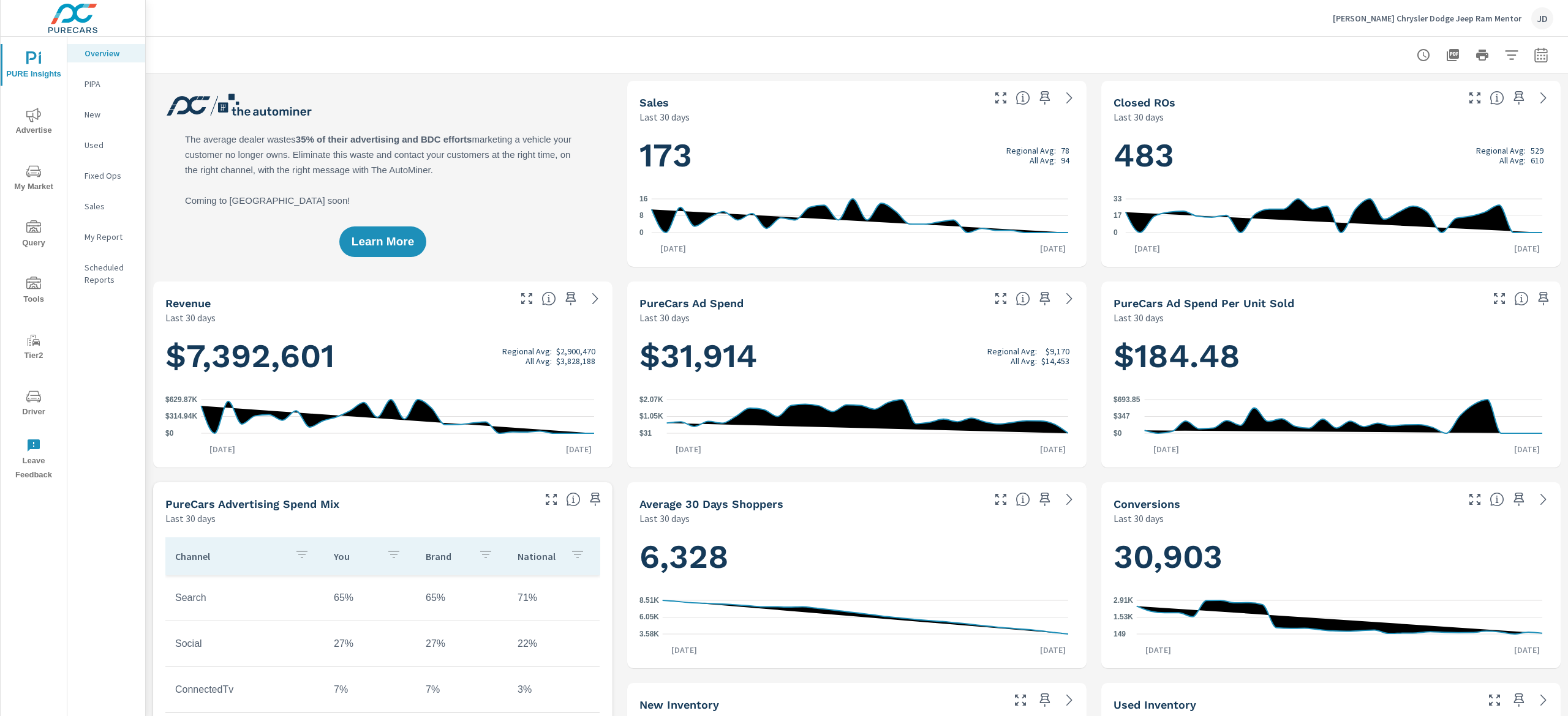
click at [33, 185] on span "My Market" at bounding box center [34, 179] width 59 height 30
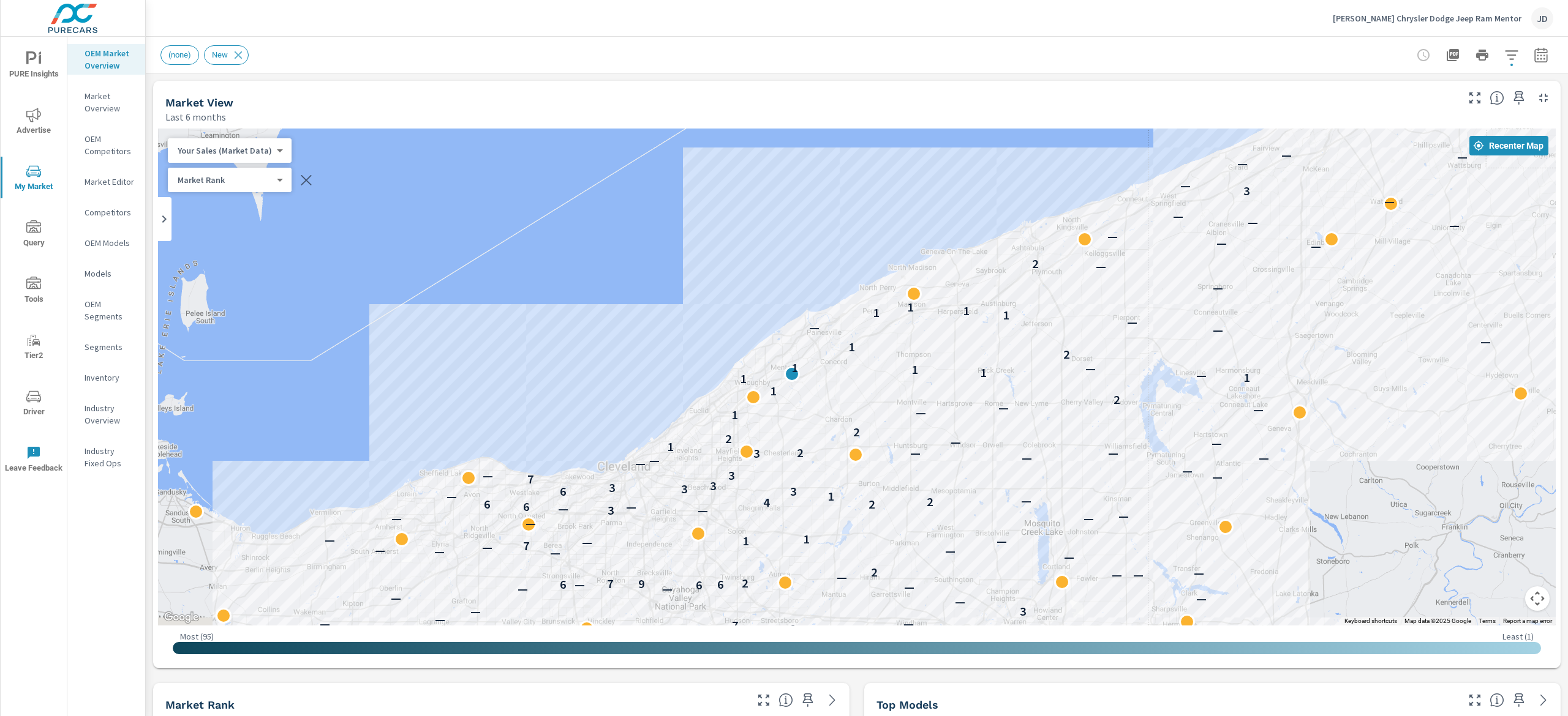
drag, startPoint x: 918, startPoint y: 357, endPoint x: 971, endPoint y: 350, distance: 53.5
click at [971, 350] on div "— — — — 5 8 — — — — — — — — — — — 6 — — — — — — 5 — — — — — 7 — — 9 — — — — — —…" at bounding box center [857, 377] width 1398 height 497
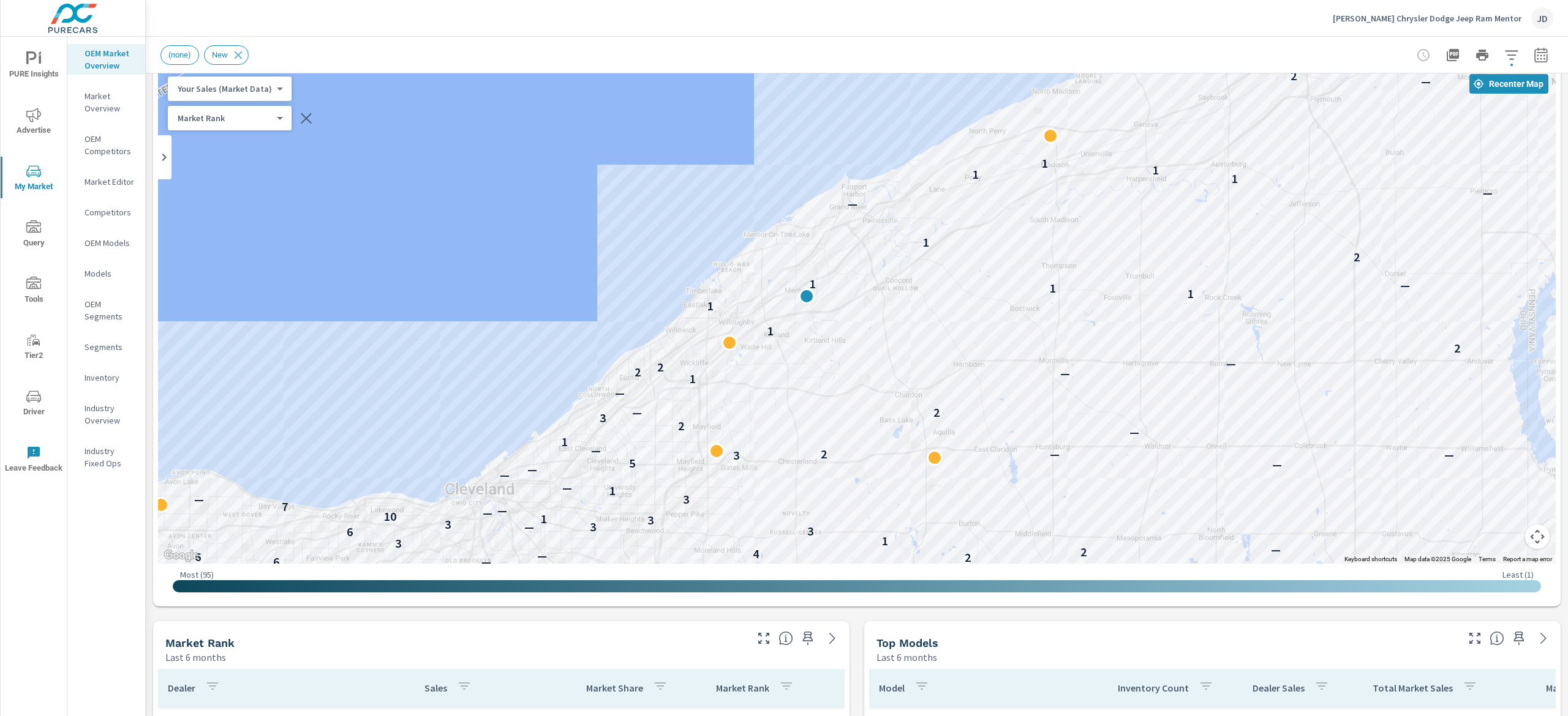
scroll to position [176, 0]
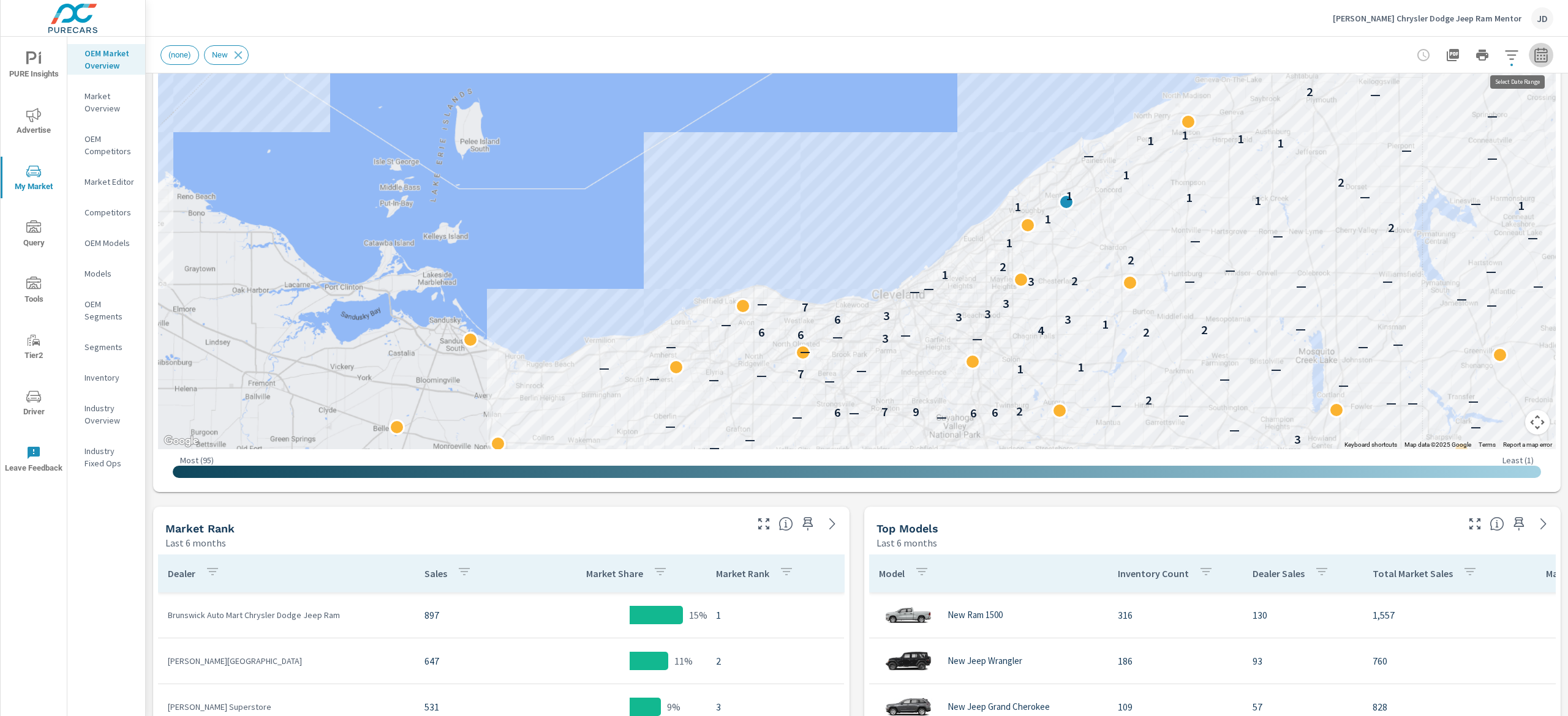
drag, startPoint x: 1525, startPoint y: 49, endPoint x: 1525, endPoint y: 61, distance: 12.0
click at [1534, 53] on icon "button" at bounding box center [1541, 54] width 13 height 15
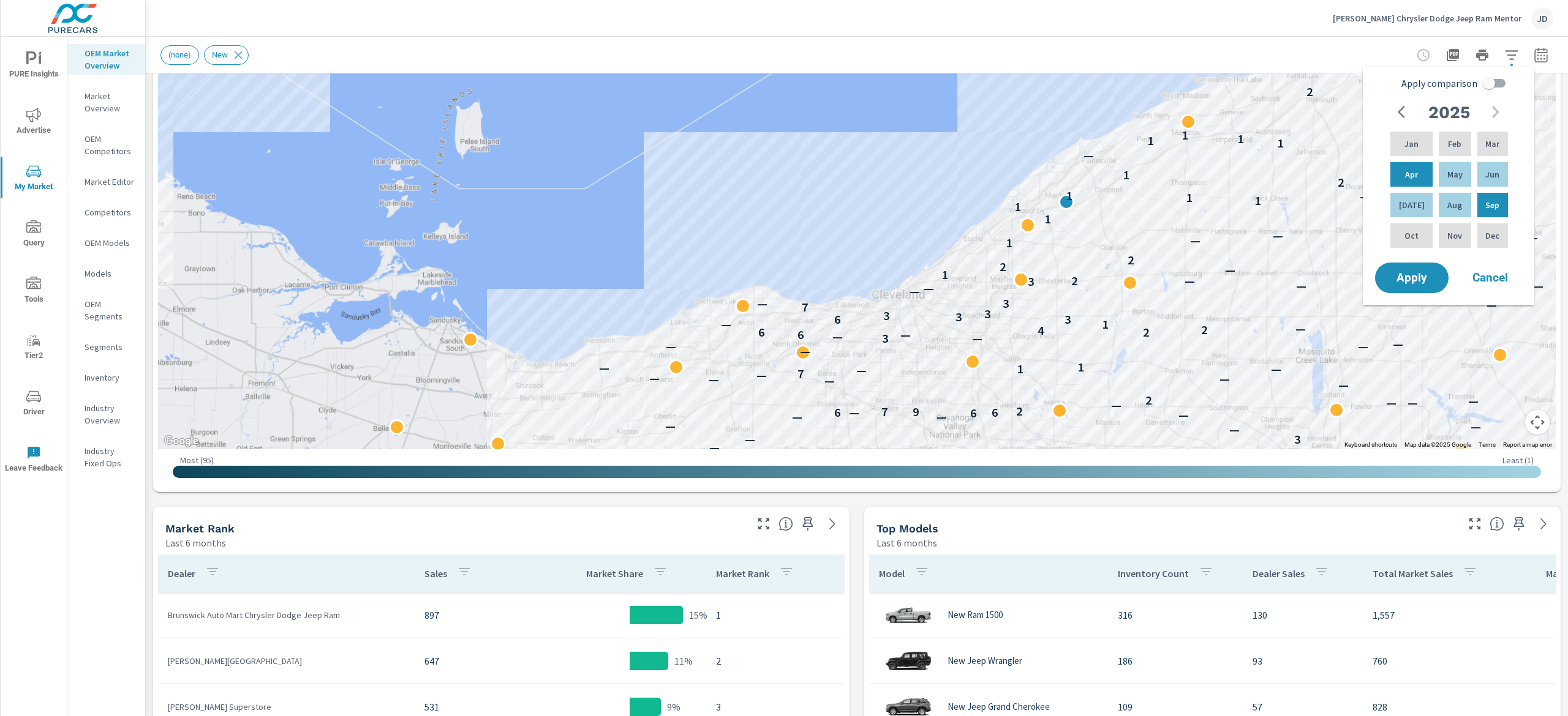
click at [1502, 86] on input "Apply comparison" at bounding box center [1489, 83] width 70 height 24
checkbox input "true"
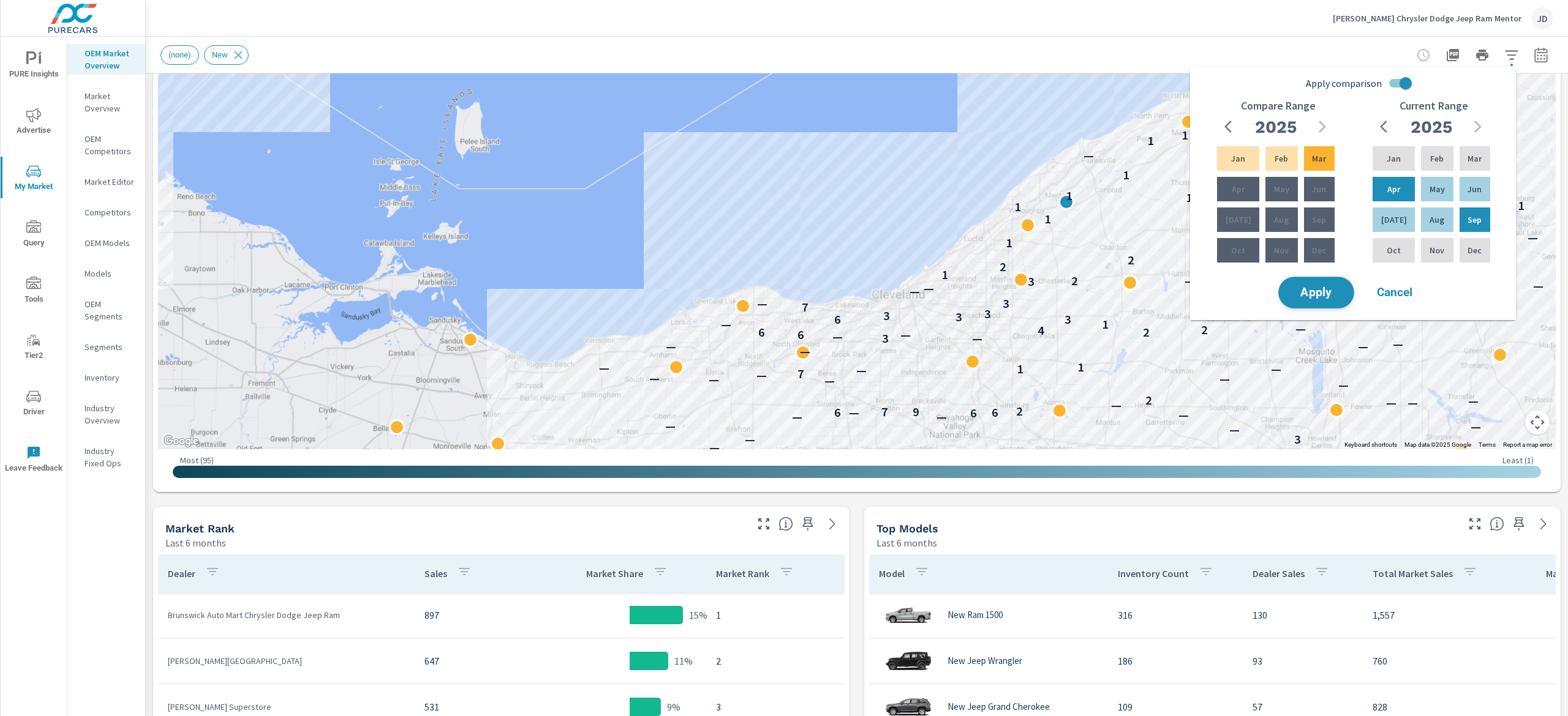
click at [1348, 294] on button "Apply" at bounding box center [1316, 292] width 76 height 32
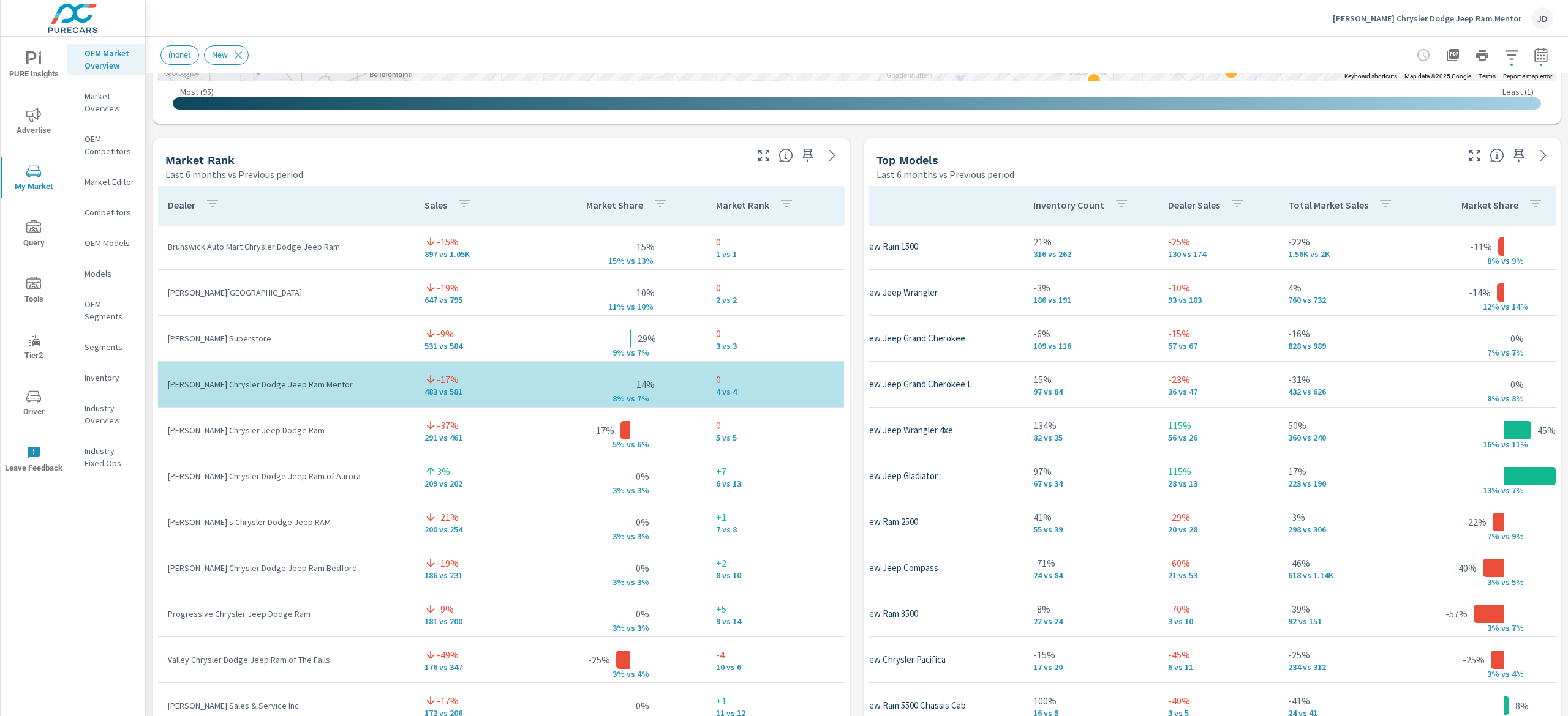
scroll to position [817, 0]
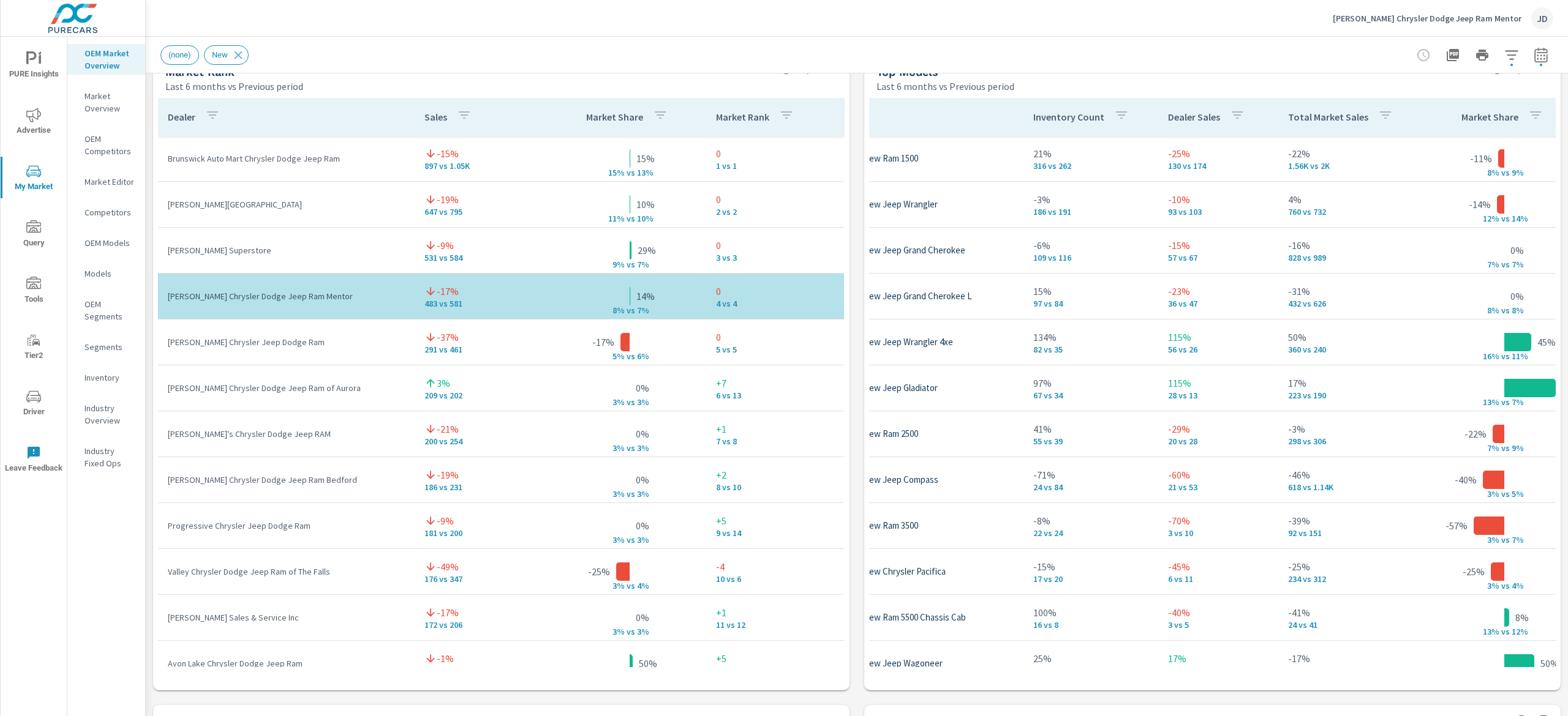
click at [998, 8] on div "[PERSON_NAME] Chrysler Dodge Jeep Ram Mentor JD" at bounding box center [857, 18] width 1393 height 36
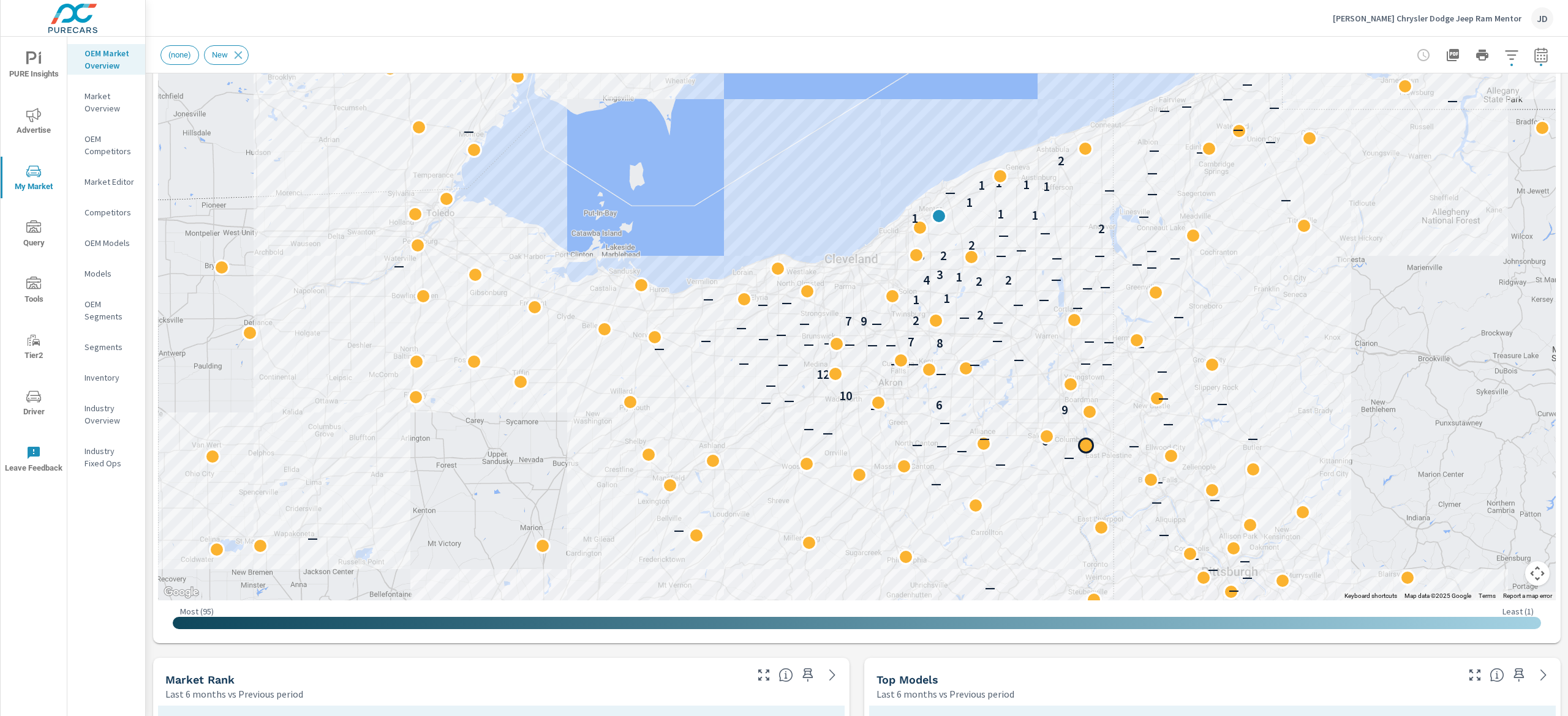
scroll to position [204, 0]
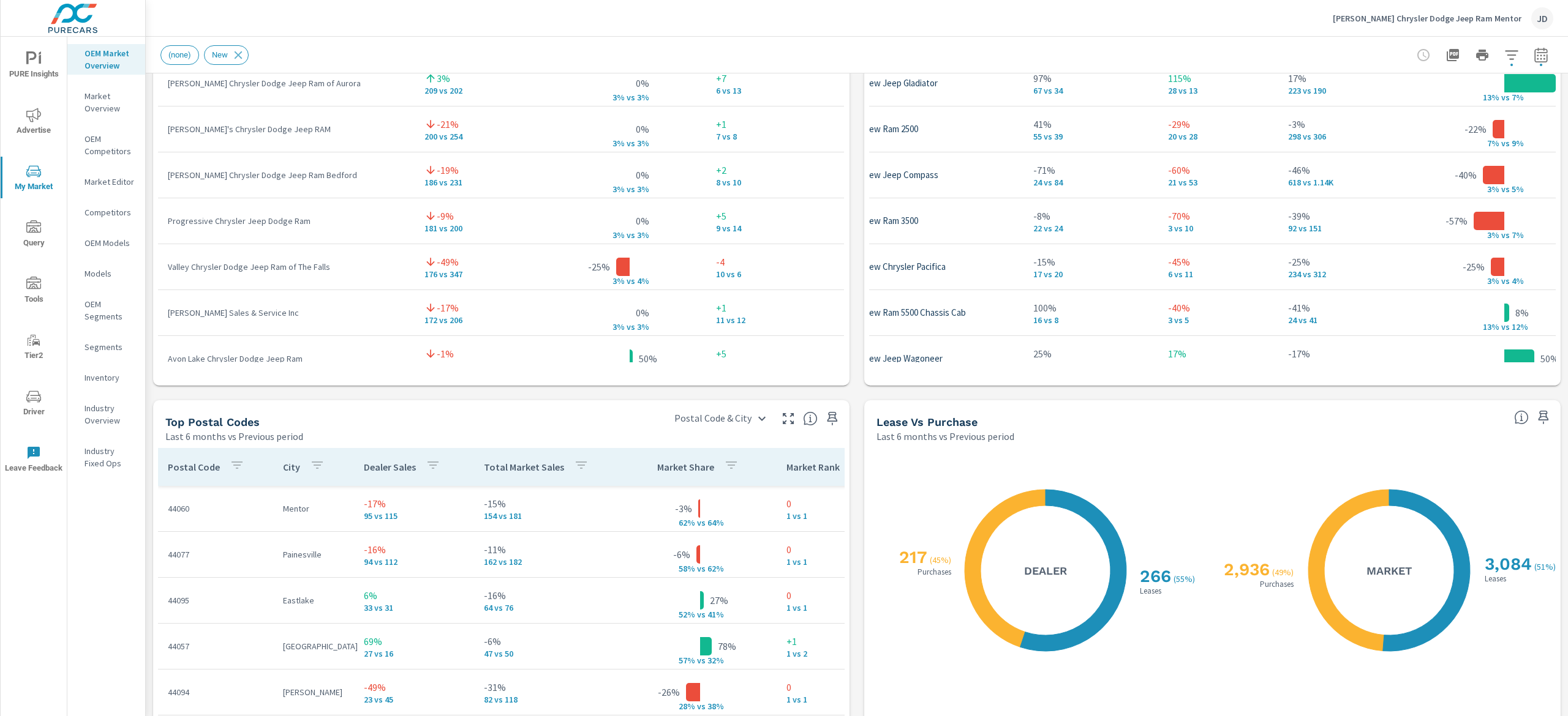
scroll to position [1452, 0]
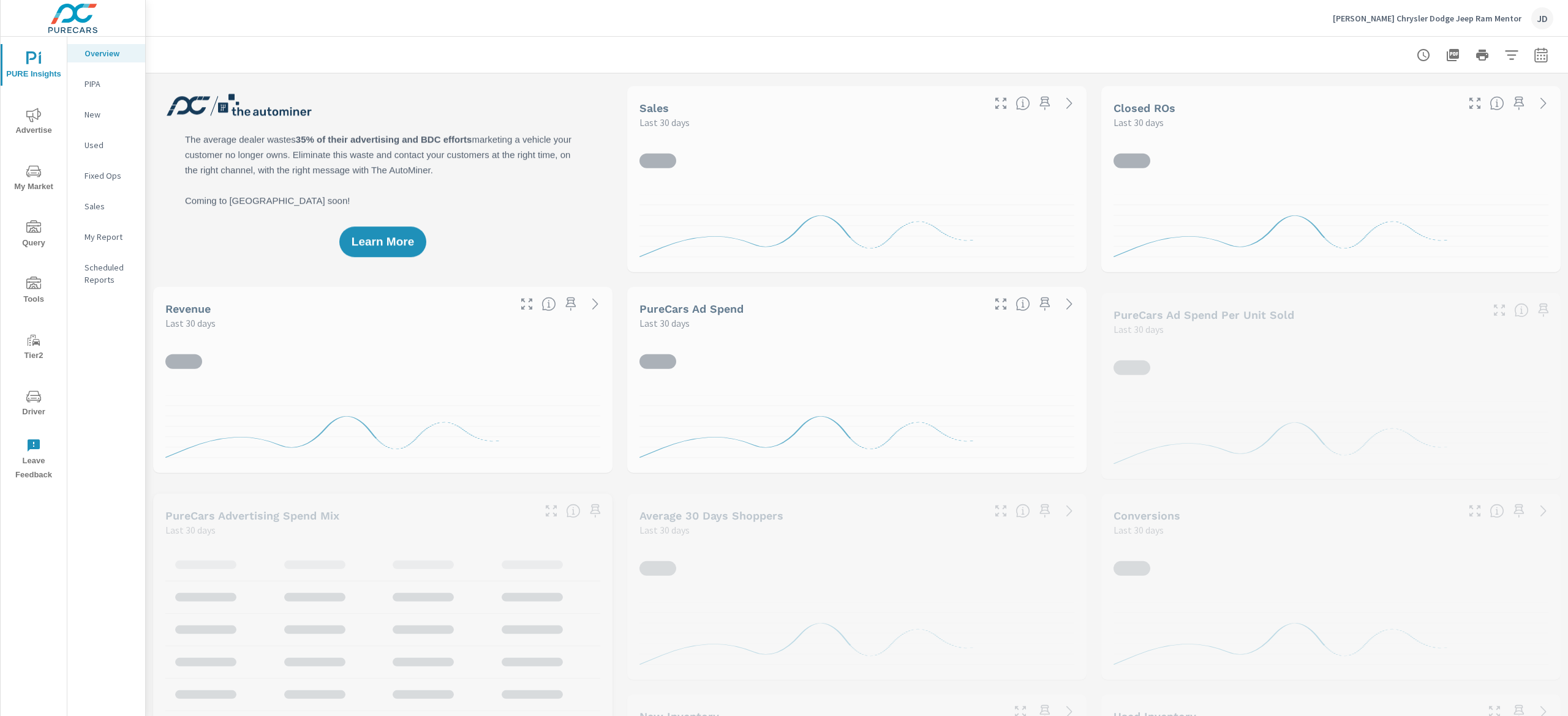
click at [40, 178] on icon "nav menu" at bounding box center [33, 171] width 15 height 15
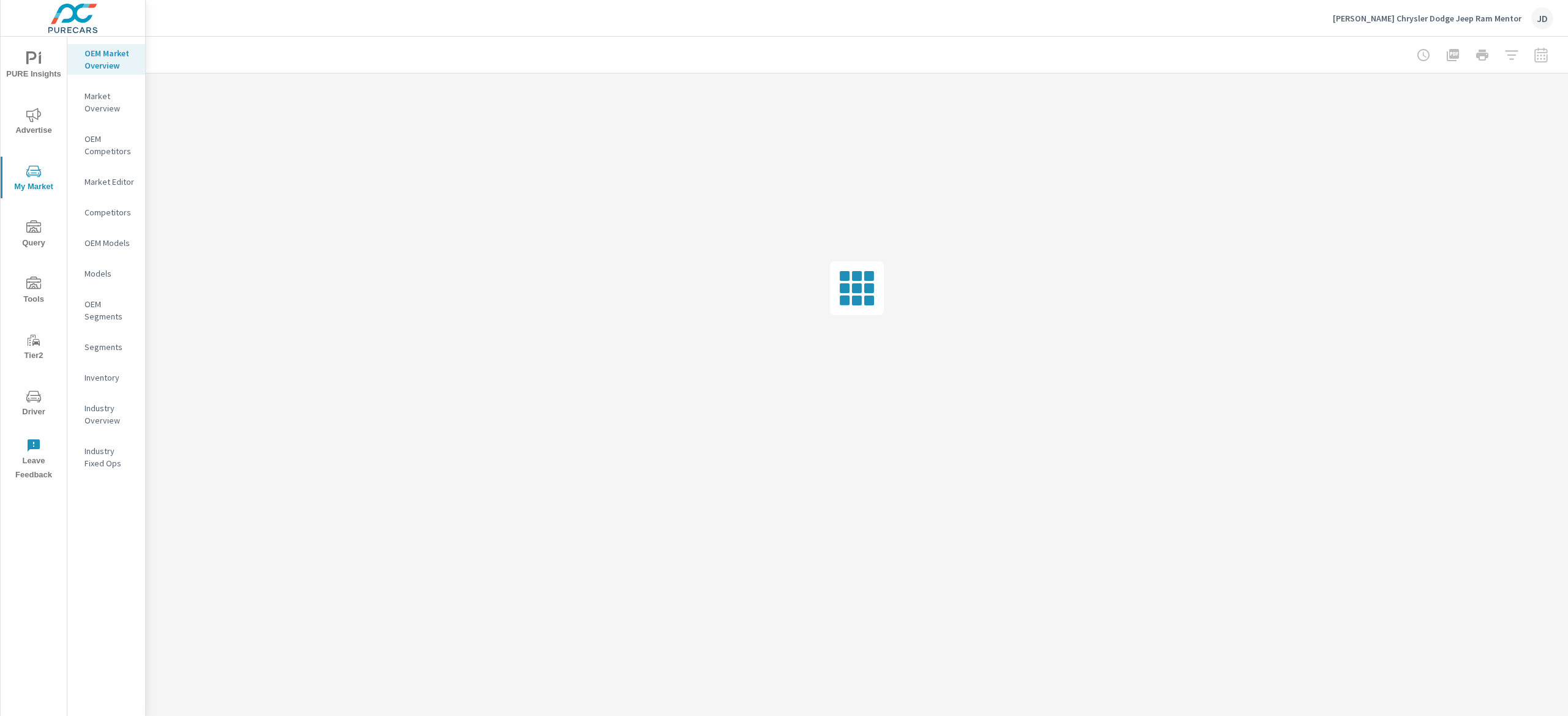
click at [118, 381] on p "Inventory" at bounding box center [110, 377] width 51 height 12
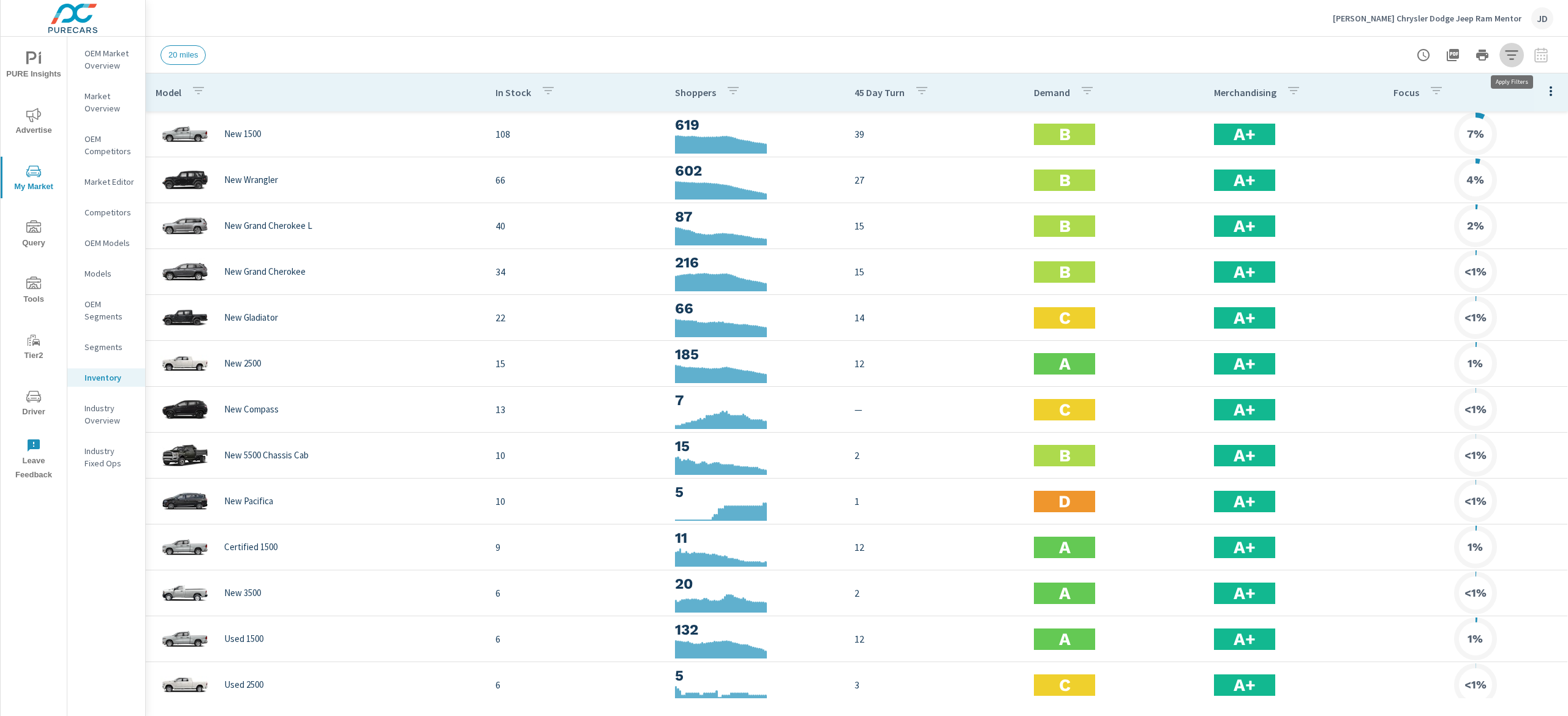
click at [1510, 48] on icon "button" at bounding box center [1511, 55] width 15 height 15
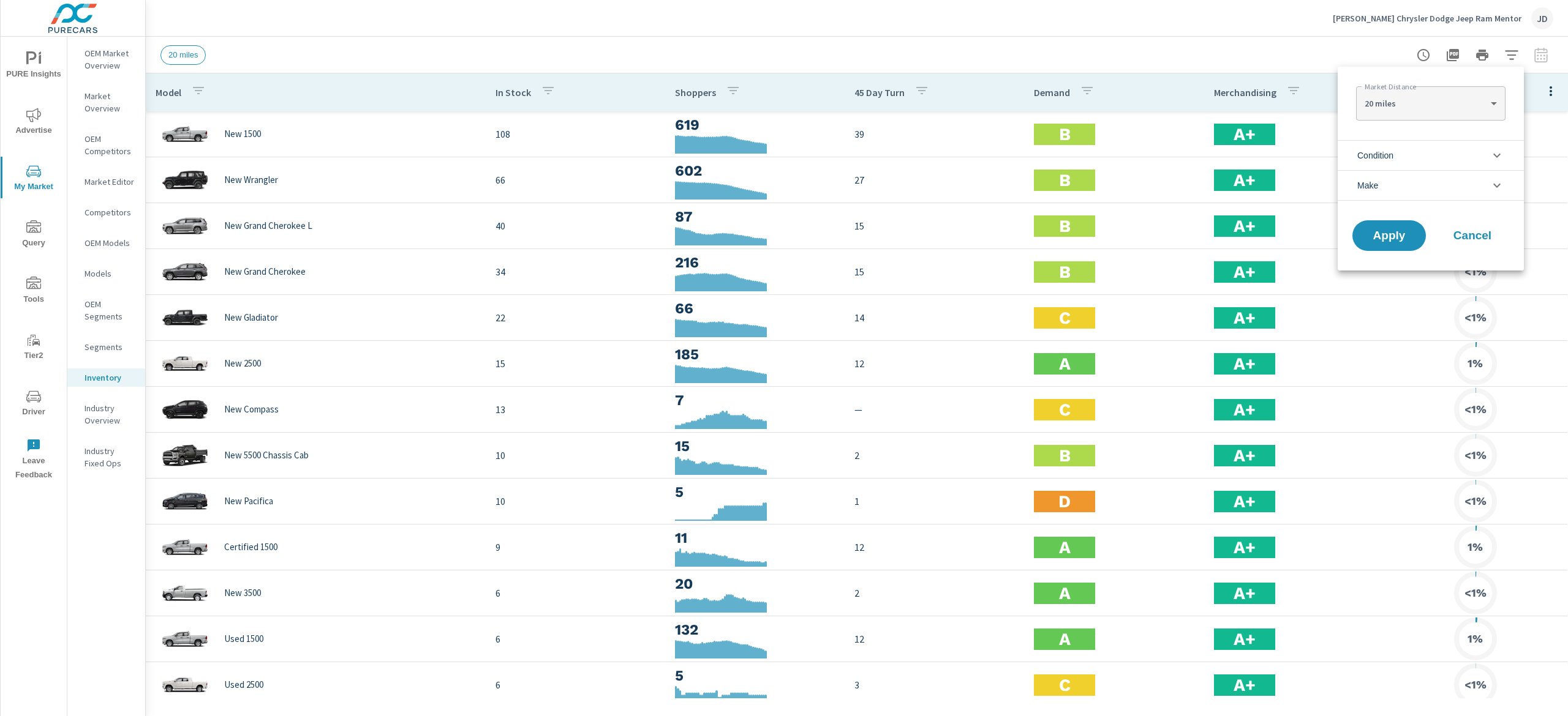
click at [1441, 161] on li "Condition" at bounding box center [1431, 155] width 186 height 30
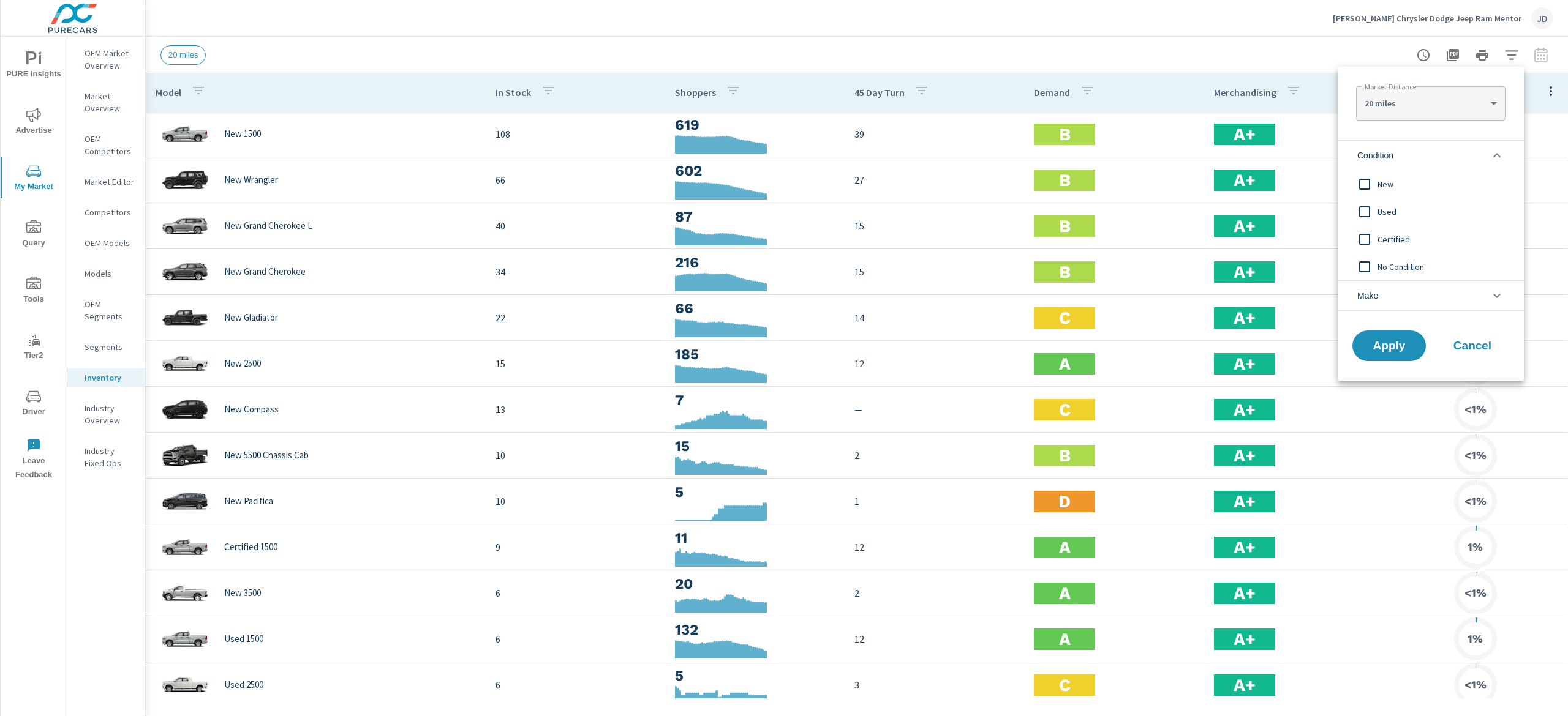
click at [1391, 182] on span "New" at bounding box center [1444, 184] width 134 height 15
click at [1385, 350] on span "Apply" at bounding box center [1389, 346] width 50 height 11
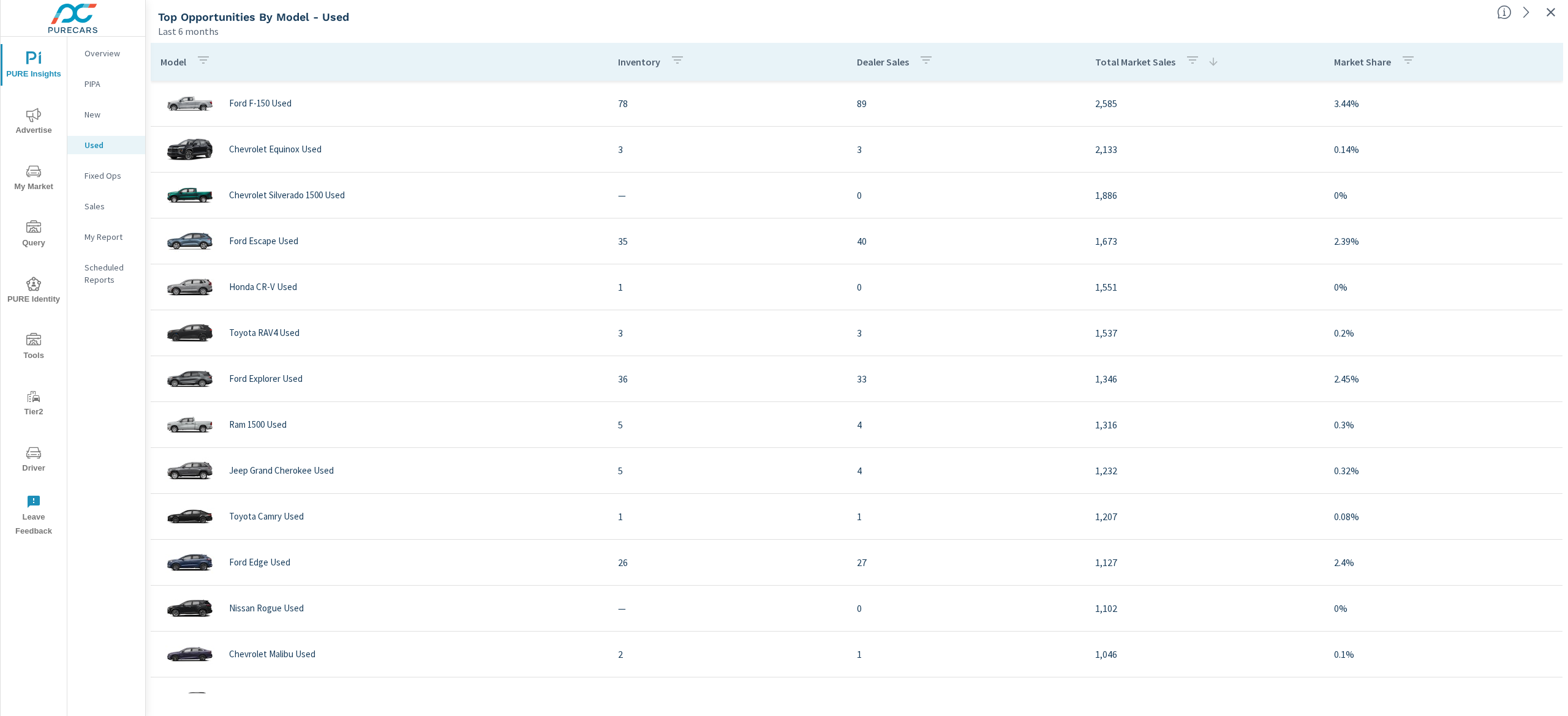
click at [1374, 31] on div "Last 6 months" at bounding box center [822, 31] width 1329 height 15
